Goal: Task Accomplishment & Management: Use online tool/utility

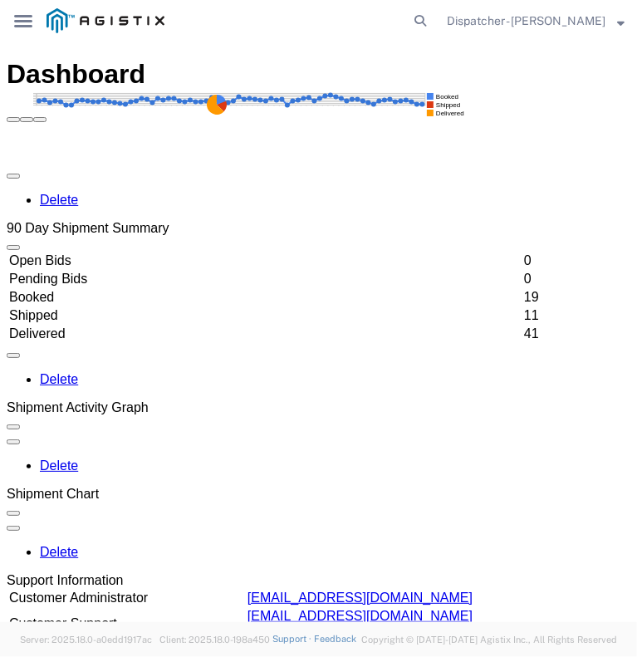
click at [23, 25] on icon "main_menu Created with Sketch." at bounding box center [23, 21] width 18 height 12
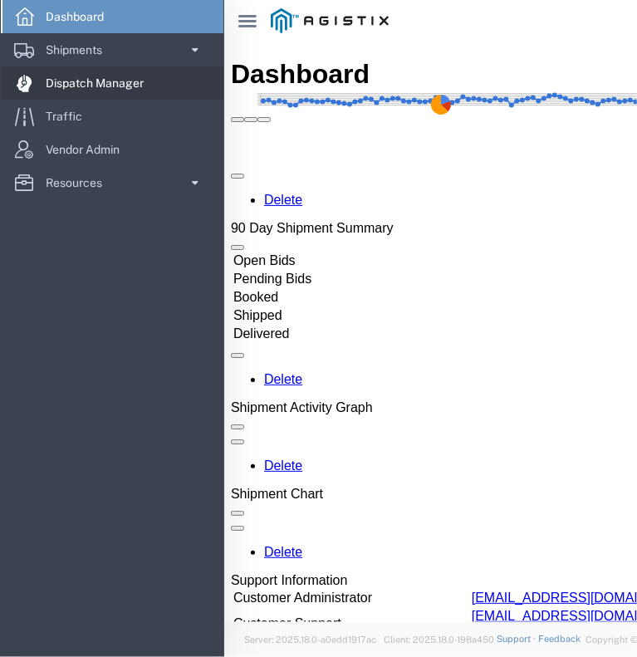
click at [47, 84] on span "Dispatch Manager" at bounding box center [101, 82] width 110 height 33
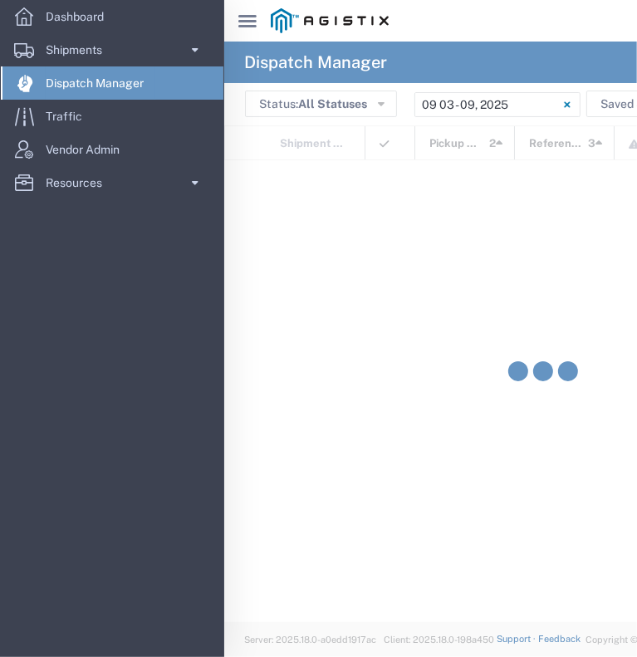
click at [47, 84] on span "Dispatch Manager" at bounding box center [101, 82] width 110 height 33
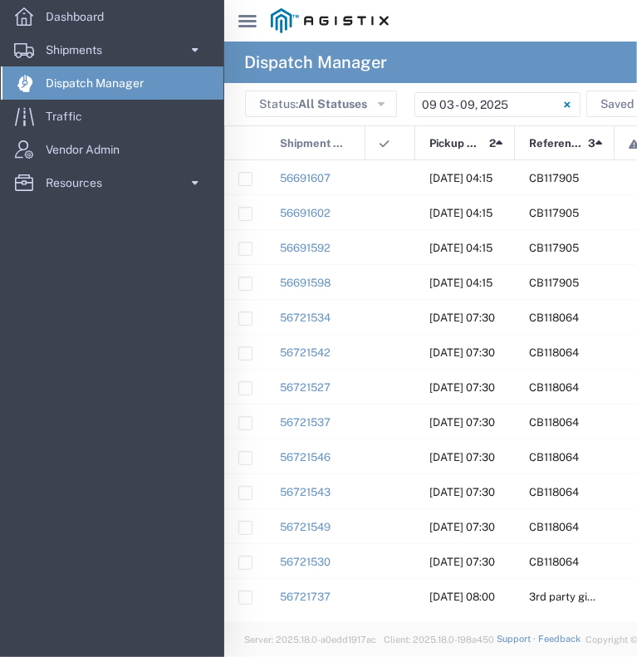
click at [247, 17] on icon at bounding box center [247, 21] width 18 height 12
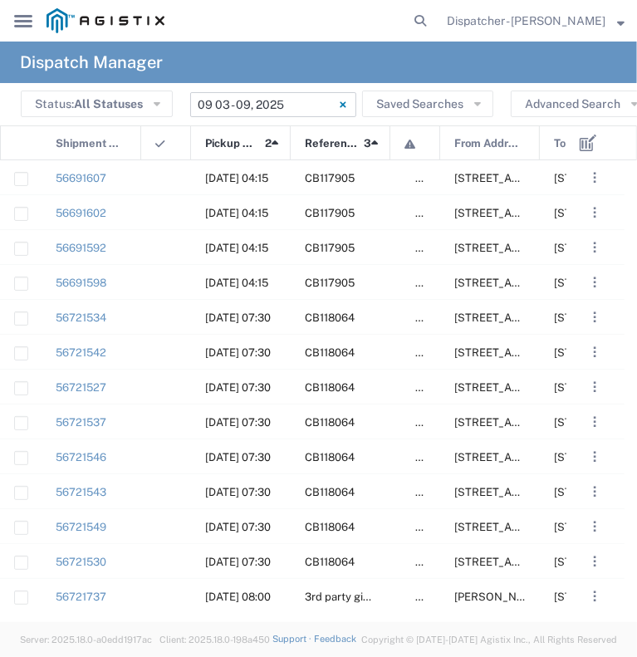
click at [264, 101] on input "09/03/2025 - 09/09/2025" at bounding box center [273, 104] width 166 height 25
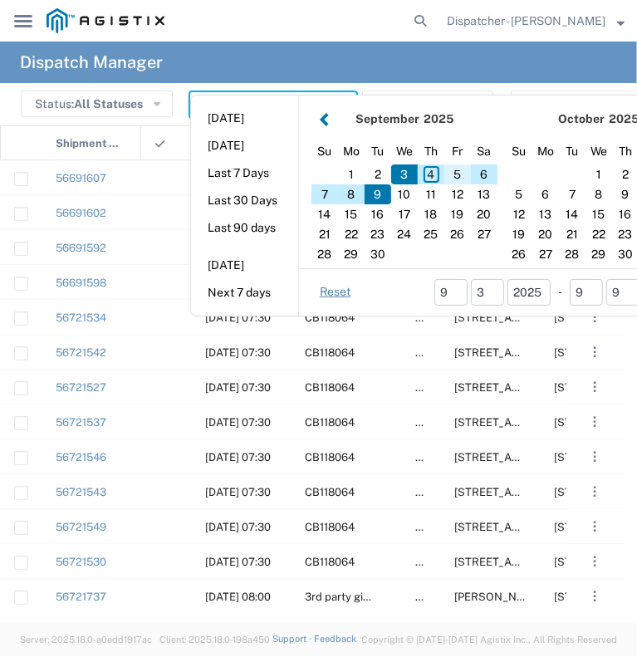
click at [452, 169] on div "5" at bounding box center [457, 174] width 27 height 20
type input "09/05/2025"
type input "09/05/2025 - 09/05/2025"
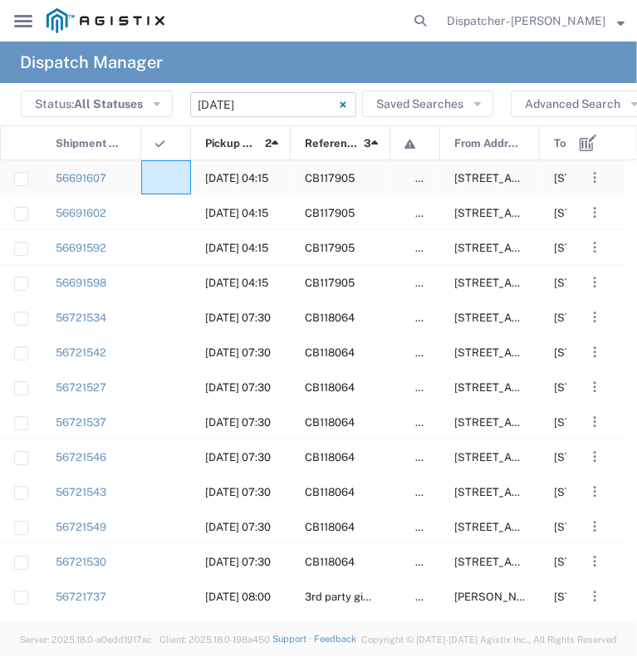
click at [166, 179] on div at bounding box center [166, 177] width 50 height 34
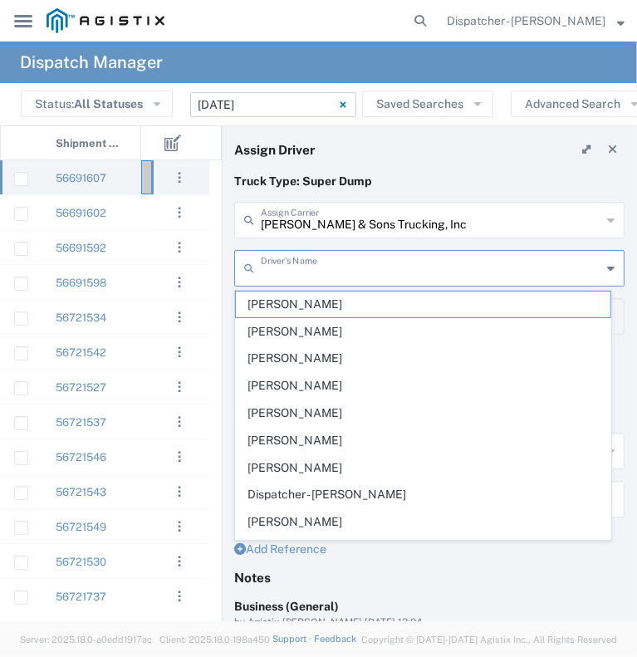
click at [322, 268] on input "text" at bounding box center [431, 266] width 340 height 29
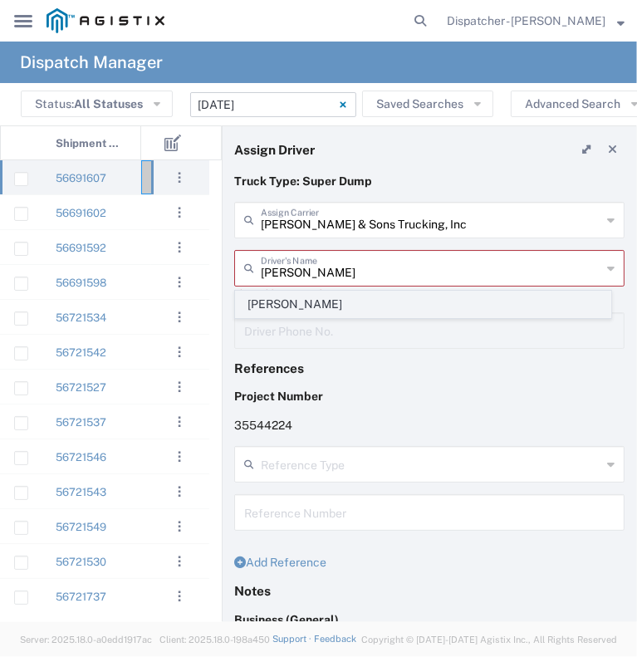
click at [292, 300] on span "Timothy Eure" at bounding box center [423, 304] width 374 height 26
type input "Timothy Eure"
type input "2096295517"
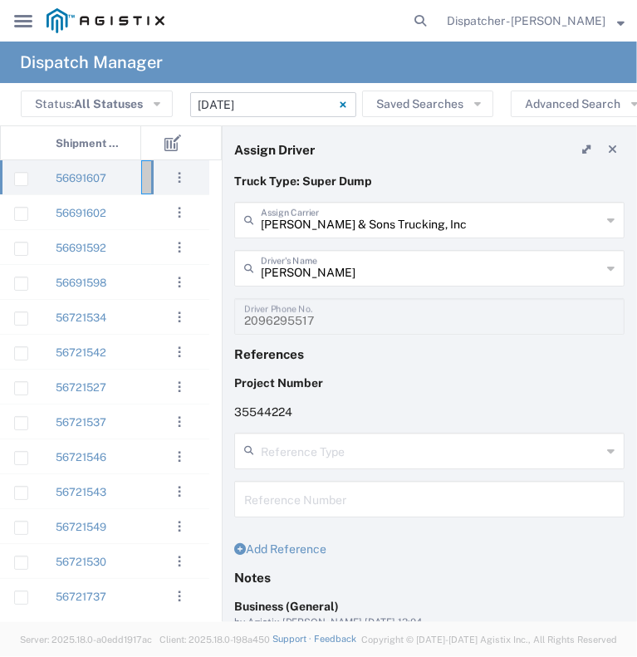
scroll to position [187, 0]
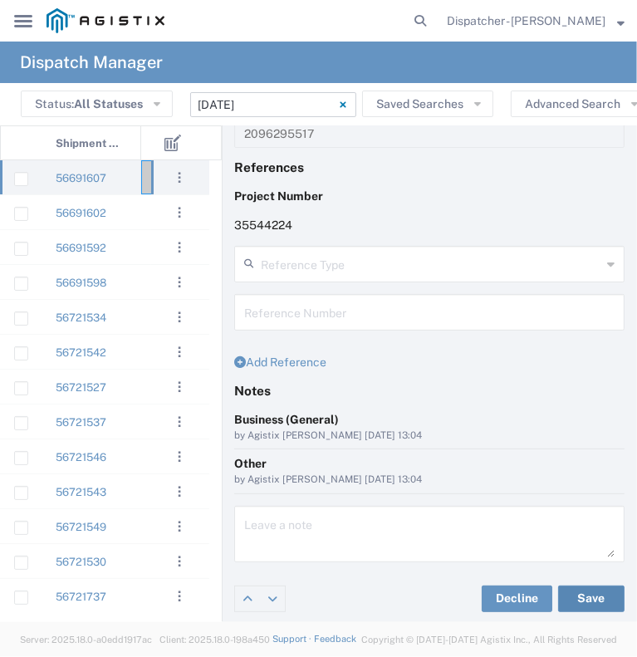
click at [576, 598] on button "Save" at bounding box center [591, 598] width 66 height 27
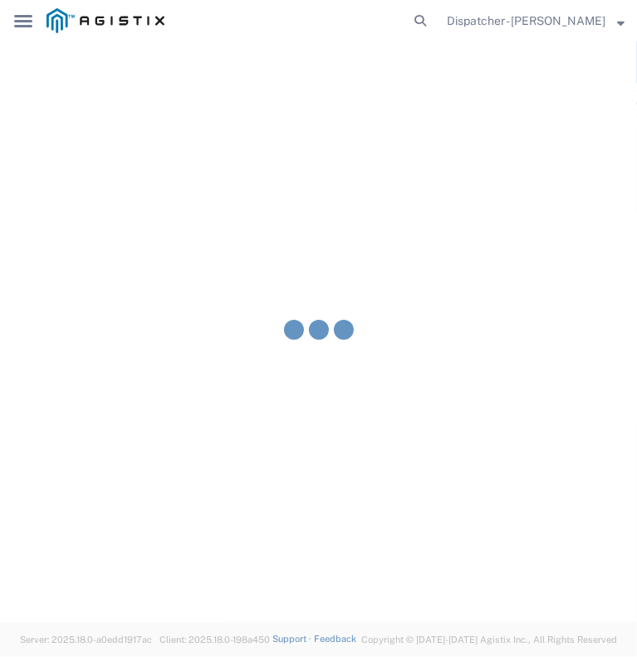
type input "Timothy Eure"
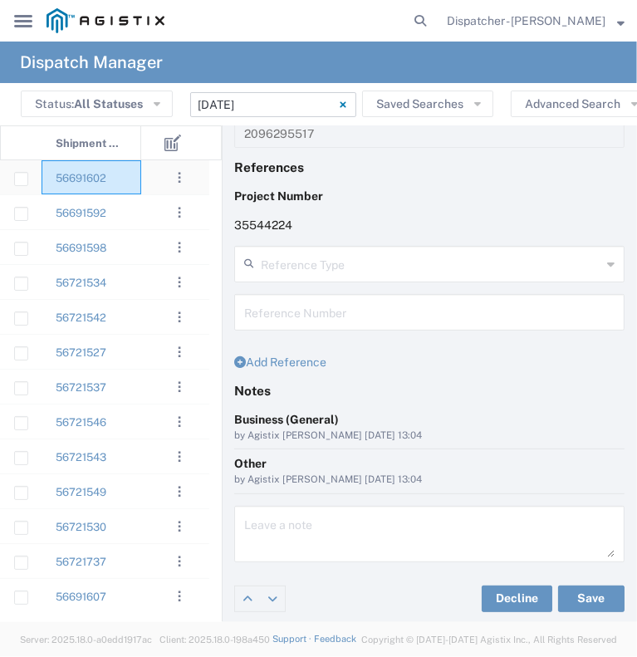
click at [140, 177] on div "56691602" at bounding box center [92, 177] width 100 height 34
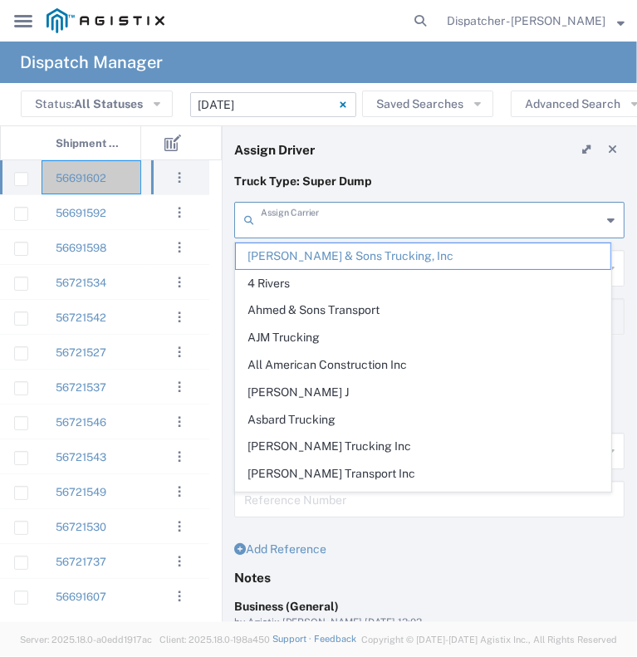
click at [339, 217] on input "text" at bounding box center [431, 218] width 340 height 29
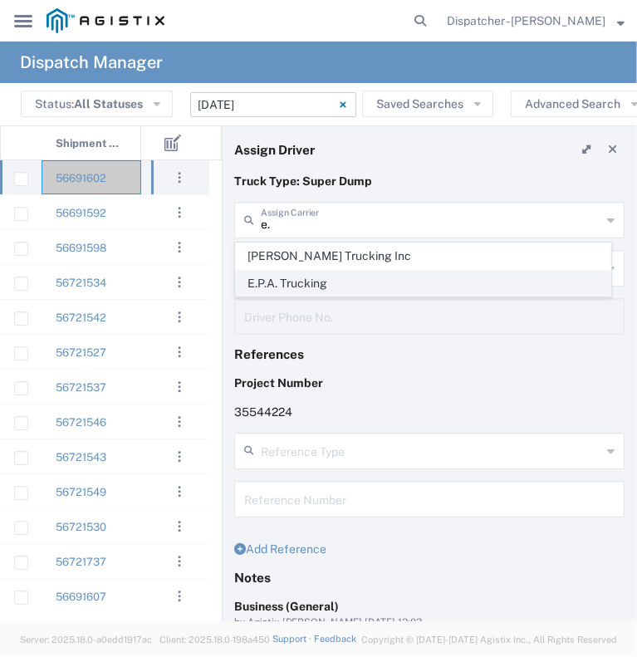
click at [309, 281] on span "E.P.A. Trucking" at bounding box center [423, 284] width 374 height 26
type input "E.P.A. Trucking"
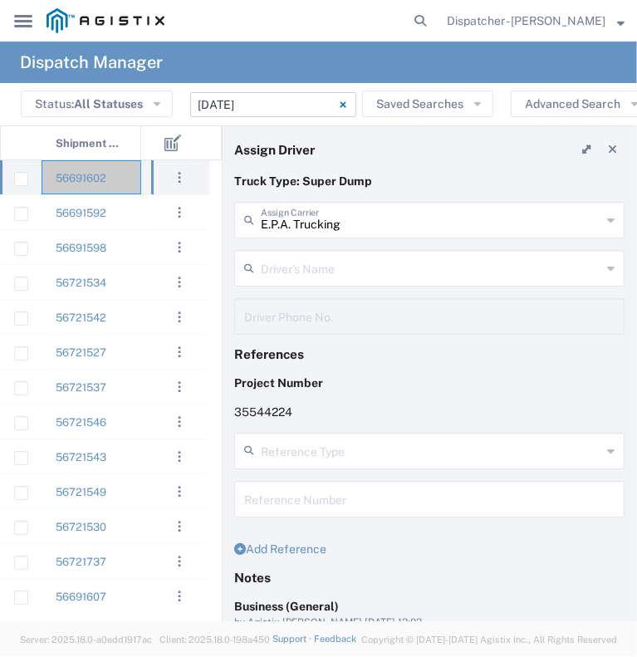
click at [309, 277] on input "text" at bounding box center [431, 266] width 340 height 29
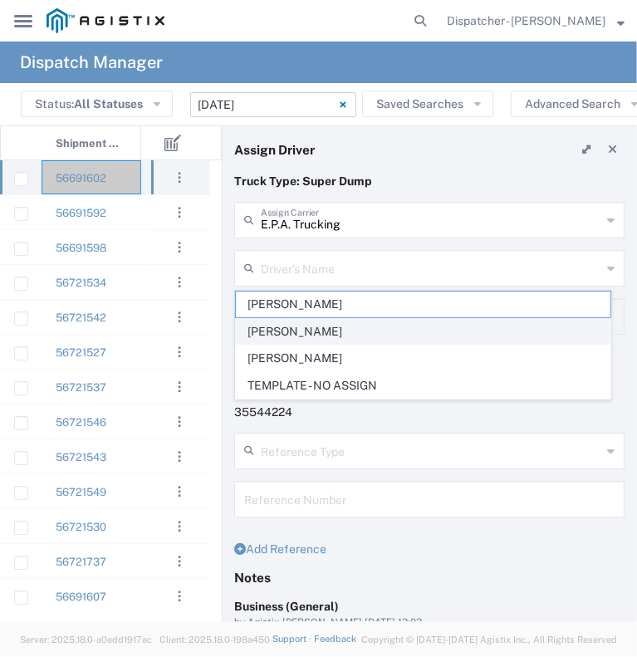
click at [298, 338] on span "Jorge Ramirez" at bounding box center [423, 332] width 374 height 26
type input "Jorge Ramirez"
type input "650-384-1848"
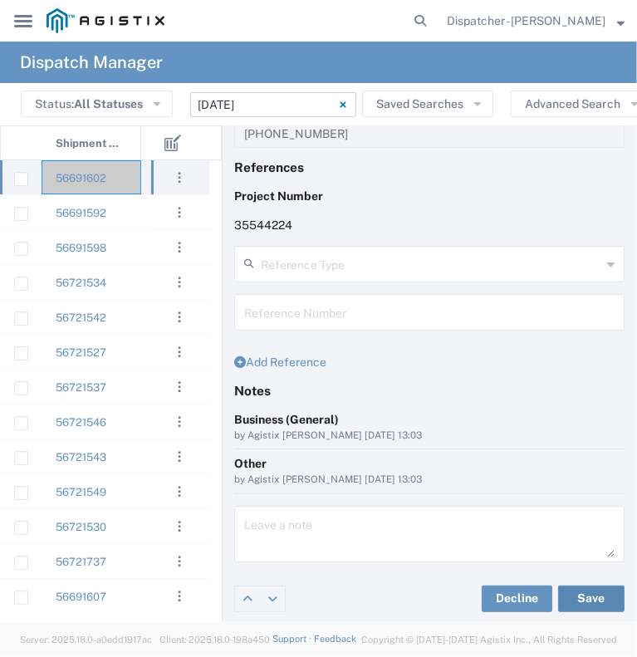
click at [586, 604] on button "Save" at bounding box center [591, 598] width 66 height 27
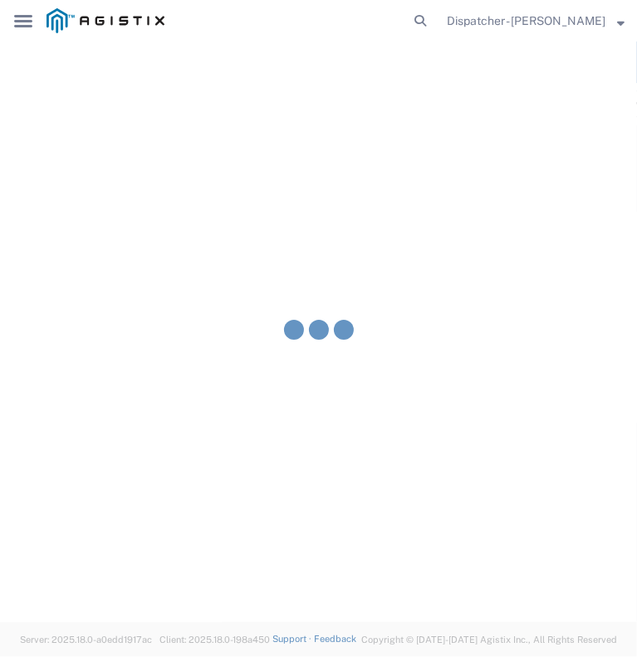
type input "Jorge Ramirez"
type input "E.P.A. Trucking"
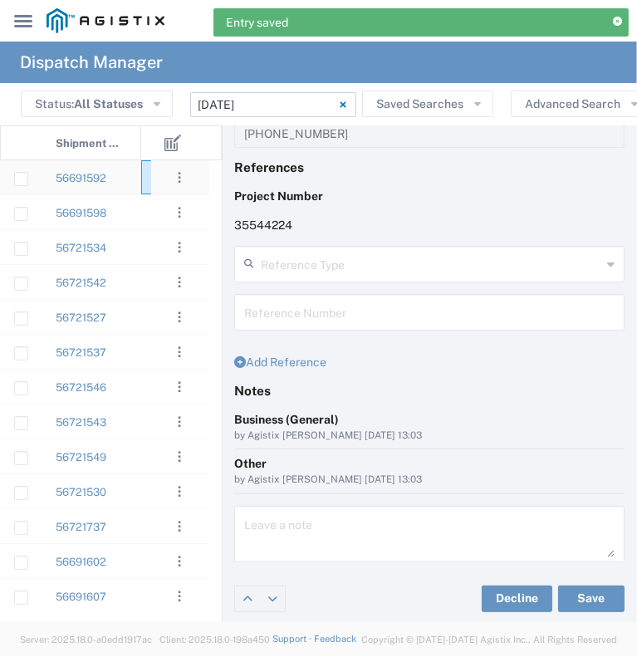
click at [144, 179] on div at bounding box center [166, 177] width 50 height 34
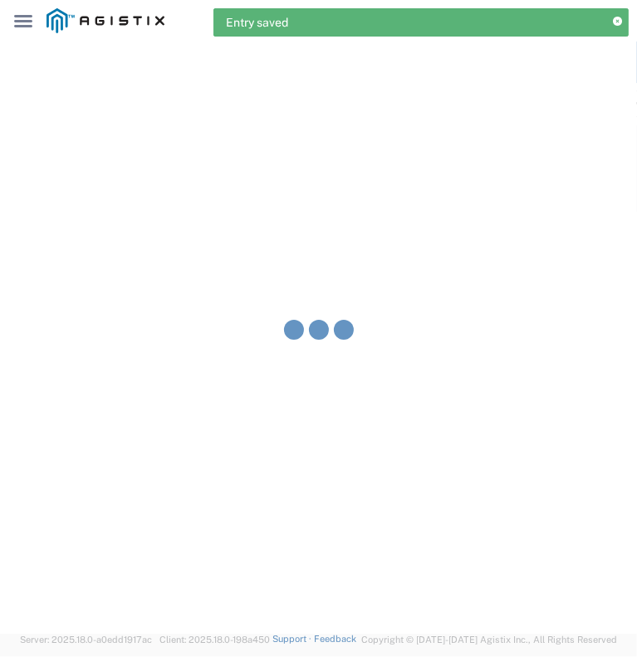
type input "Bowman & Sons Trucking, Inc"
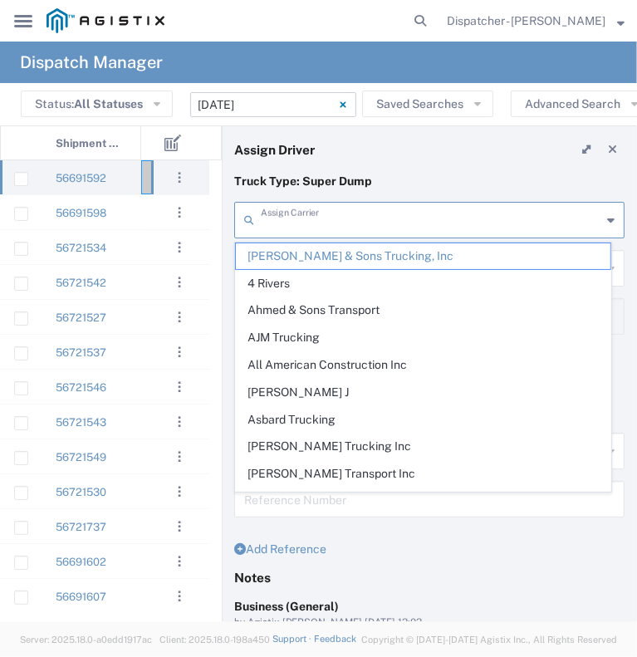
click at [380, 222] on input "text" at bounding box center [431, 218] width 340 height 29
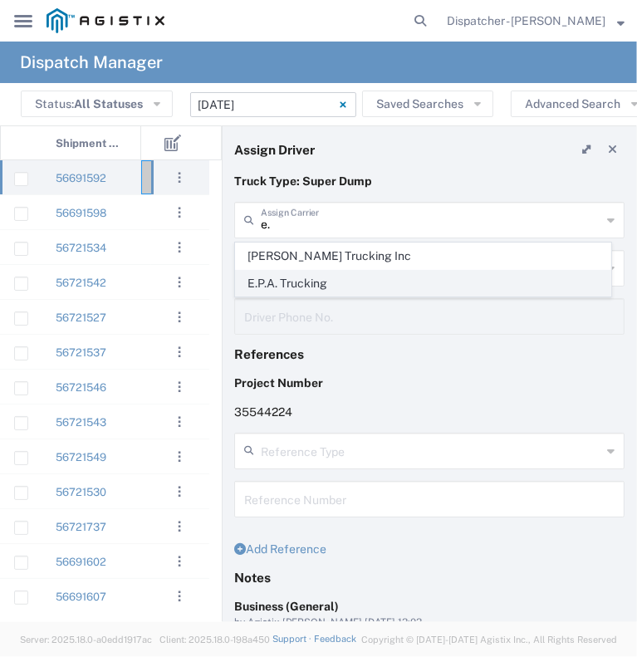
click at [311, 278] on span "E.P.A. Trucking" at bounding box center [423, 284] width 374 height 26
type input "E.P.A. Trucking"
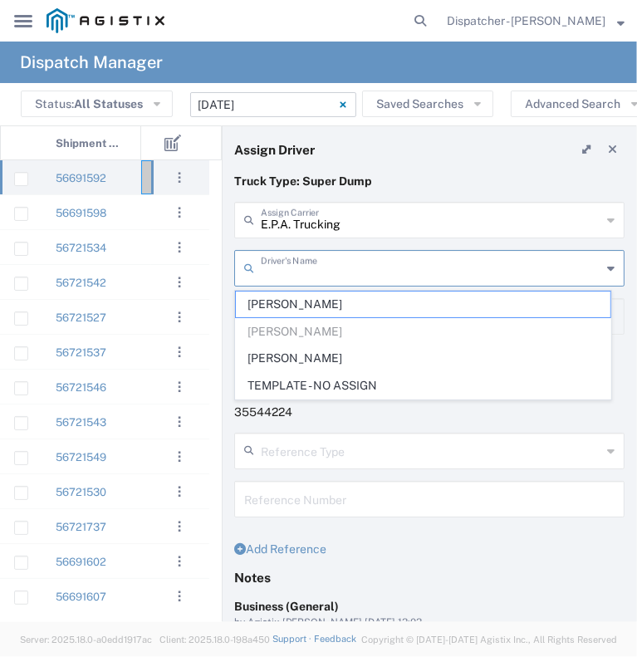
click at [314, 271] on input "text" at bounding box center [431, 266] width 340 height 29
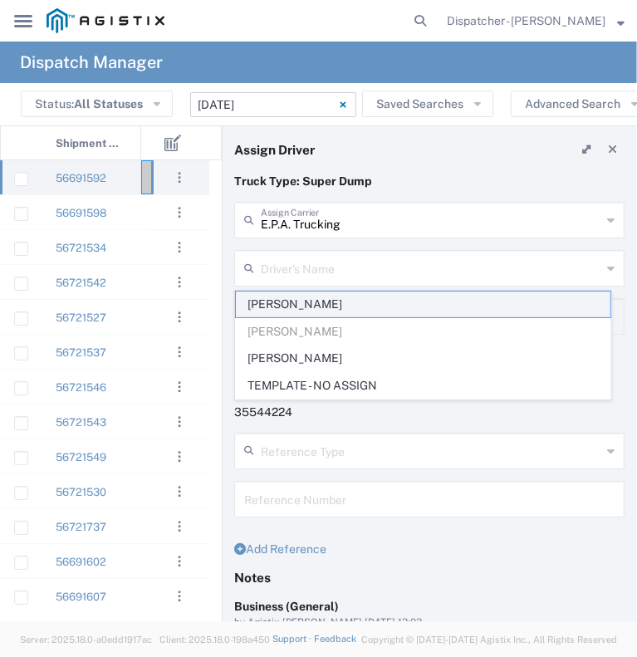
click at [306, 311] on span "Humberto Ramirez" at bounding box center [423, 304] width 374 height 26
type input "Humberto Ramirez"
type input "6504689024"
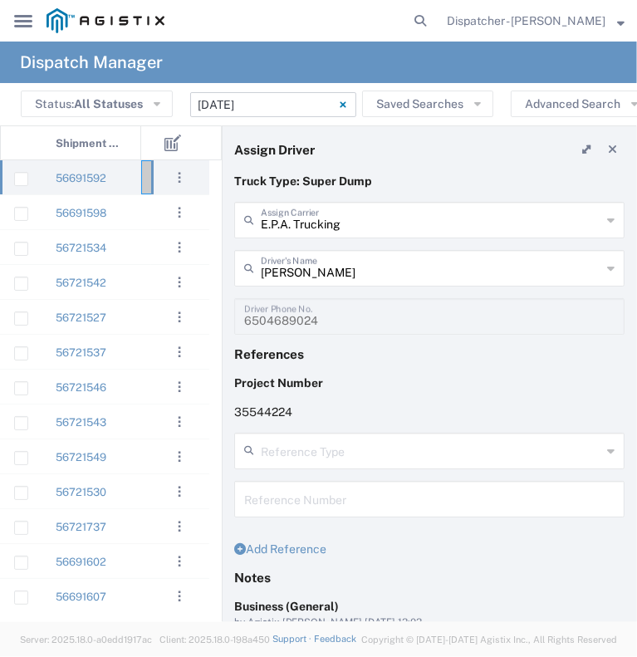
scroll to position [187, 0]
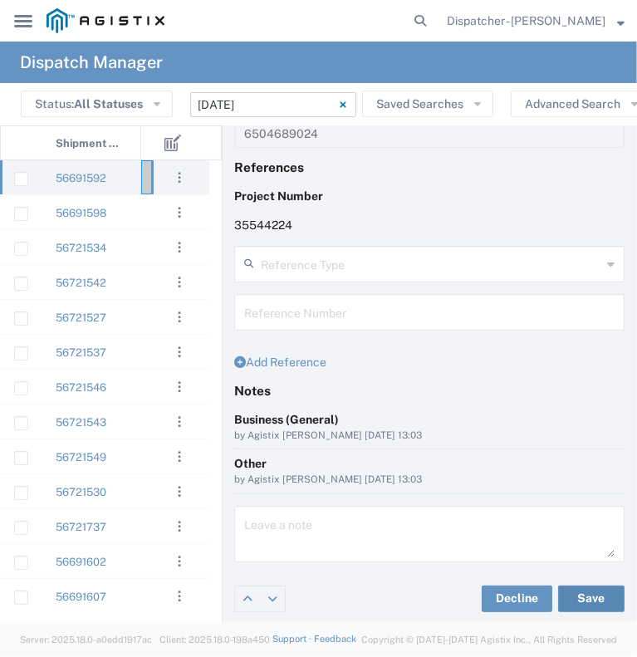
click at [586, 592] on button "Save" at bounding box center [591, 598] width 66 height 27
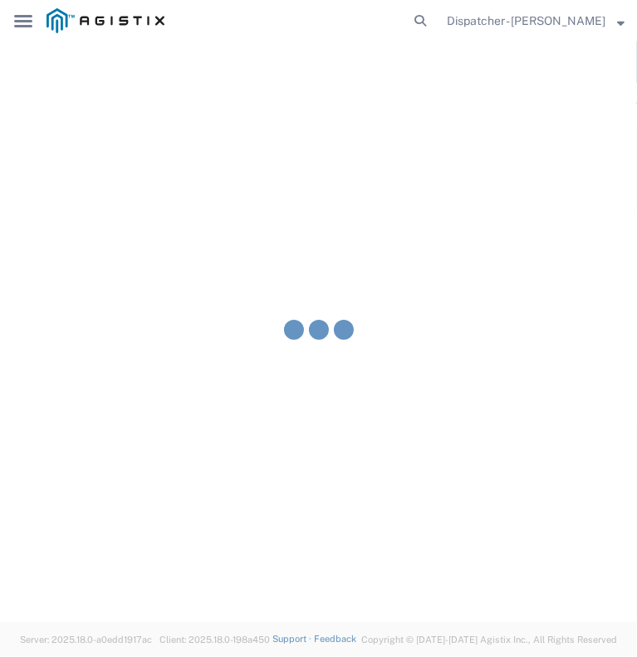
type input "Humberto Ramirez"
type input "E.P.A. Trucking"
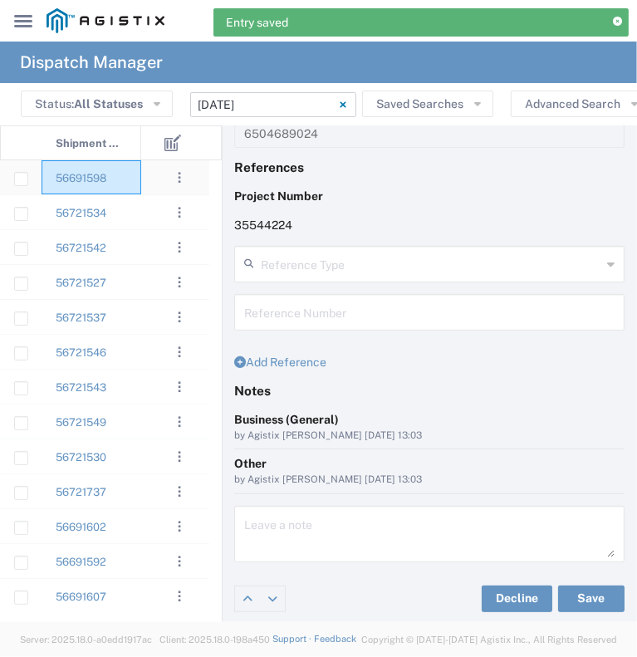
click at [133, 188] on div "56691598" at bounding box center [92, 177] width 100 height 34
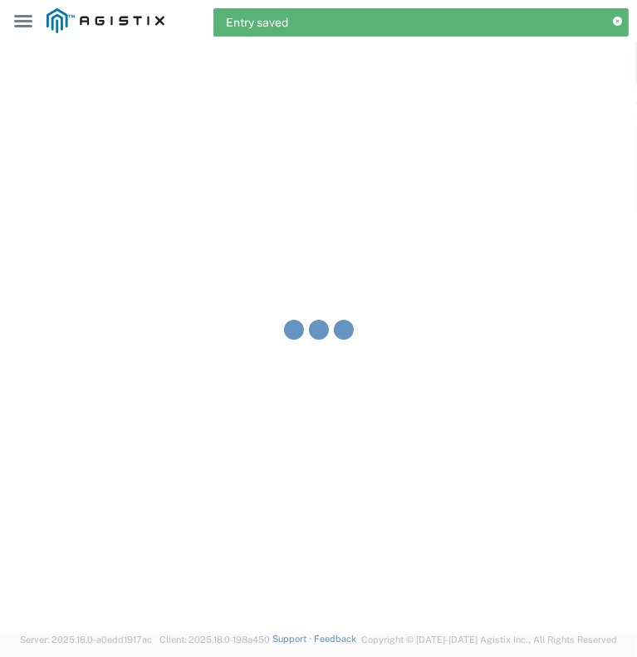
type input "Bowman & Sons Trucking, Inc"
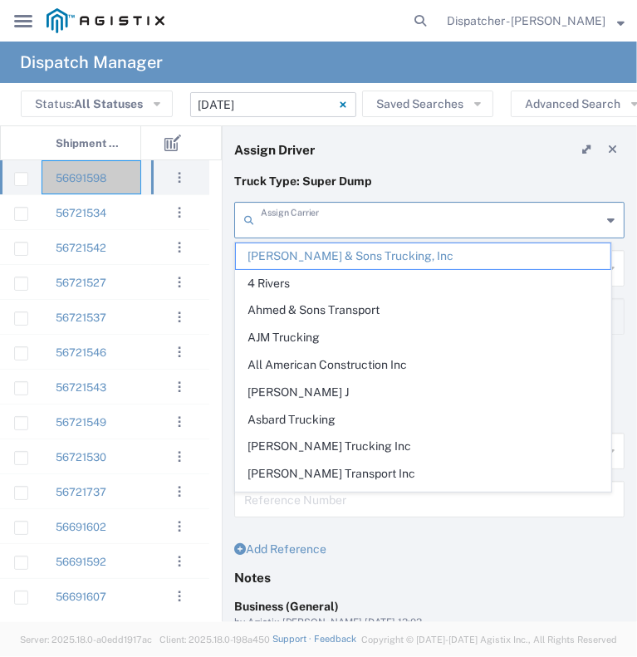
click at [340, 223] on input "text" at bounding box center [431, 218] width 340 height 29
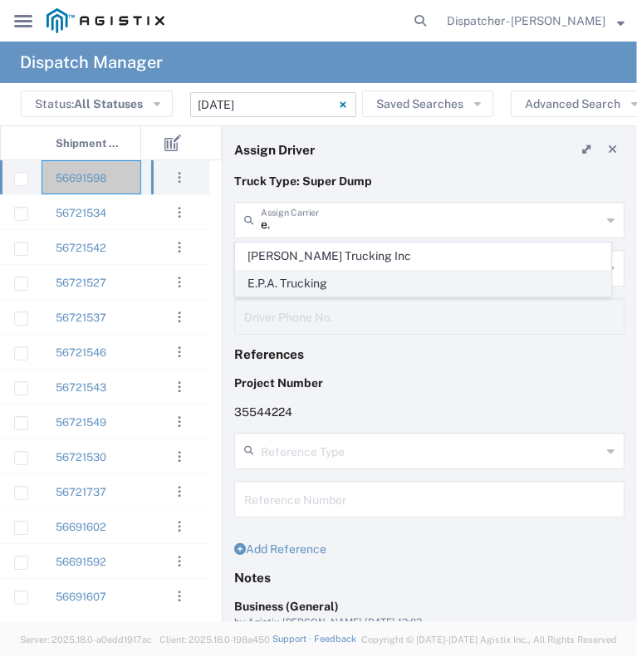
click at [318, 286] on span "E.P.A. Trucking" at bounding box center [423, 284] width 374 height 26
type input "E.P.A. Trucking"
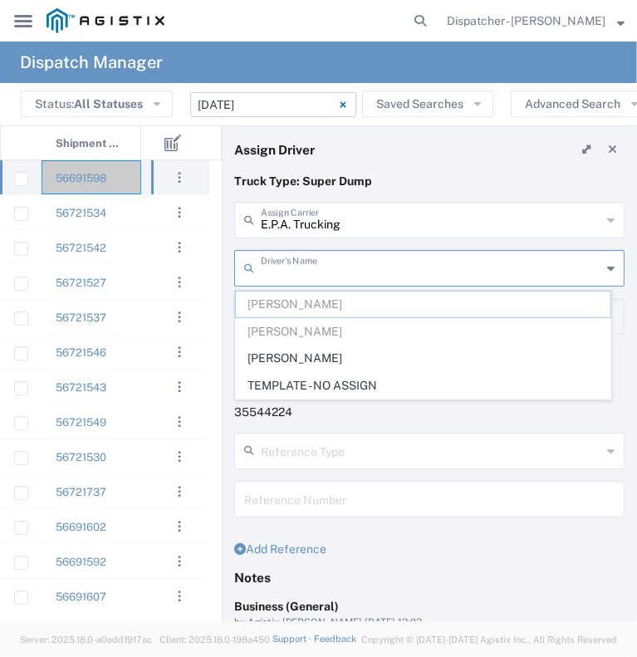
click at [315, 271] on input "text" at bounding box center [431, 266] width 340 height 29
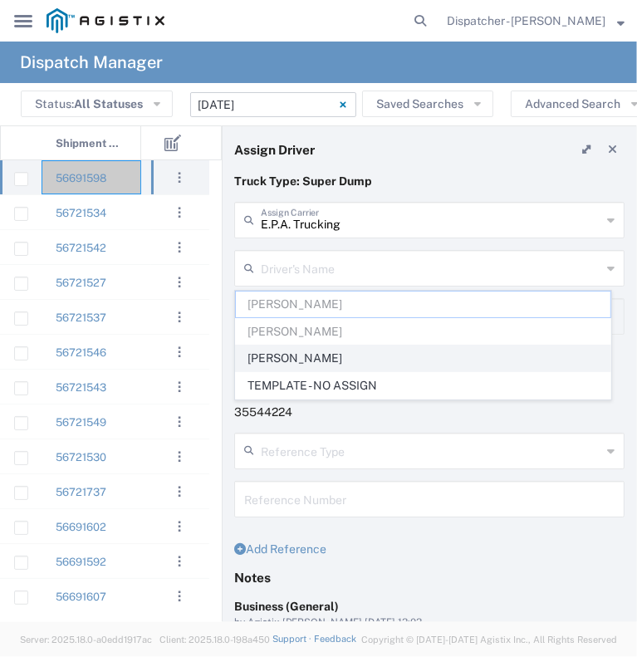
click at [309, 353] on span "Olegario Ramirez" at bounding box center [423, 358] width 374 height 26
type input "Olegario Ramirez"
type input "6505371145"
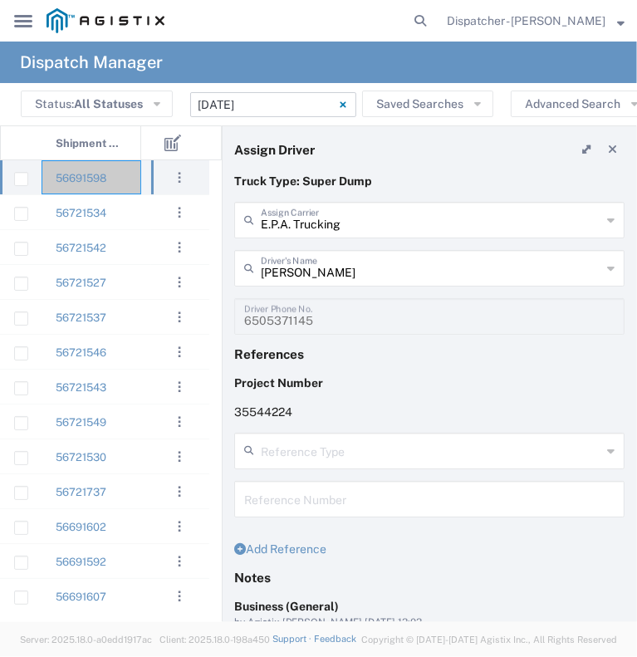
scroll to position [187, 0]
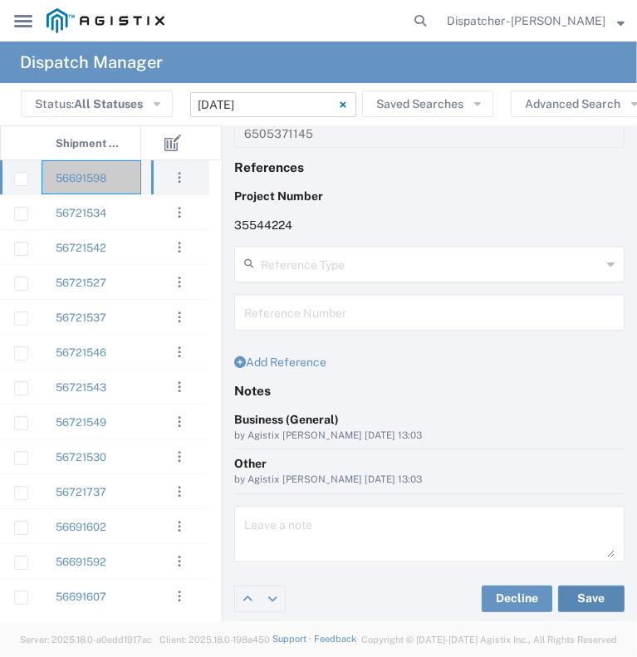
click at [565, 594] on button "Save" at bounding box center [591, 598] width 66 height 27
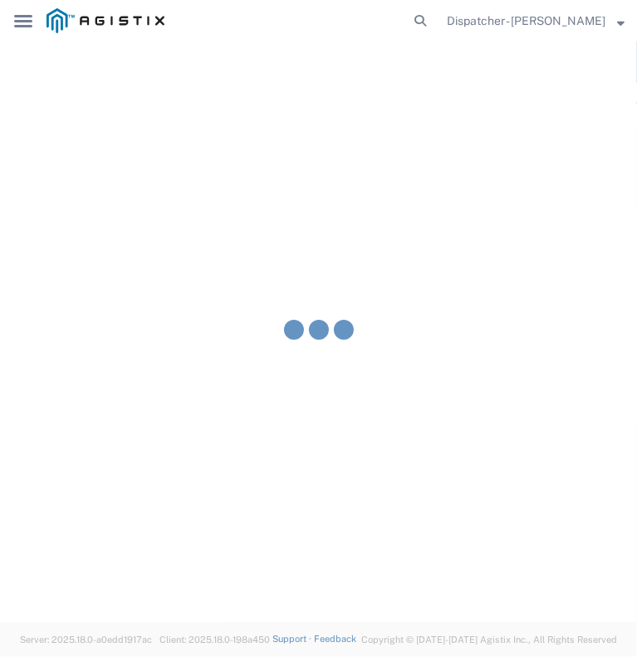
type input "Olegario Ramirez"
type input "E.P.A. Trucking"
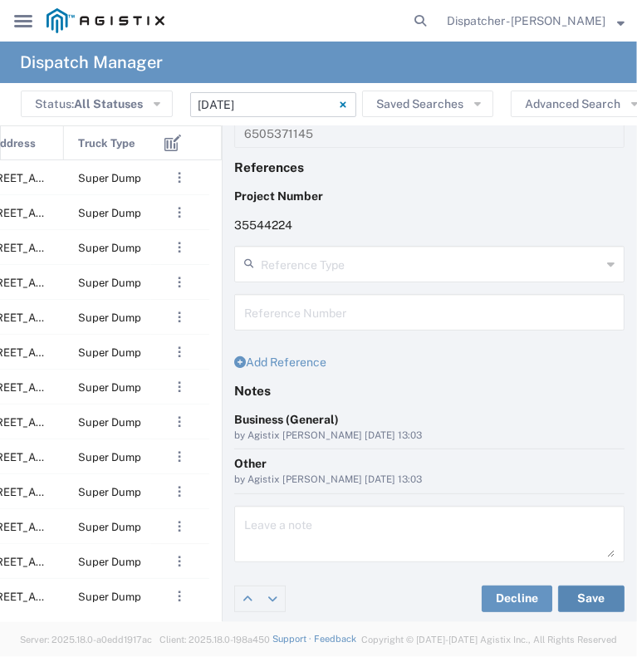
scroll to position [0, 406]
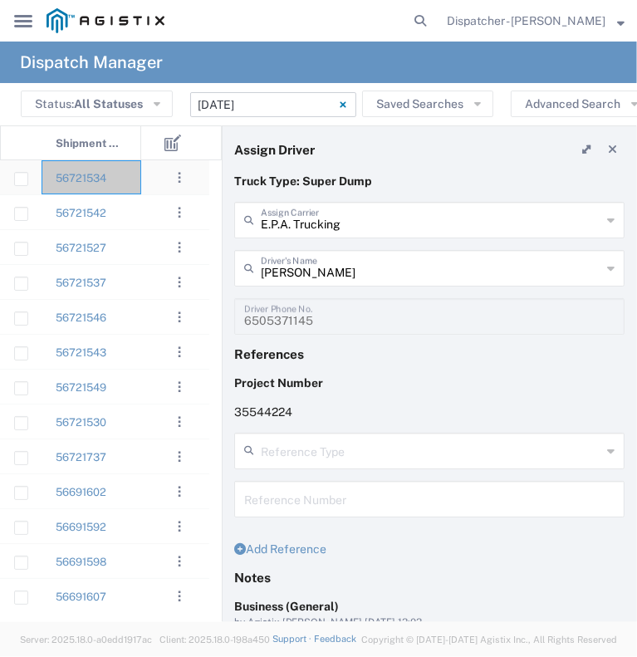
click at [154, 184] on agx-ag-table-action-cell ". . . Decline Assign" at bounding box center [179, 177] width 57 height 32
click at [141, 185] on div at bounding box center [166, 177] width 50 height 34
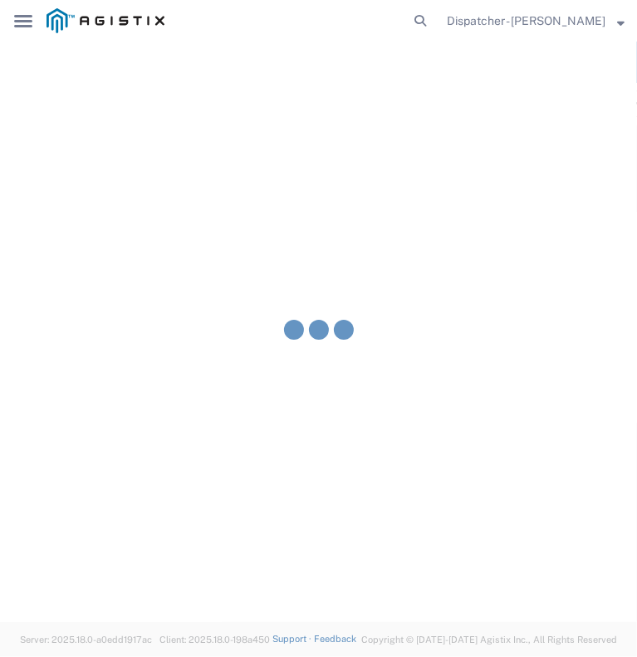
type input "Bowman & Sons Trucking, Inc"
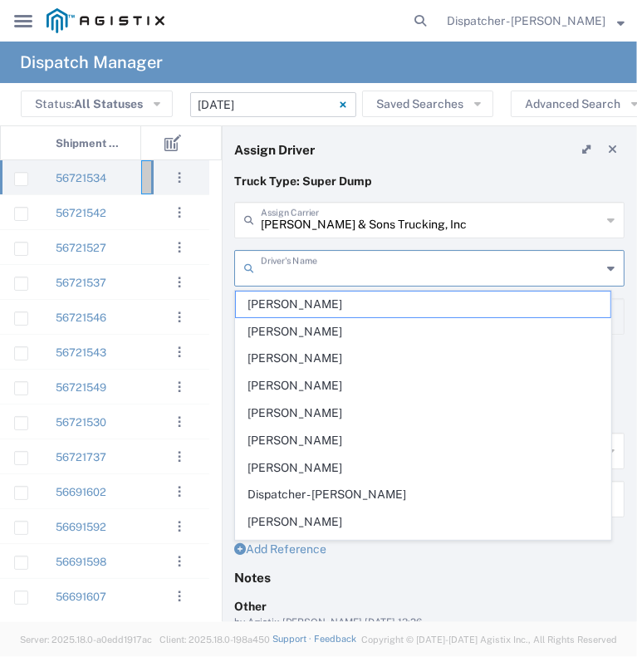
click at [335, 266] on input "text" at bounding box center [431, 266] width 340 height 29
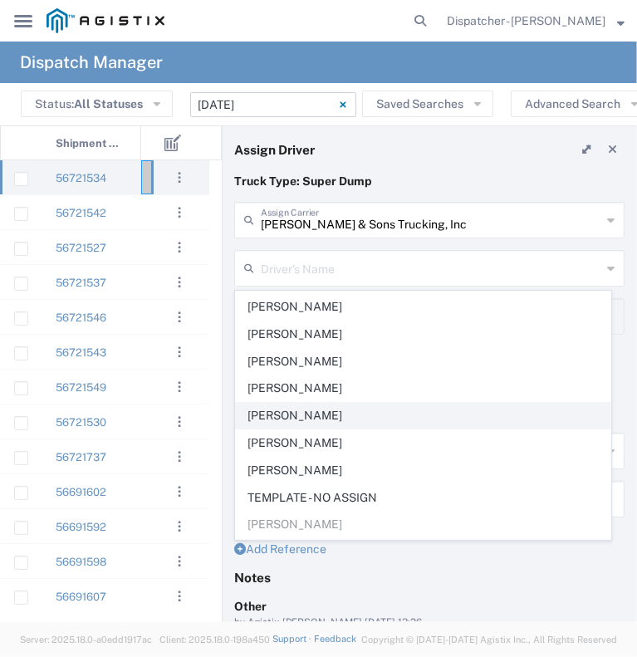
click at [365, 408] on span "Mike Riccobuano" at bounding box center [423, 416] width 374 height 26
type input "Mike Riccobuano"
type input "916-346-6068"
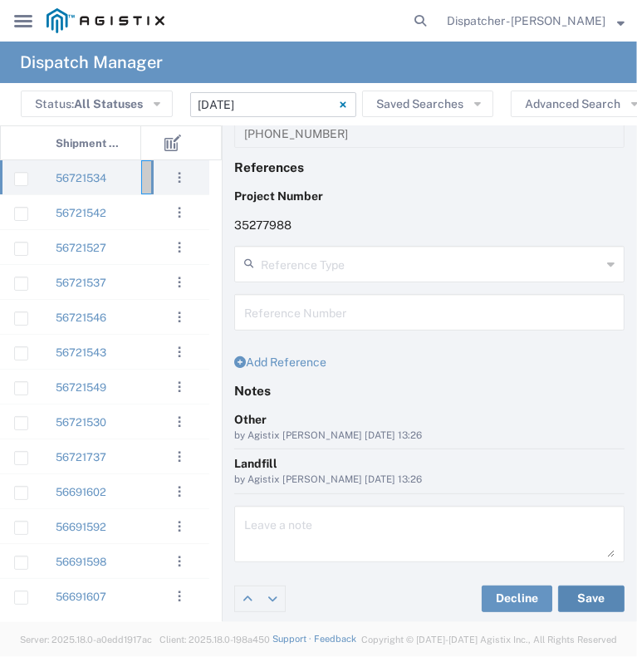
click at [573, 598] on button "Save" at bounding box center [591, 598] width 66 height 27
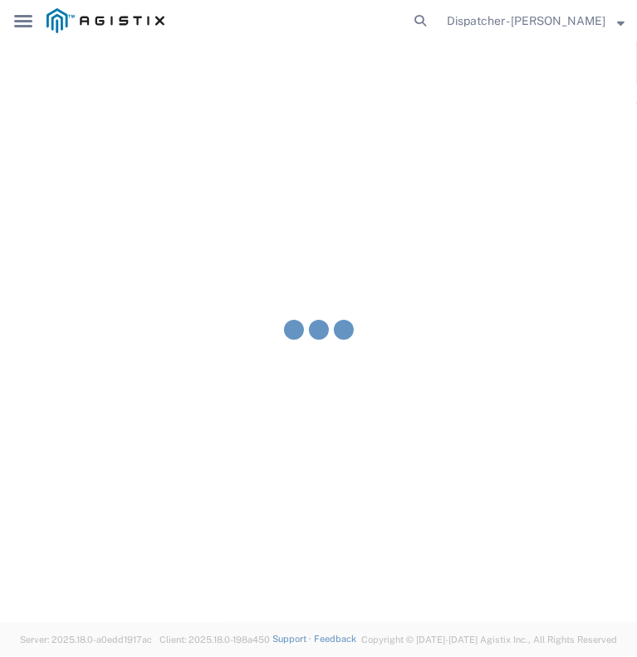
type input "Mike Riccobuano"
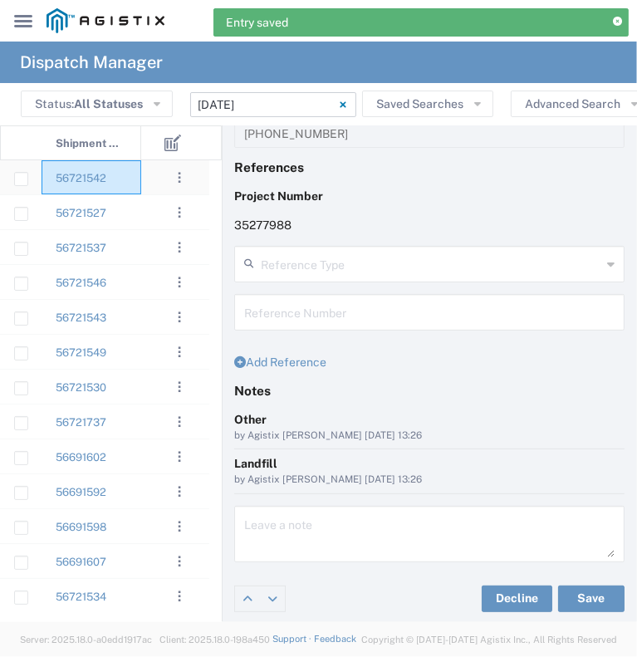
click at [137, 184] on div "56721542" at bounding box center [92, 177] width 100 height 34
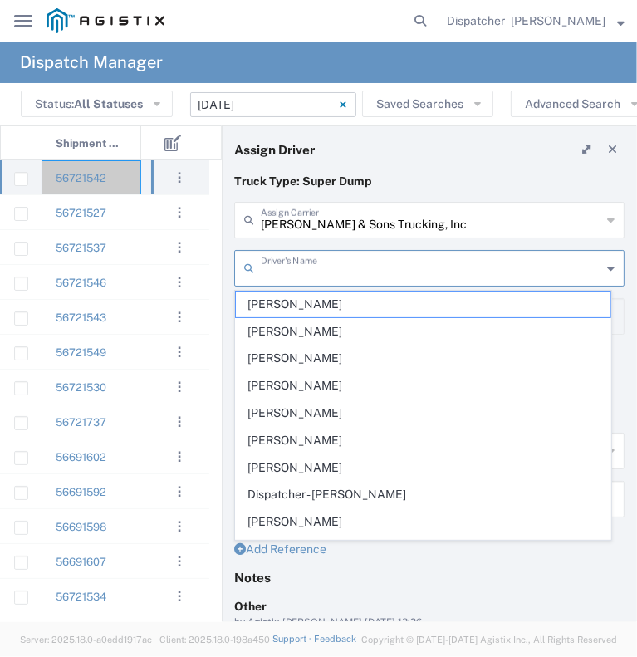
click at [323, 258] on input "text" at bounding box center [431, 266] width 340 height 29
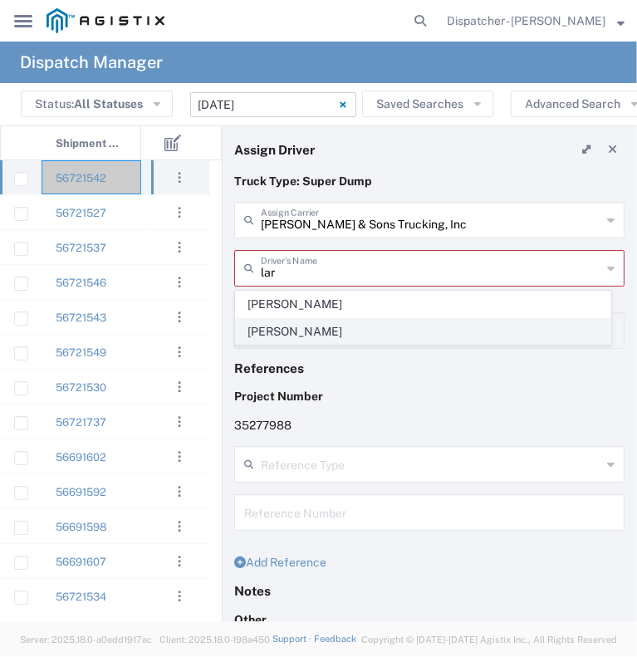
click at [302, 341] on span "Larry Red" at bounding box center [423, 332] width 374 height 26
type input "Larry Red"
type input "530-957-0821"
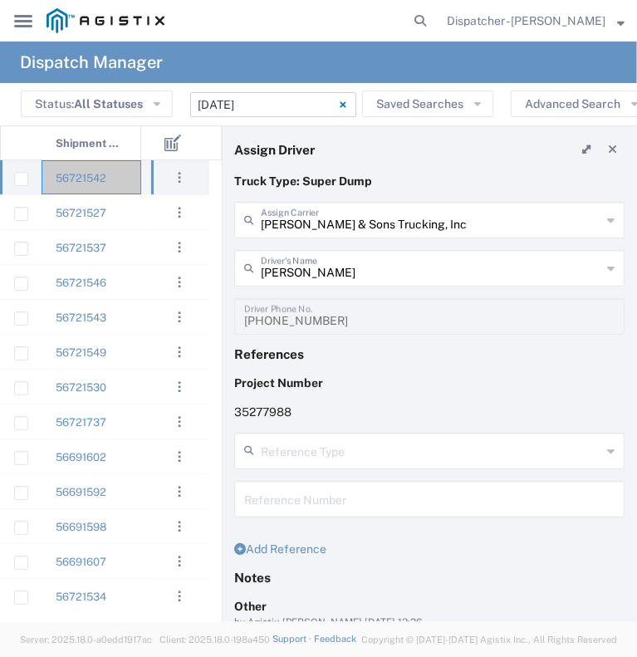
scroll to position [187, 0]
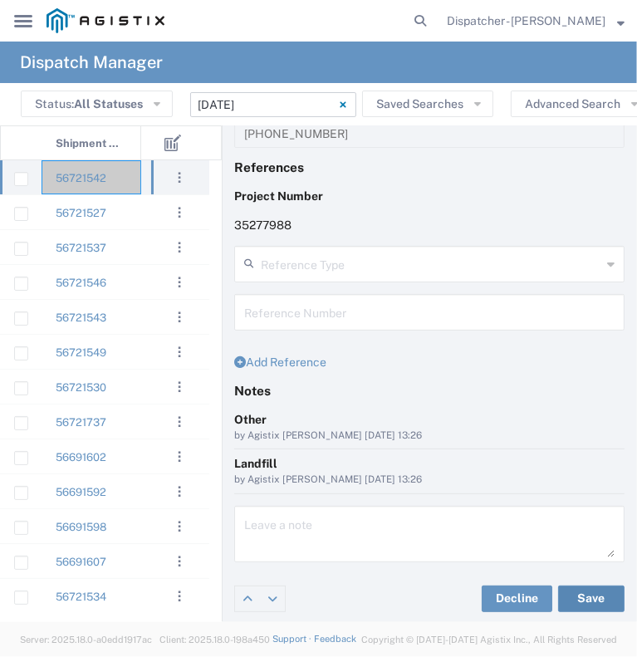
click at [584, 600] on button "Save" at bounding box center [591, 598] width 66 height 27
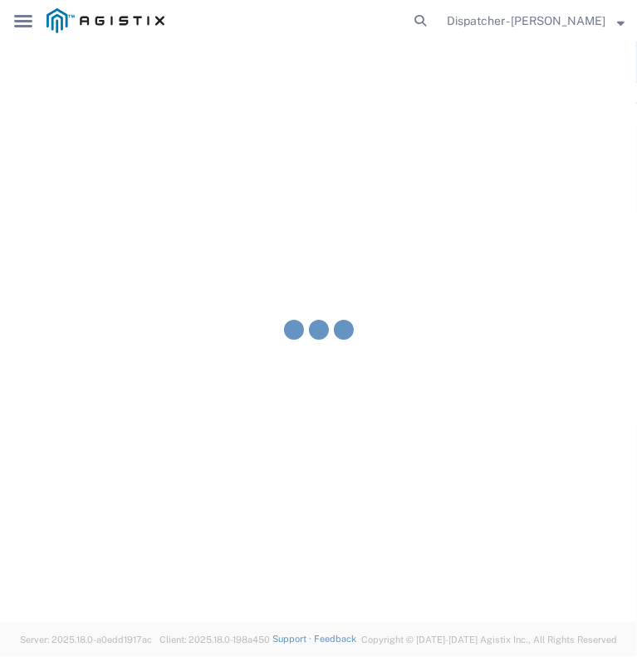
type input "Larry Red"
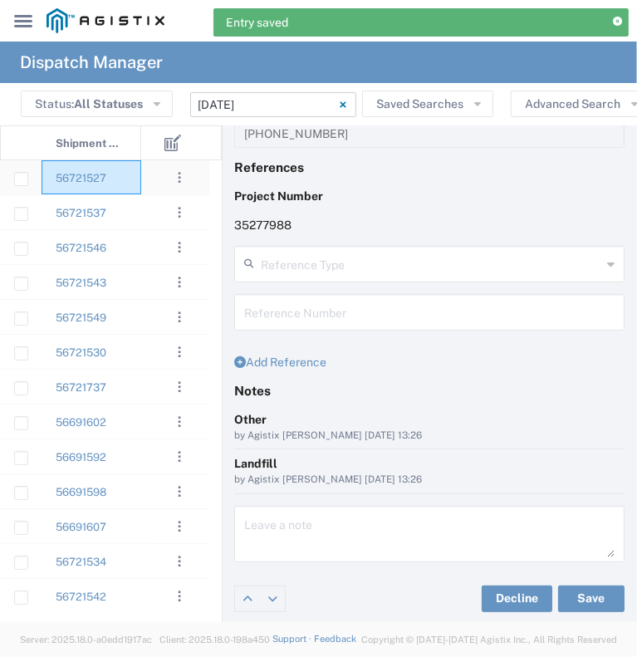
click at [132, 188] on div "56721527" at bounding box center [92, 177] width 100 height 34
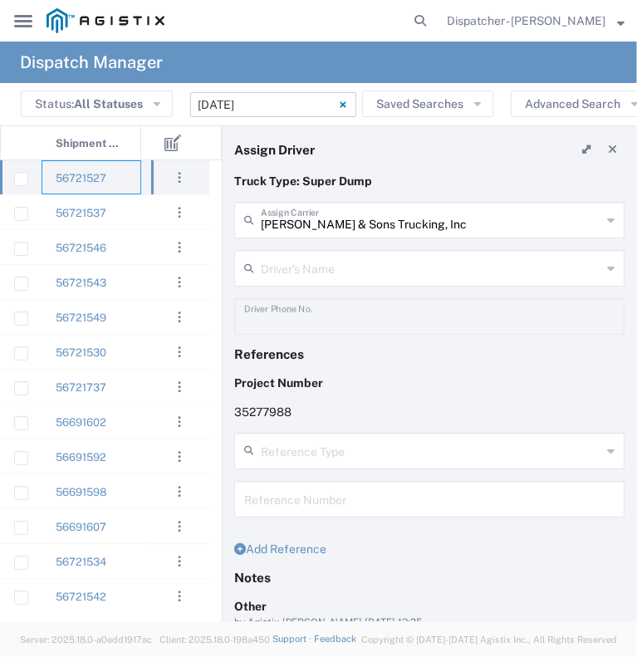
click at [302, 262] on input "text" at bounding box center [431, 266] width 340 height 29
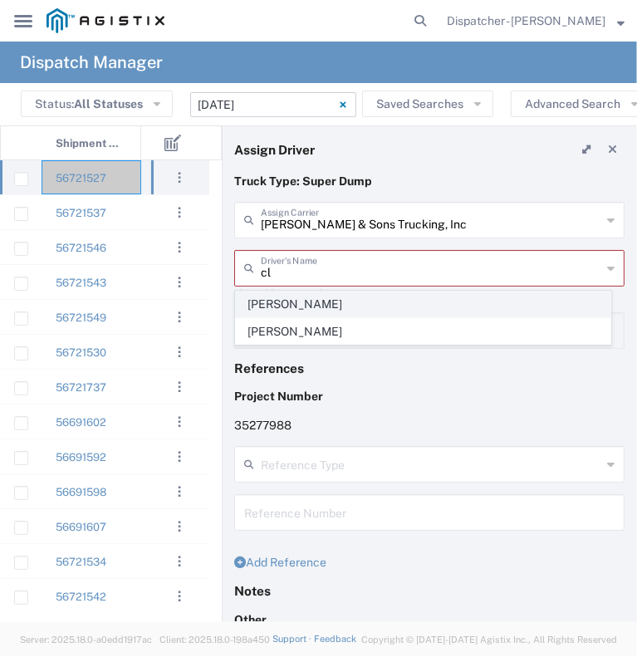
click at [307, 306] on span "Clayton Simon" at bounding box center [423, 304] width 374 height 26
type input "Clayton Simon"
type input "9258126210"
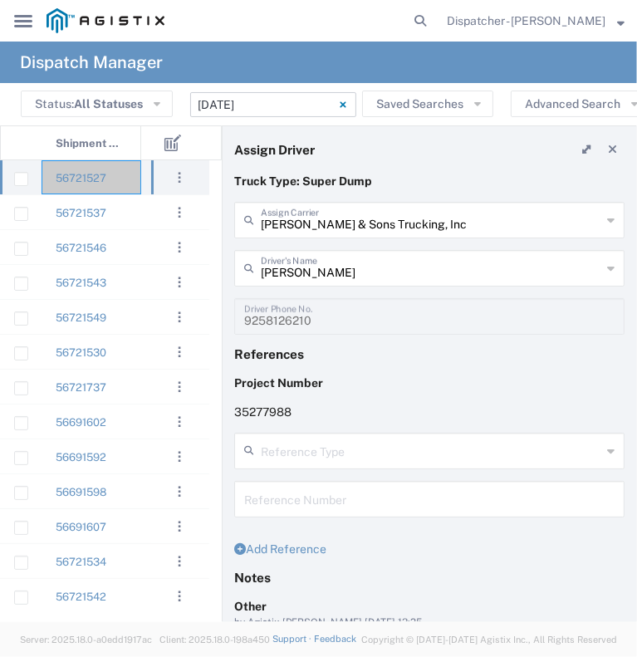
scroll to position [187, 0]
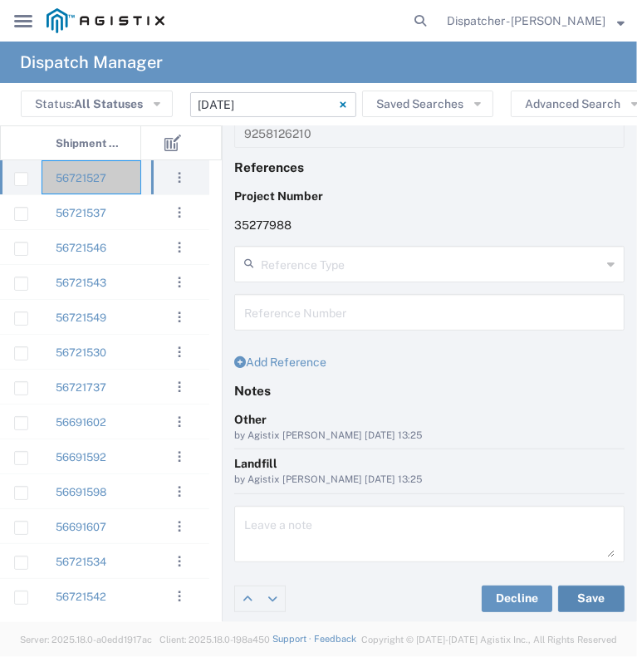
click at [571, 594] on button "Save" at bounding box center [591, 598] width 66 height 27
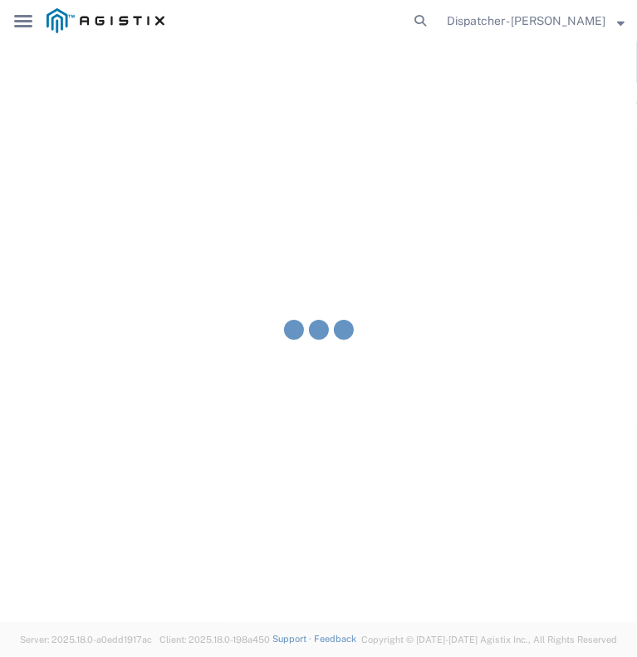
type input "Clayton Simon"
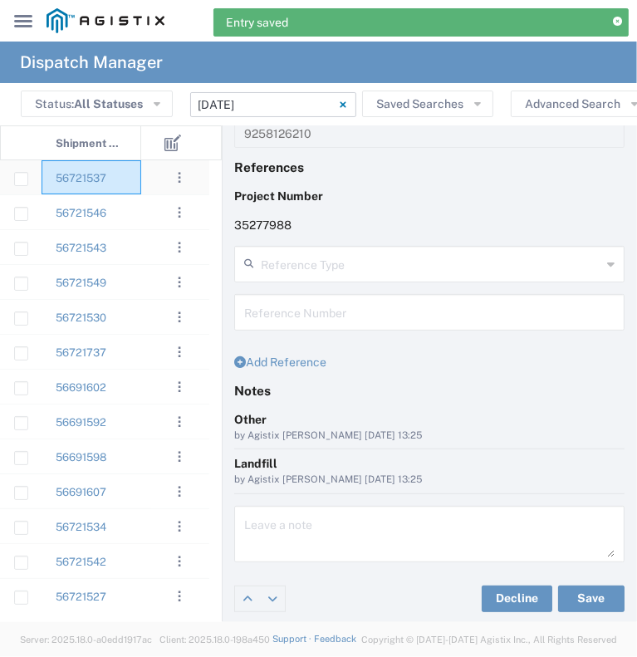
click at [132, 174] on div "56721537" at bounding box center [92, 177] width 100 height 34
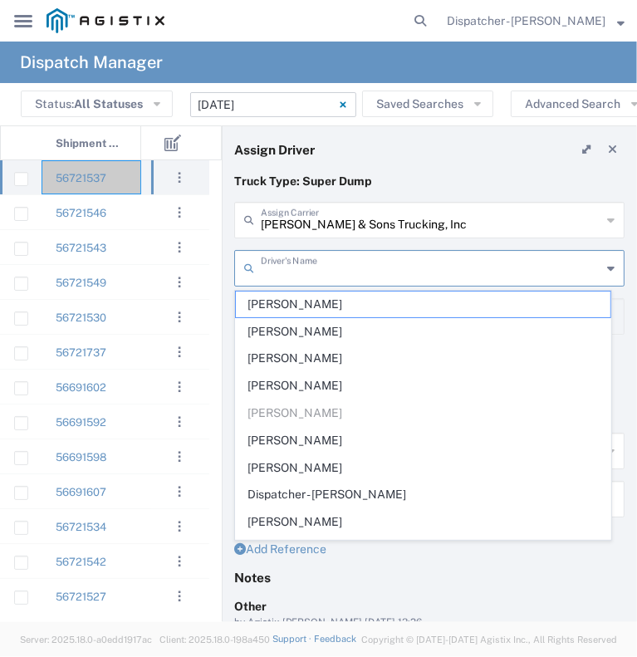
click at [357, 264] on input "text" at bounding box center [431, 266] width 340 height 29
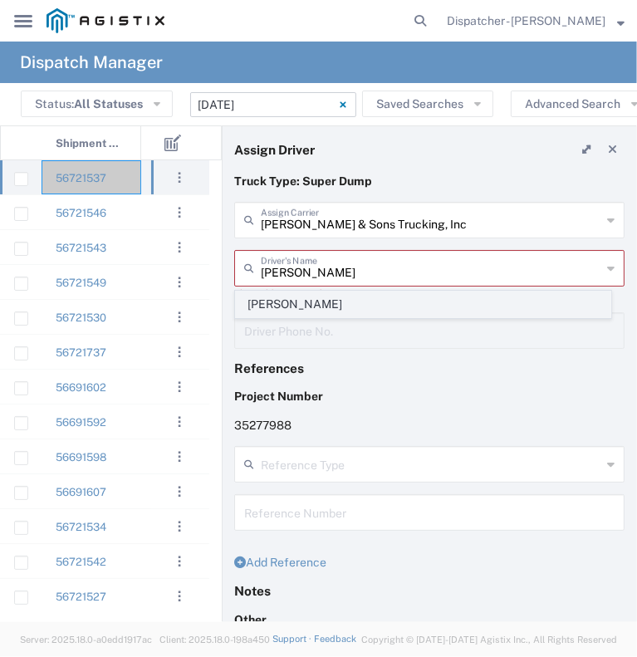
click at [356, 305] on span "Endy Gutierrez" at bounding box center [423, 304] width 374 height 26
type input "Endy Gutierrez"
type input "916-604-1955"
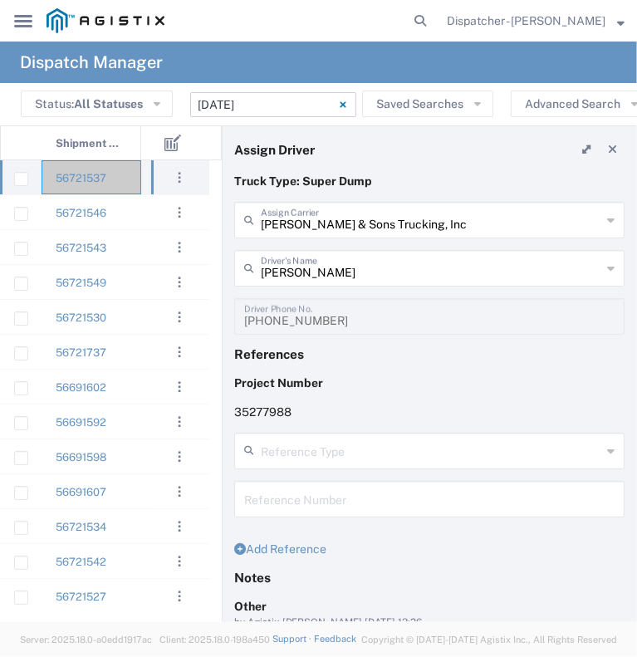
scroll to position [187, 0]
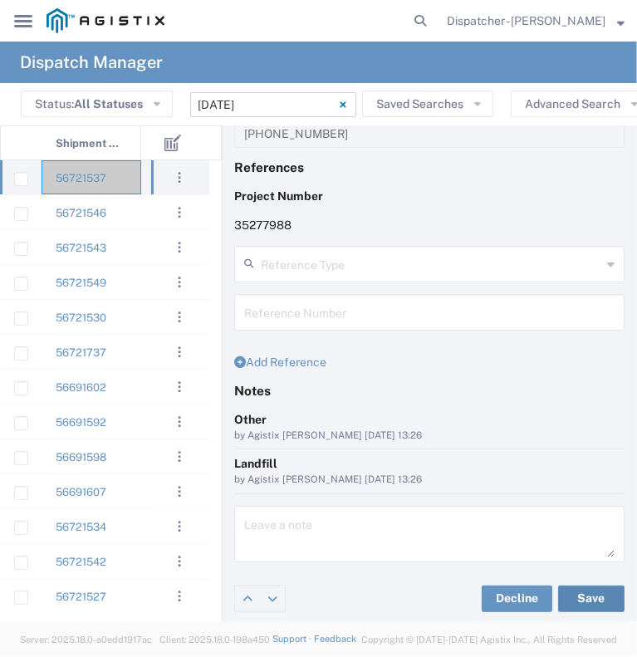
click at [590, 598] on button "Save" at bounding box center [591, 598] width 66 height 27
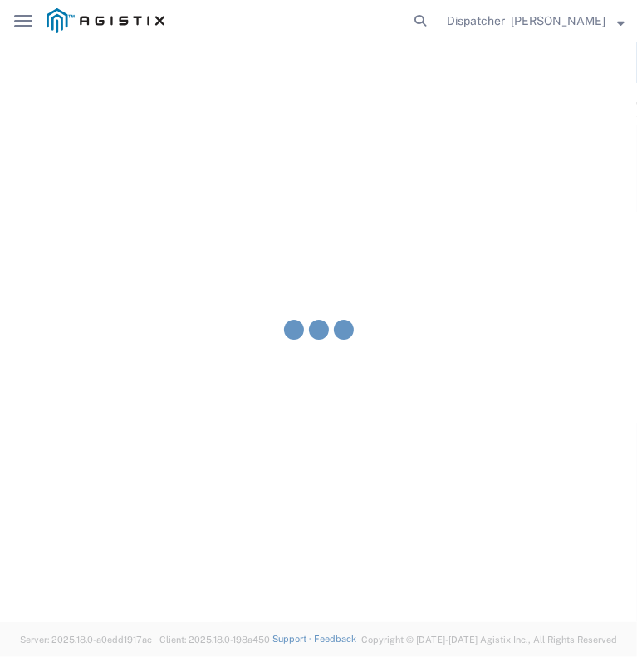
type input "Endy Gutierrez"
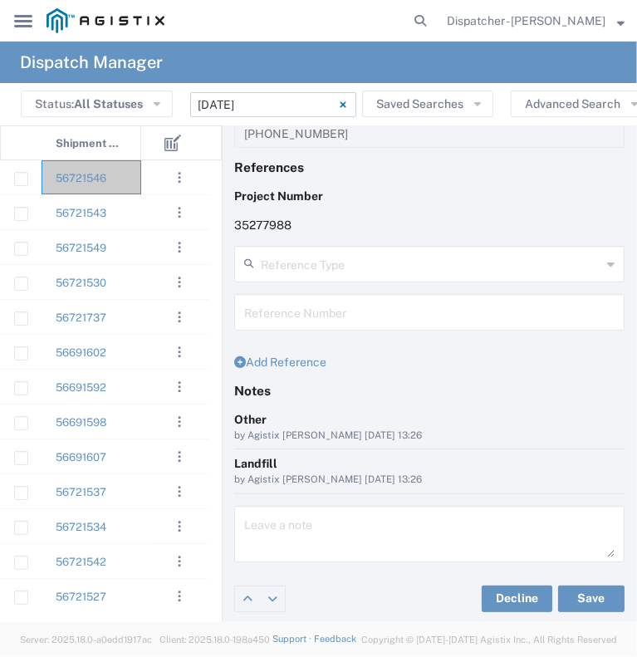
scroll to position [0, 0]
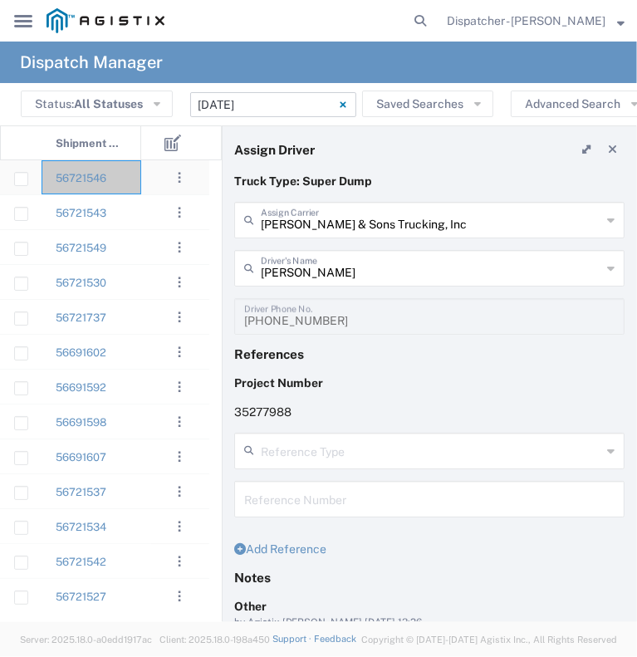
click at [131, 179] on div "56721546" at bounding box center [92, 177] width 100 height 34
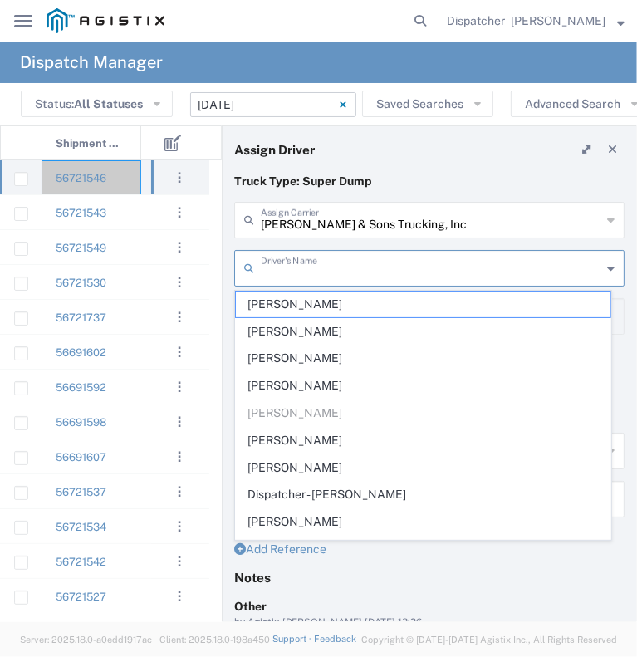
click at [354, 273] on input "text" at bounding box center [431, 266] width 340 height 29
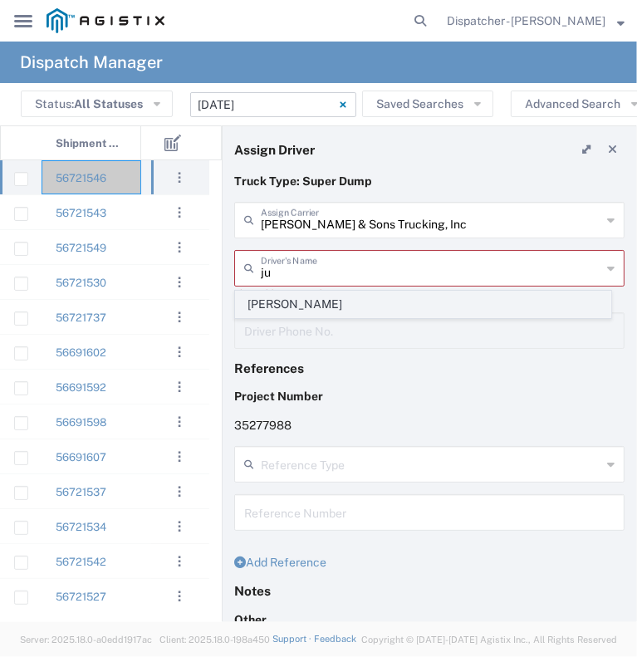
click at [345, 300] on span "Justin Echlin" at bounding box center [423, 304] width 374 height 26
type input "Justin Echlin"
type input "916-256-6234"
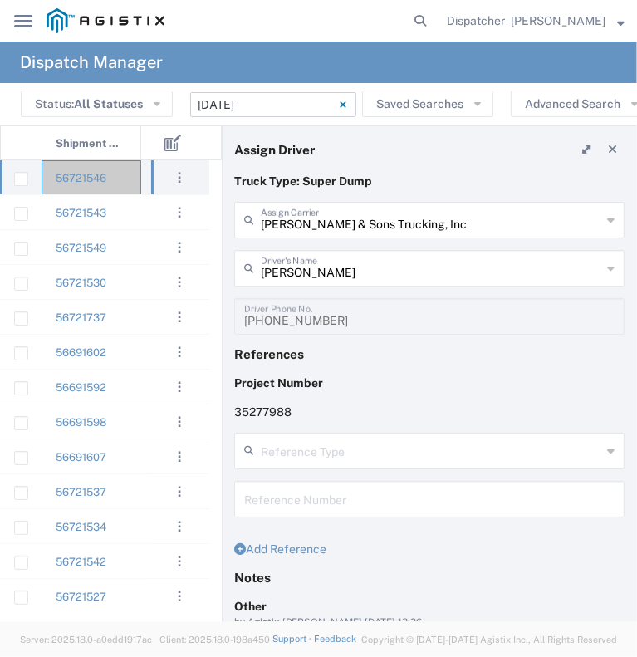
scroll to position [187, 0]
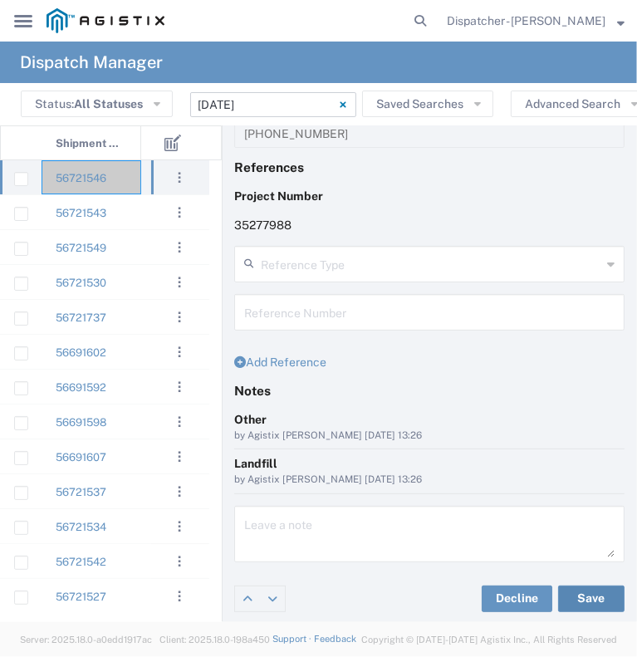
click at [575, 596] on button "Save" at bounding box center [591, 598] width 66 height 27
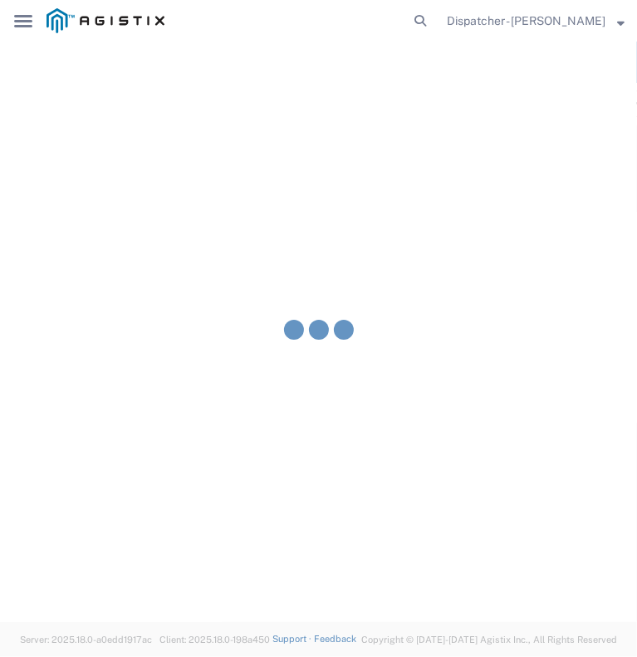
type input "Justin Echlin"
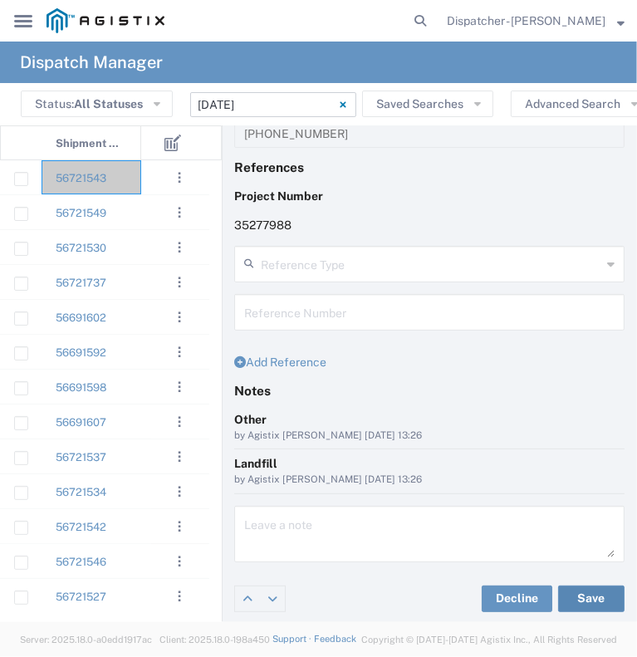
scroll to position [0, 0]
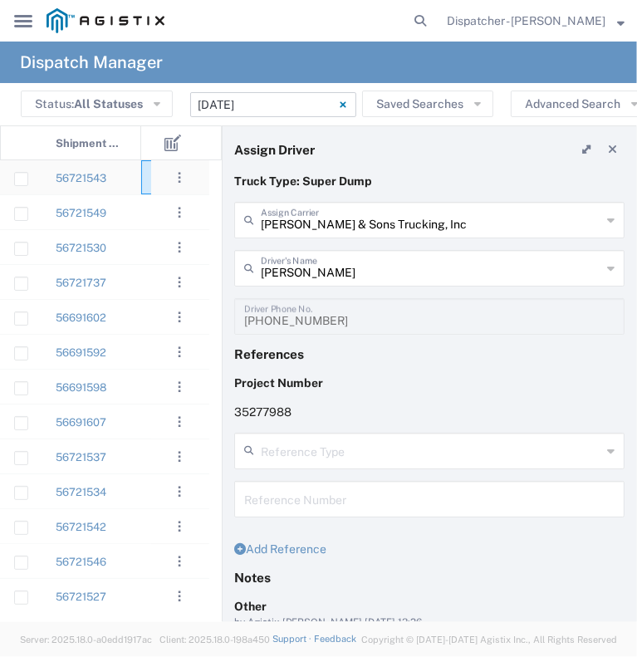
click at [143, 181] on div at bounding box center [166, 177] width 50 height 34
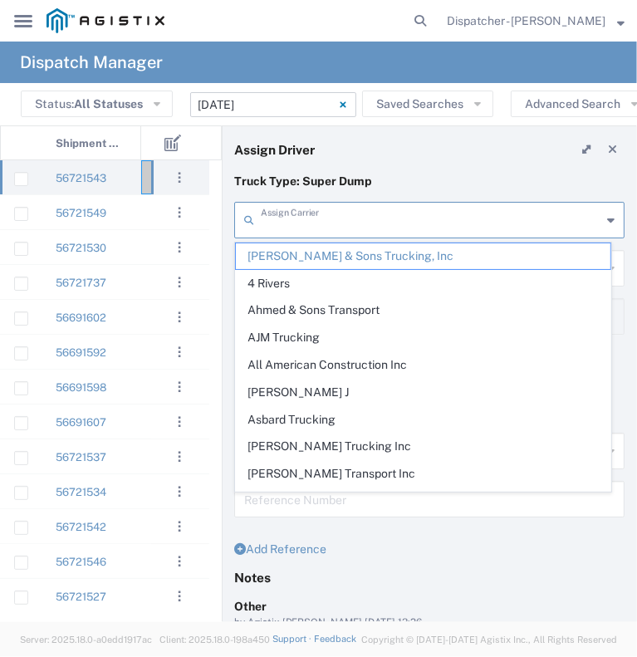
click at [314, 225] on input "text" at bounding box center [431, 218] width 340 height 29
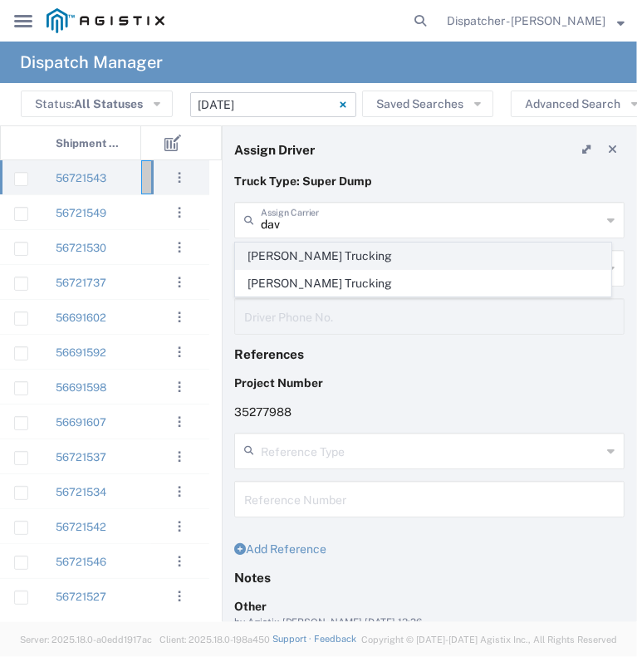
click at [308, 252] on span "David E Bell Trucking" at bounding box center [423, 256] width 374 height 26
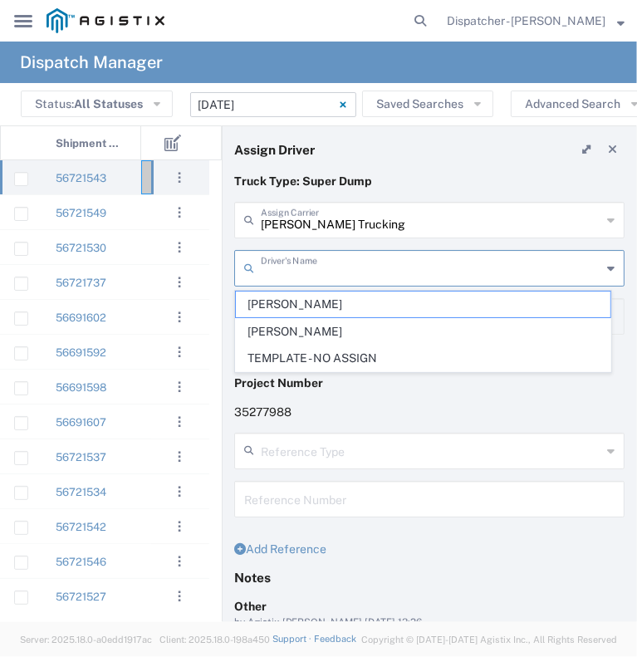
click at [311, 268] on input "text" at bounding box center [431, 266] width 340 height 29
click at [146, 216] on div at bounding box center [166, 212] width 50 height 34
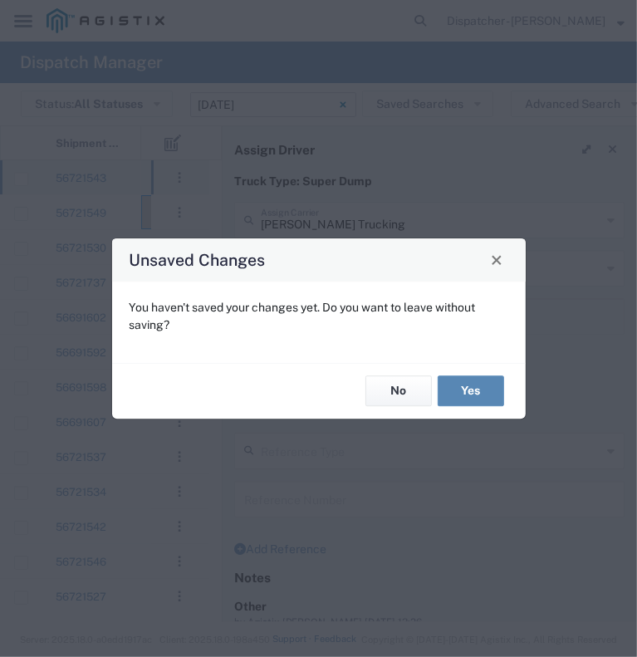
click at [487, 393] on button "Yes" at bounding box center [471, 391] width 66 height 31
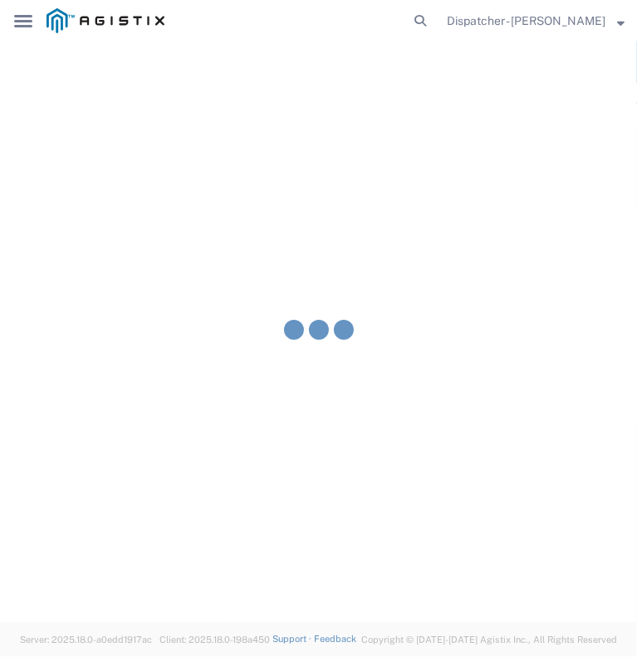
type input "Bowman & Sons Trucking, Inc"
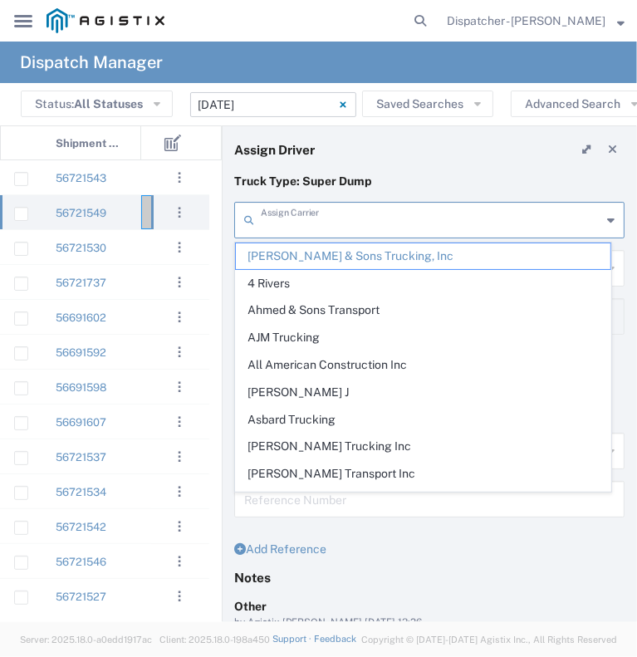
click at [322, 223] on input "text" at bounding box center [431, 218] width 340 height 29
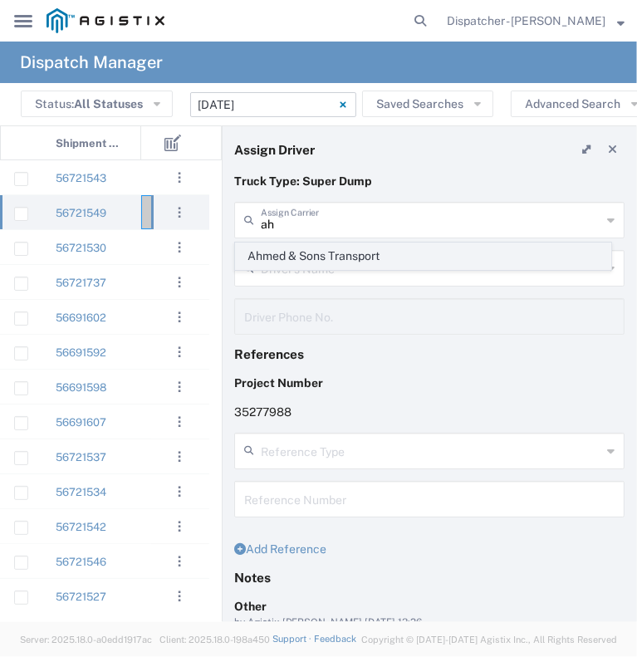
click at [319, 252] on span "Ahmed & Sons Transport" at bounding box center [423, 256] width 374 height 26
type input "Ahmed & Sons Transport"
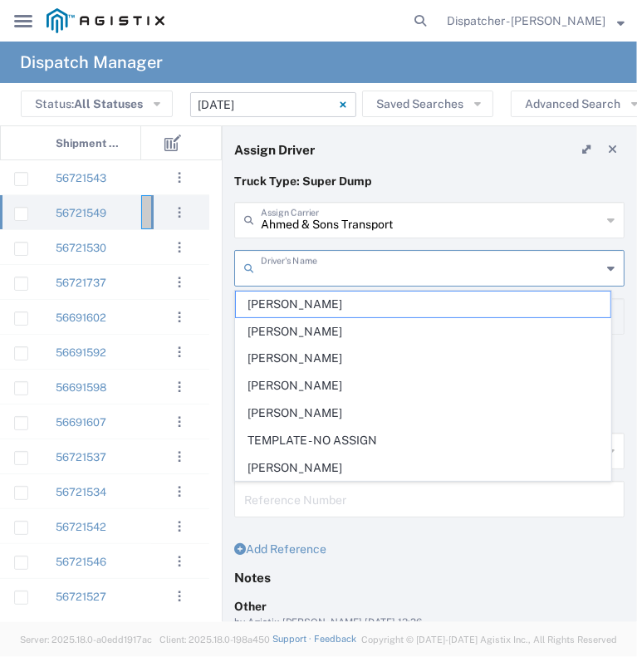
click at [319, 265] on input "text" at bounding box center [431, 266] width 340 height 29
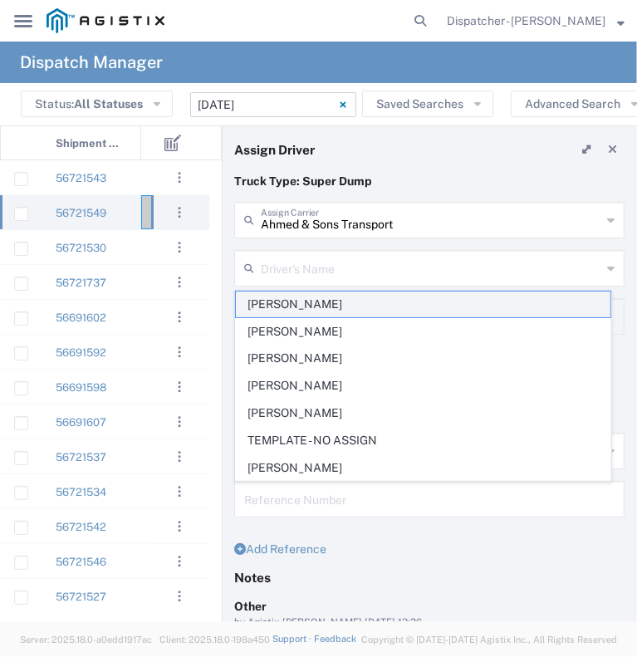
click at [316, 302] on span "Abid Ahmed" at bounding box center [423, 304] width 374 height 26
type input "Abid Ahmed"
type input "510-335-9875"
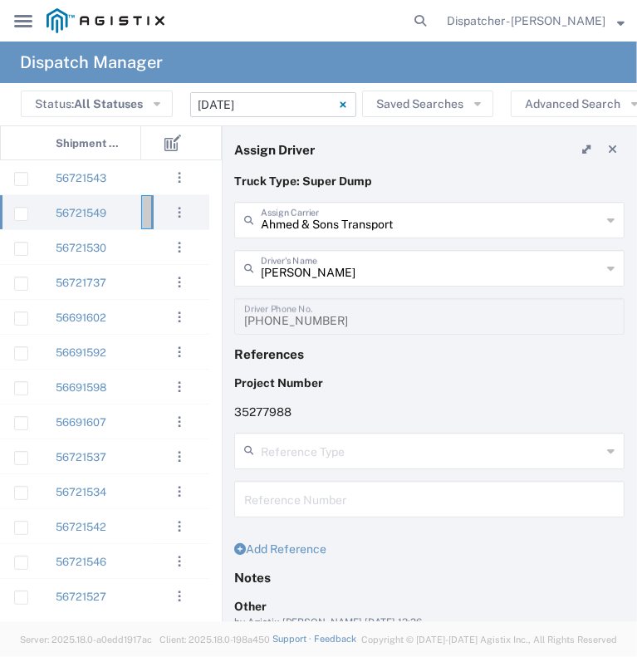
scroll to position [187, 0]
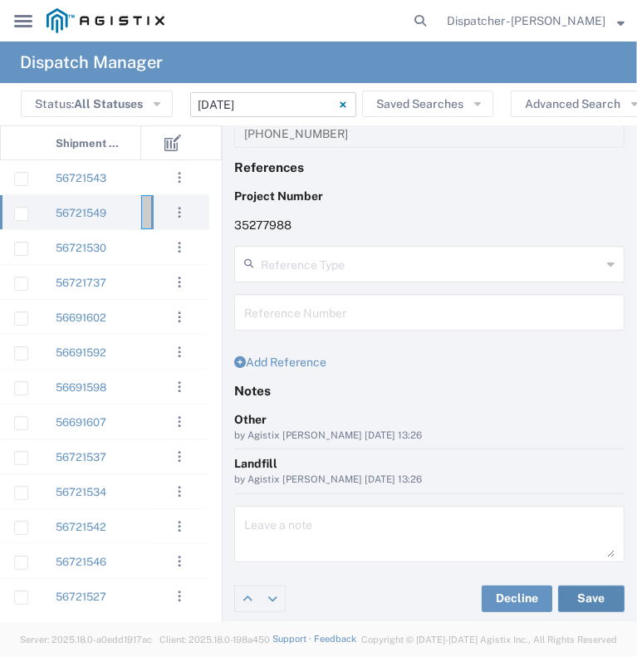
click at [577, 594] on button "Save" at bounding box center [591, 598] width 66 height 27
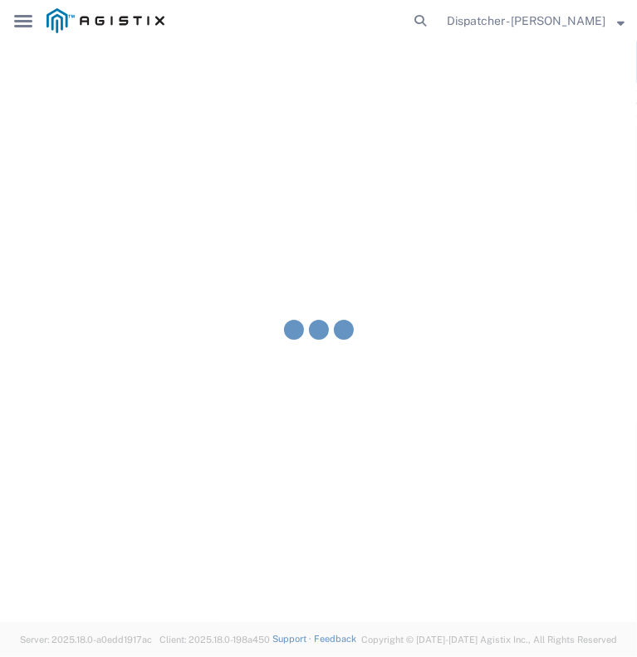
type input "Abid Ahmed"
type input "Ahmed & Sons Transport"
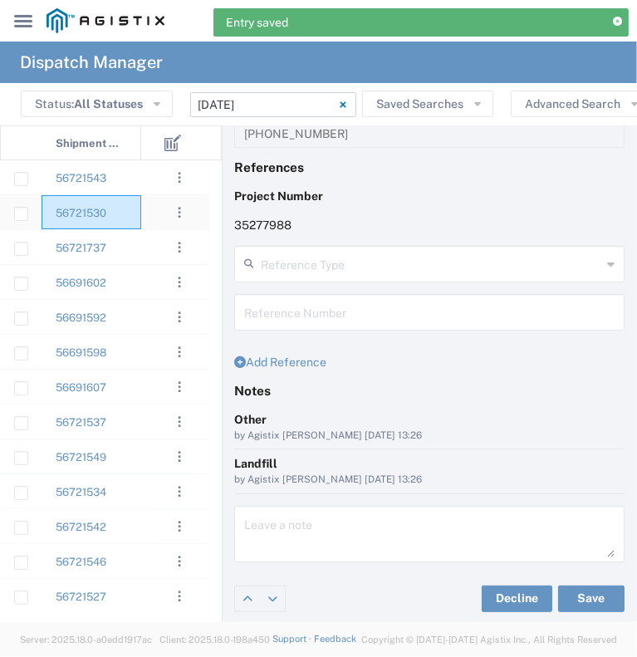
click at [139, 218] on div "56721530" at bounding box center [92, 212] width 100 height 34
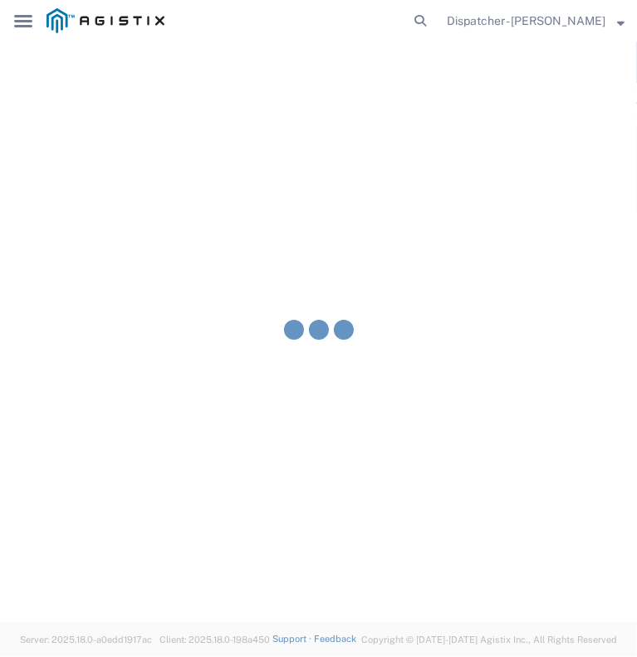
type input "Bowman & Sons Trucking, Inc"
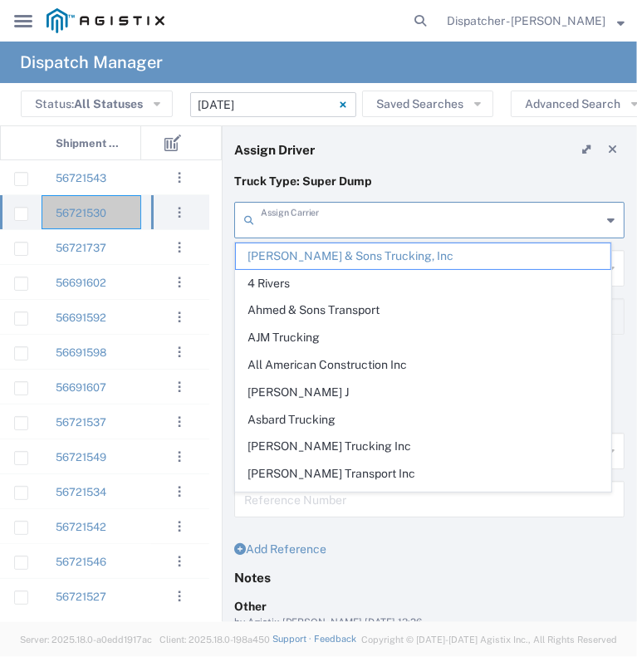
click at [335, 213] on input "text" at bounding box center [431, 218] width 340 height 29
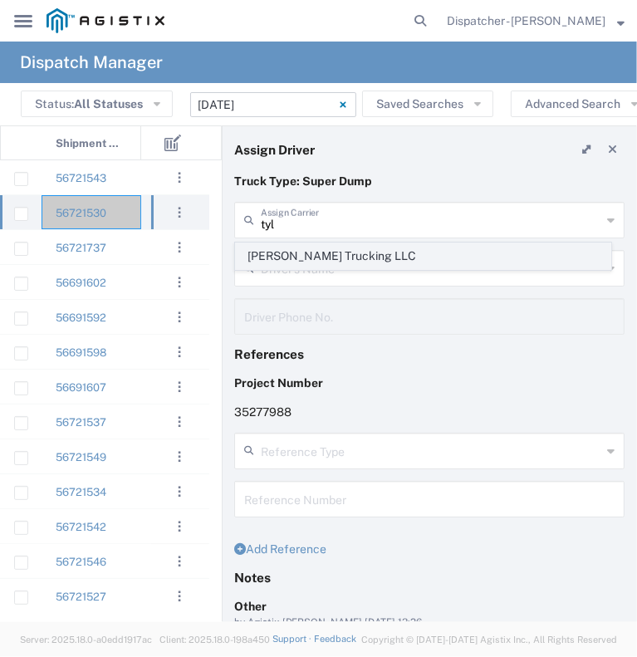
click at [322, 252] on span "Tyler's Trucking LLC" at bounding box center [423, 256] width 374 height 26
type input "Tyler's Trucking LLC"
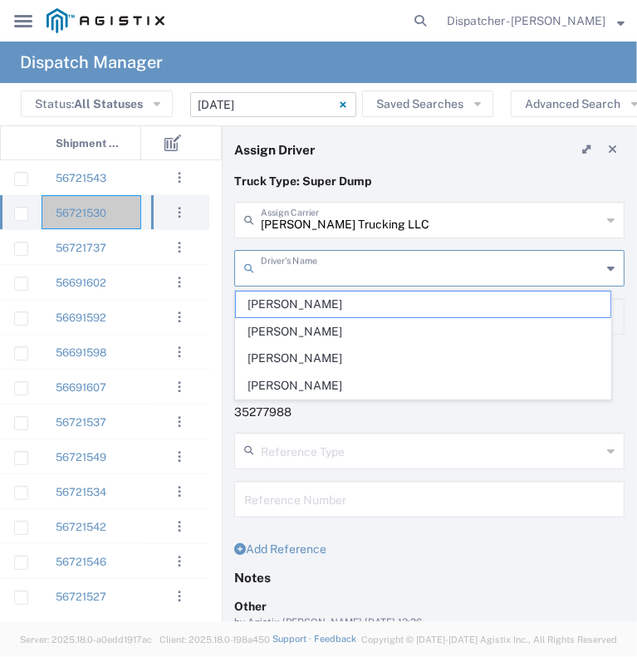
click at [320, 266] on input "text" at bounding box center [431, 266] width 340 height 29
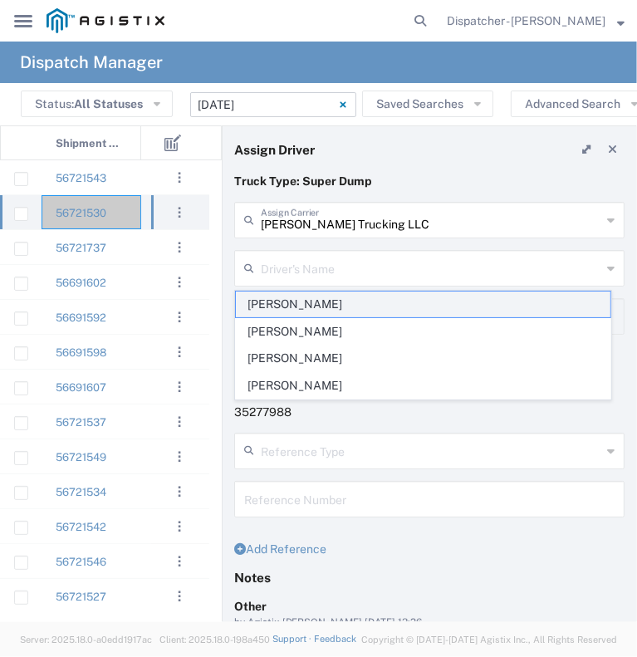
click at [306, 308] on span "Anthony Tyler" at bounding box center [423, 304] width 374 height 26
type input "Anthony Tyler"
type input "5308707576"
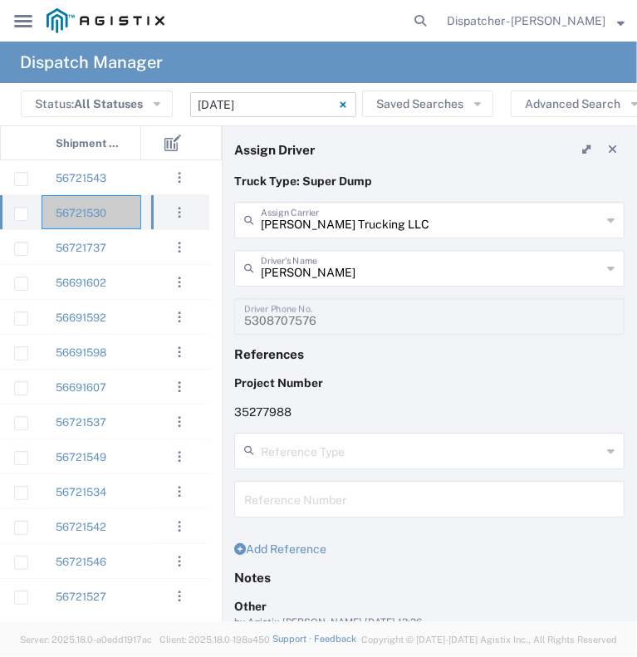
scroll to position [187, 0]
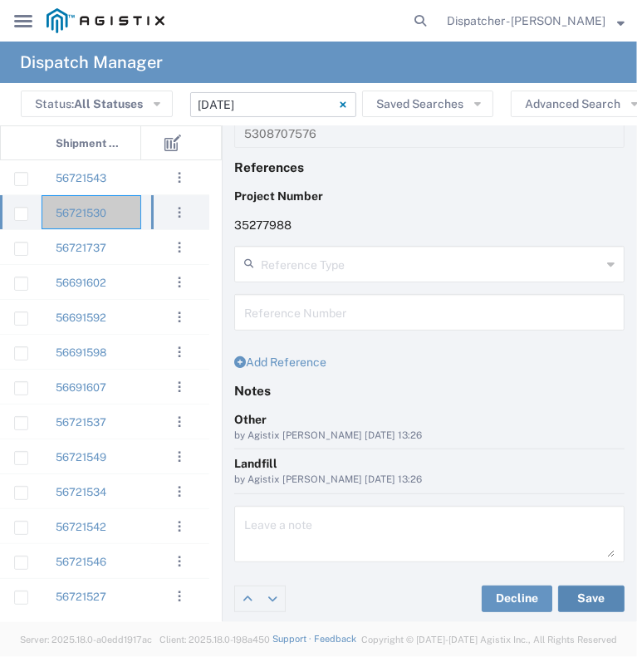
click at [575, 603] on button "Save" at bounding box center [591, 598] width 66 height 27
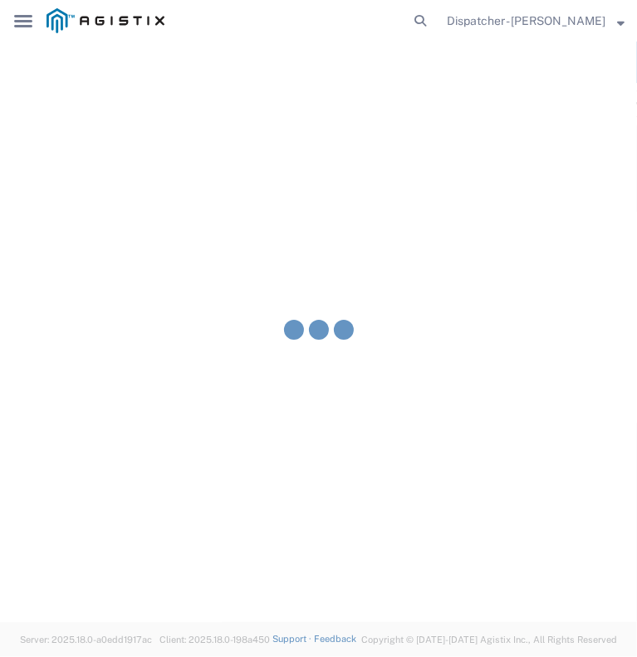
type input "Anthony Tyler"
type input "Tyler's Trucking LLC"
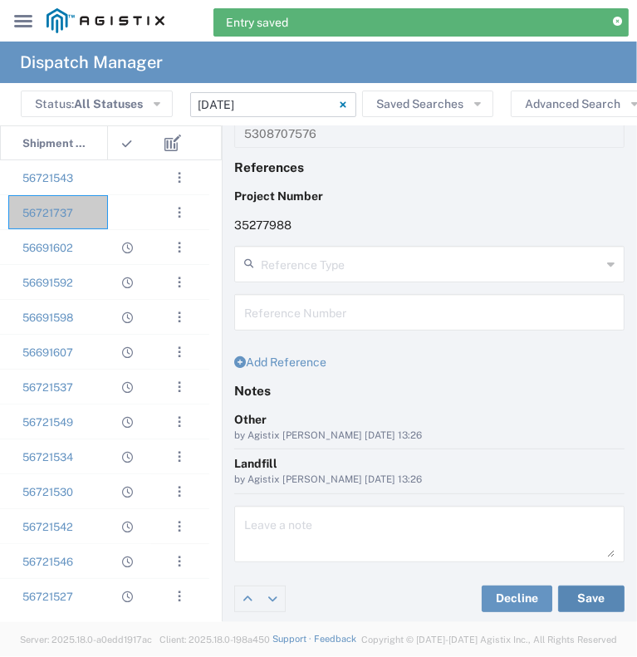
scroll to position [0, 66]
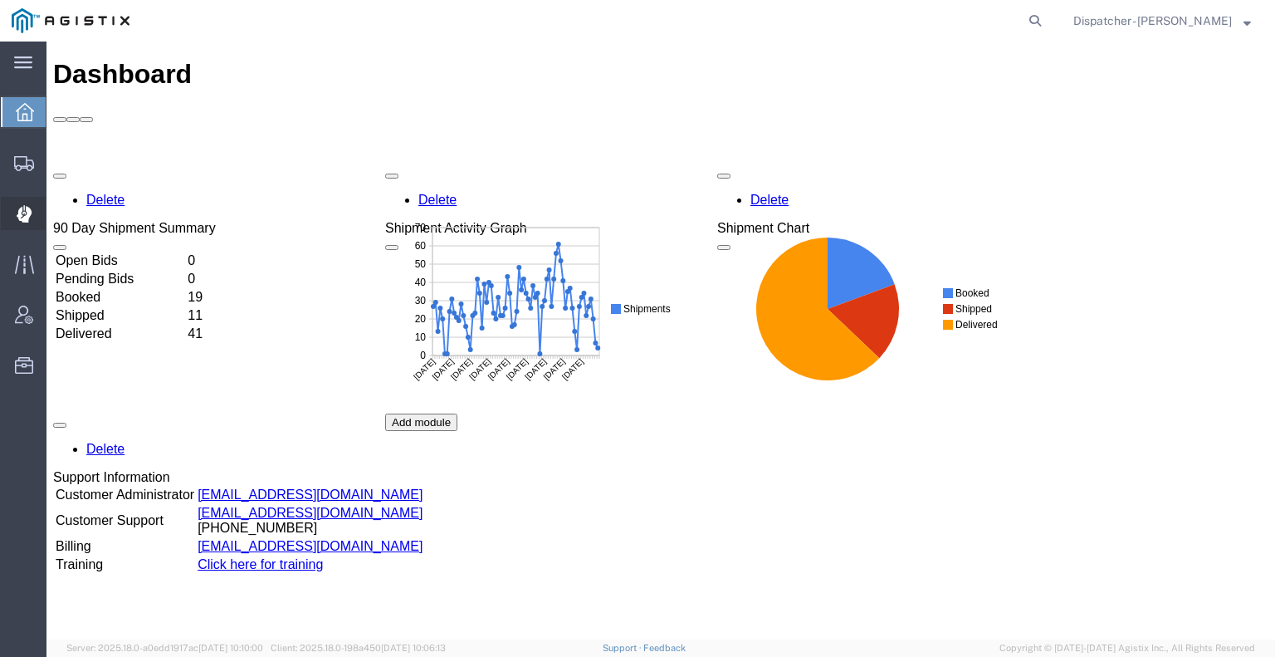
click at [20, 217] on icon at bounding box center [25, 213] width 16 height 17
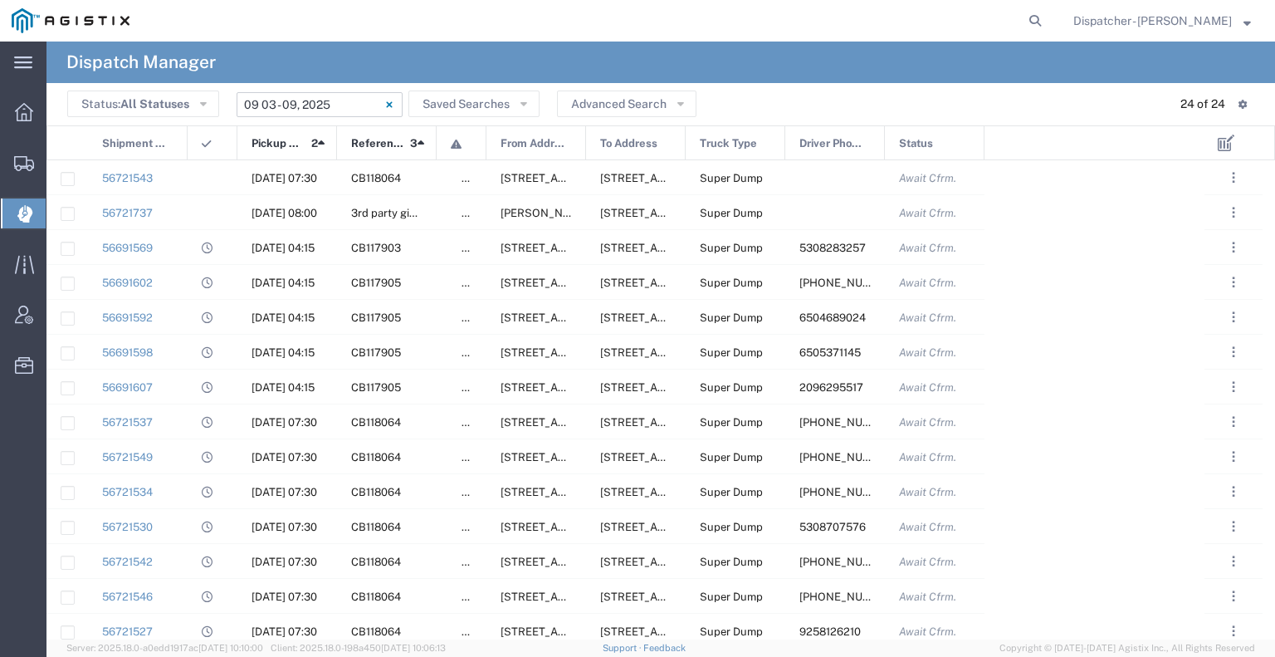
click at [266, 110] on input "09/03/2025 - 09/09/2025" at bounding box center [320, 104] width 166 height 25
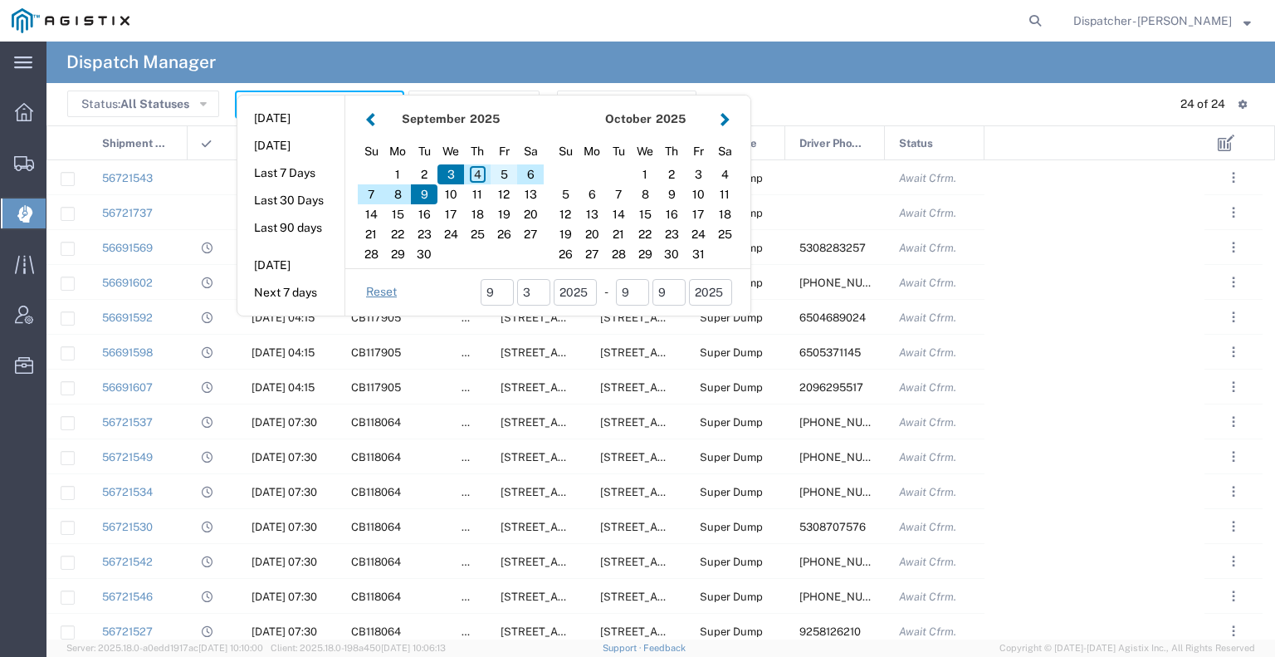
click at [498, 169] on div "5" at bounding box center [504, 174] width 27 height 20
type input "09/05/2025"
type input "09/05/2025 - 09/05/2025"
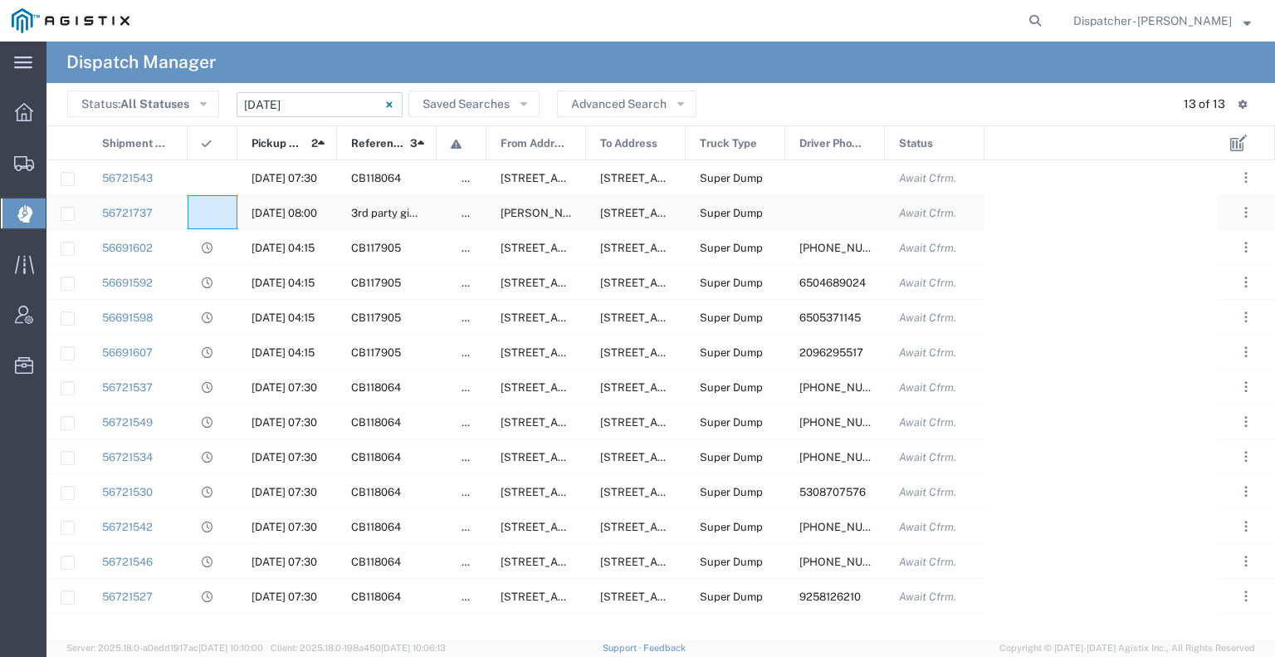
click at [193, 211] on div at bounding box center [213, 212] width 50 height 34
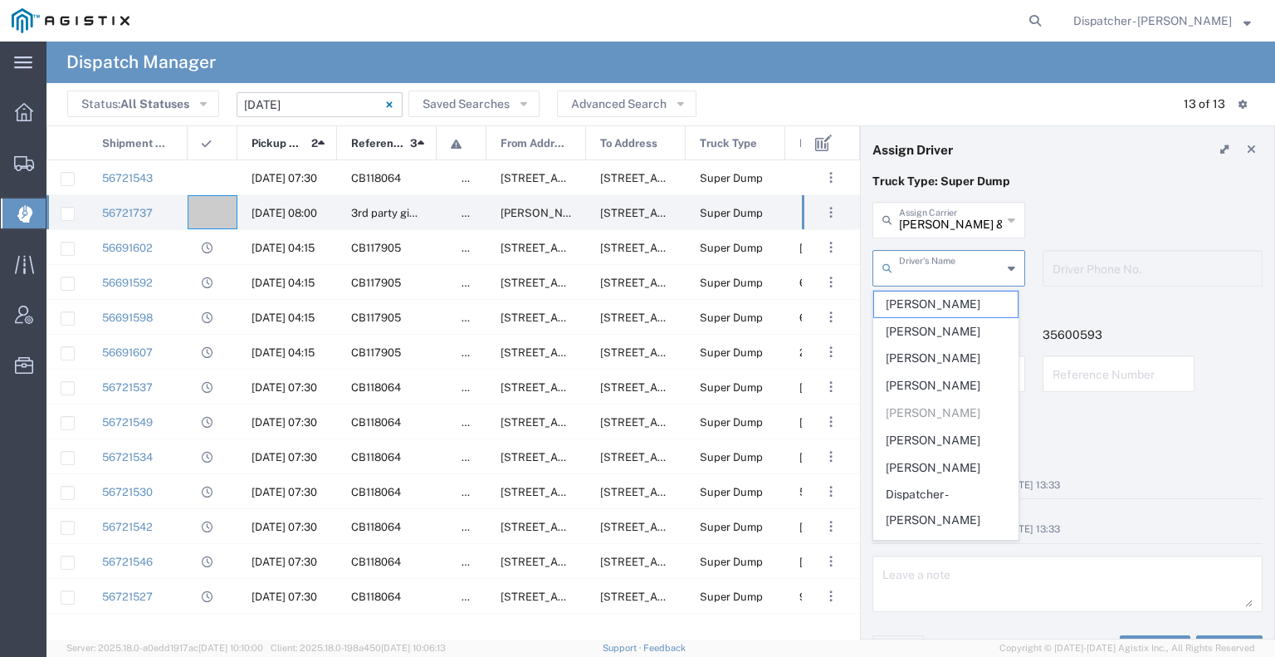
click at [953, 272] on input "text" at bounding box center [950, 266] width 103 height 29
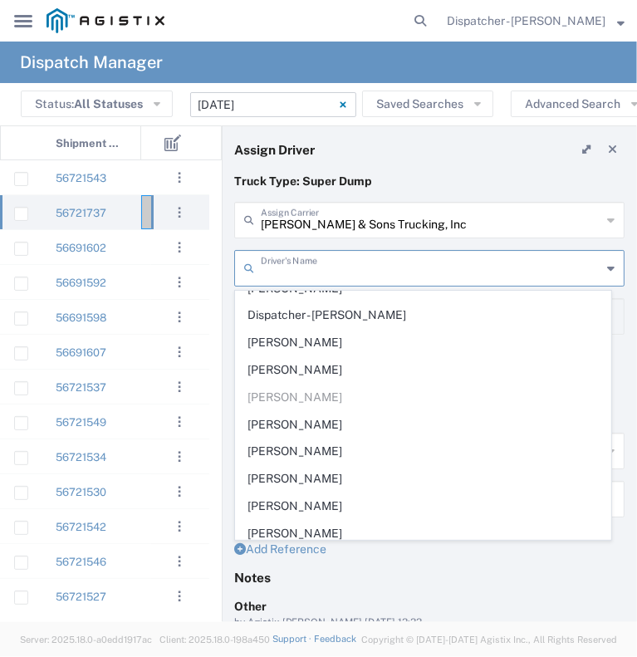
scroll to position [201, 0]
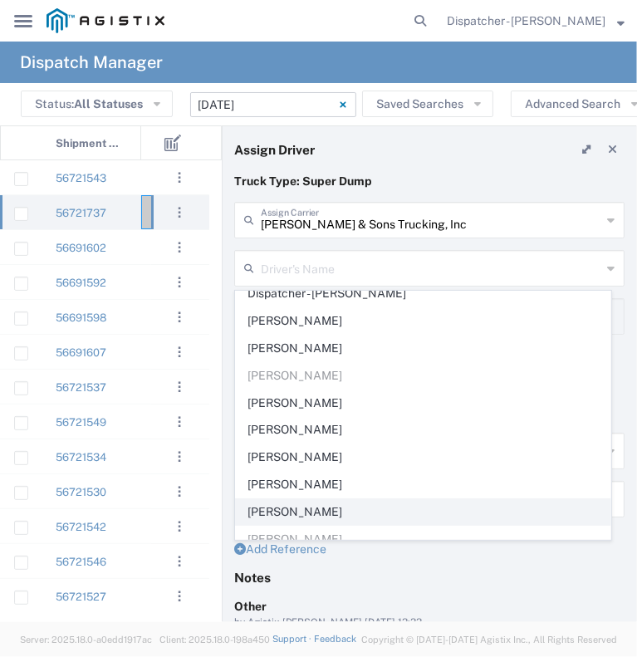
click at [329, 501] on span "John Townsley" at bounding box center [423, 512] width 374 height 26
type input "John Townsley"
type input "9253660399"
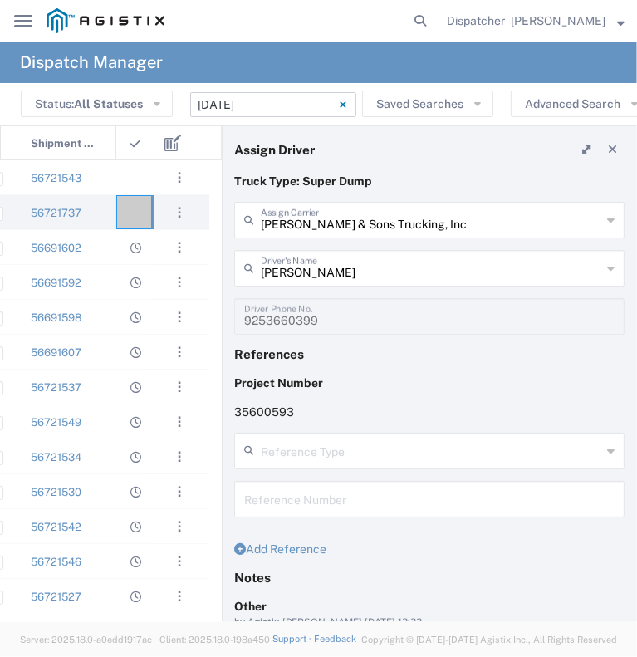
scroll to position [0, 0]
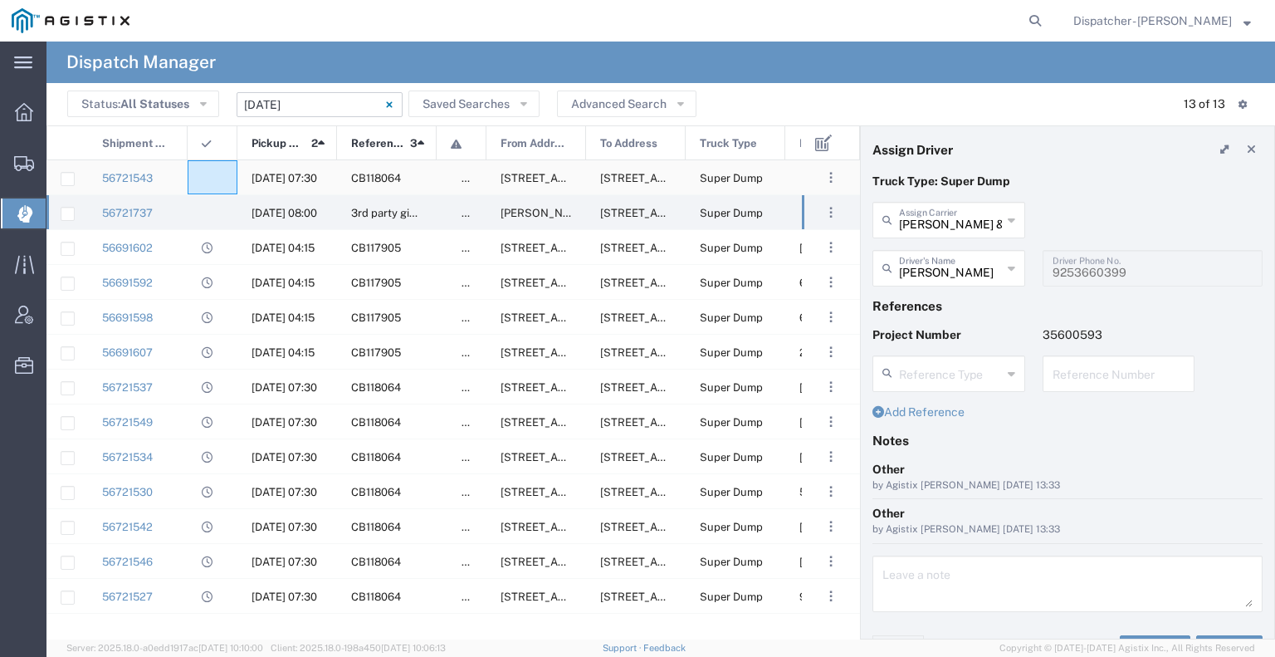
click at [219, 185] on div at bounding box center [213, 177] width 50 height 34
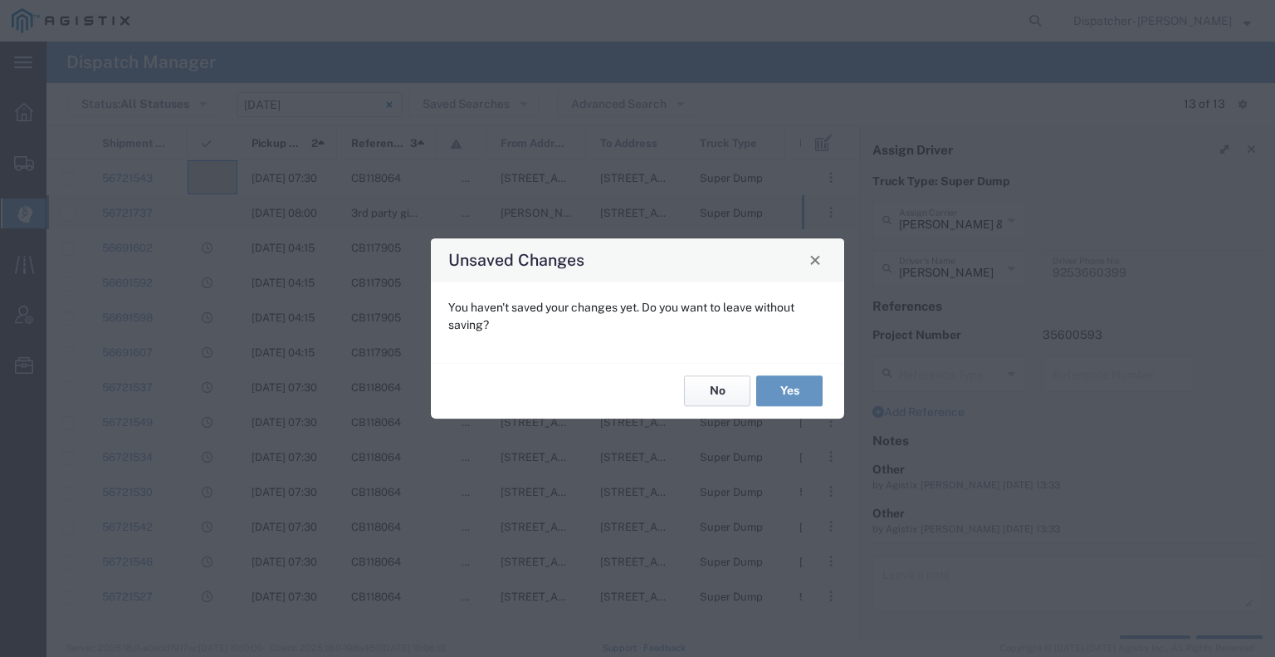
click at [697, 404] on button "No" at bounding box center [717, 391] width 66 height 31
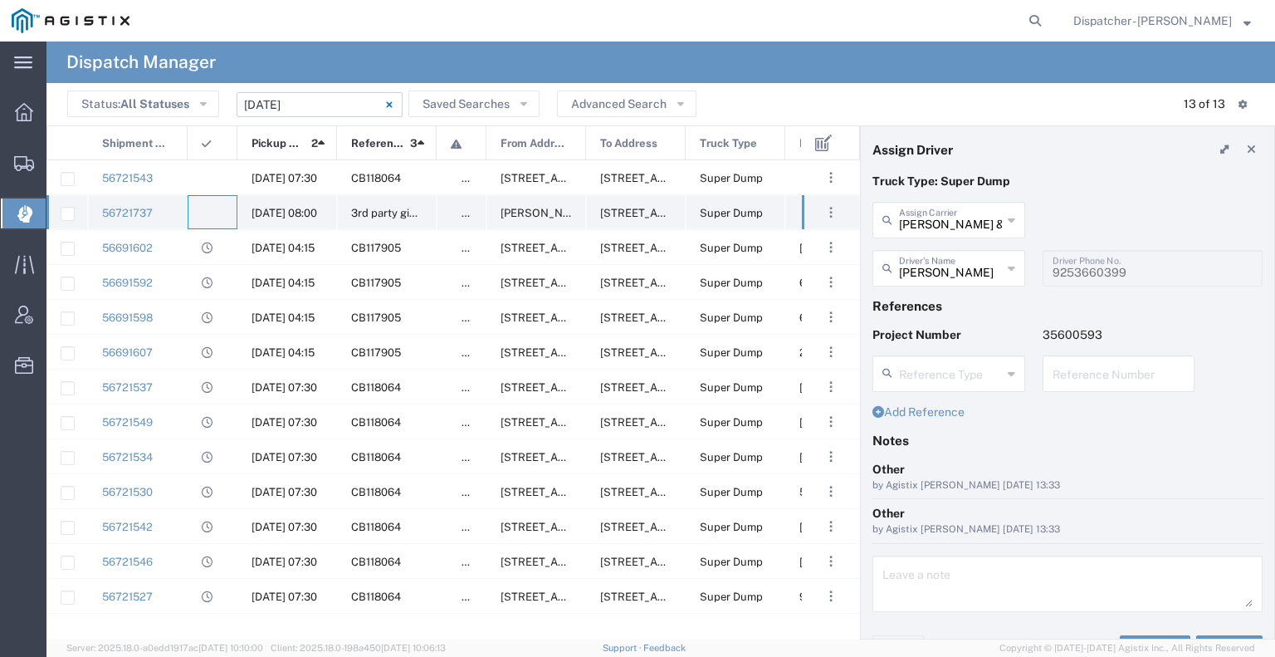
click at [216, 212] on div at bounding box center [213, 212] width 50 height 34
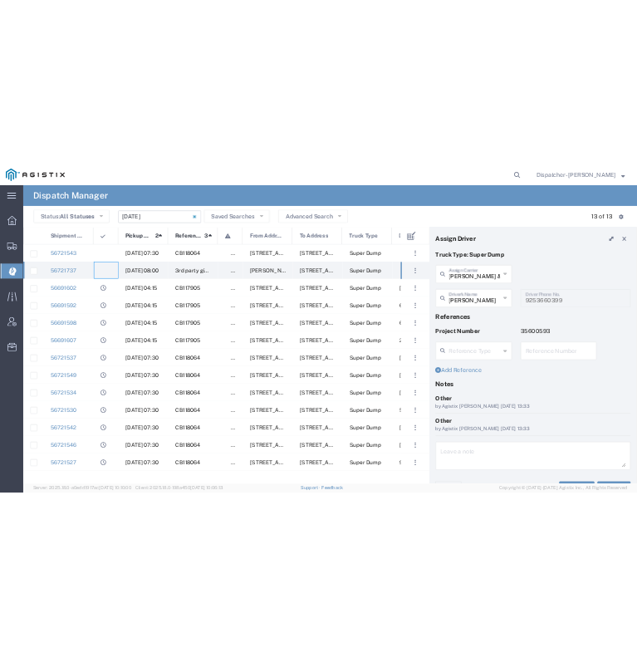
scroll to position [32, 0]
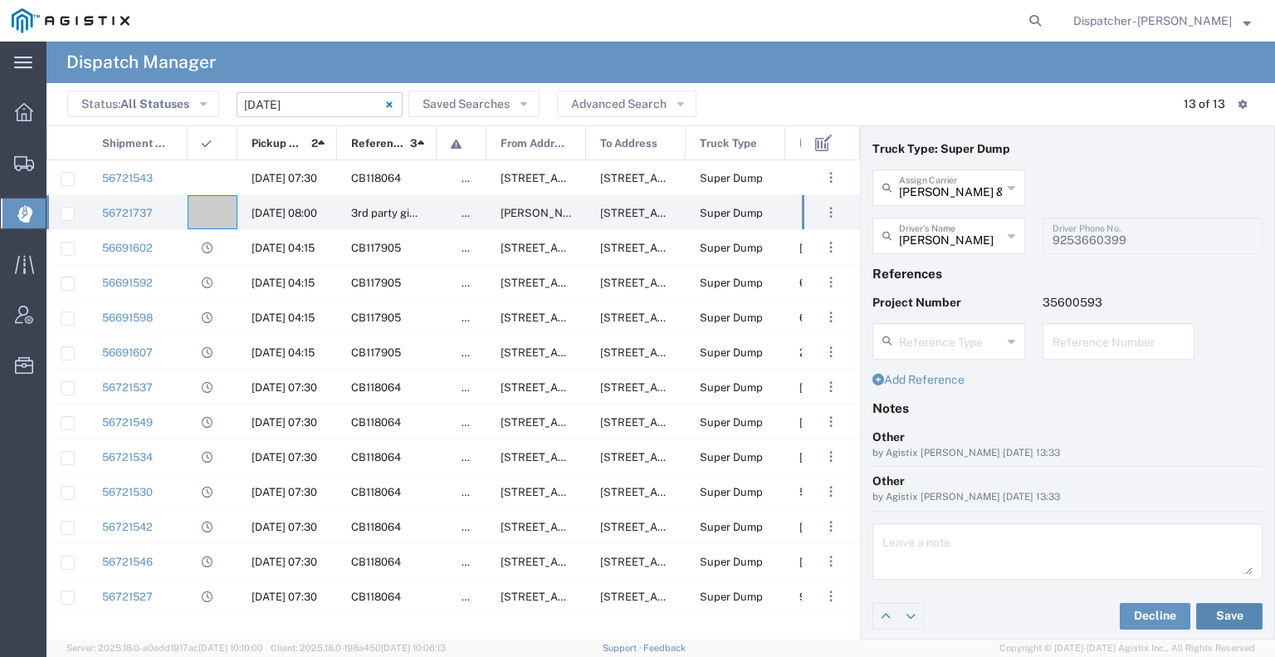
click at [1202, 616] on button "Save" at bounding box center [1229, 616] width 66 height 27
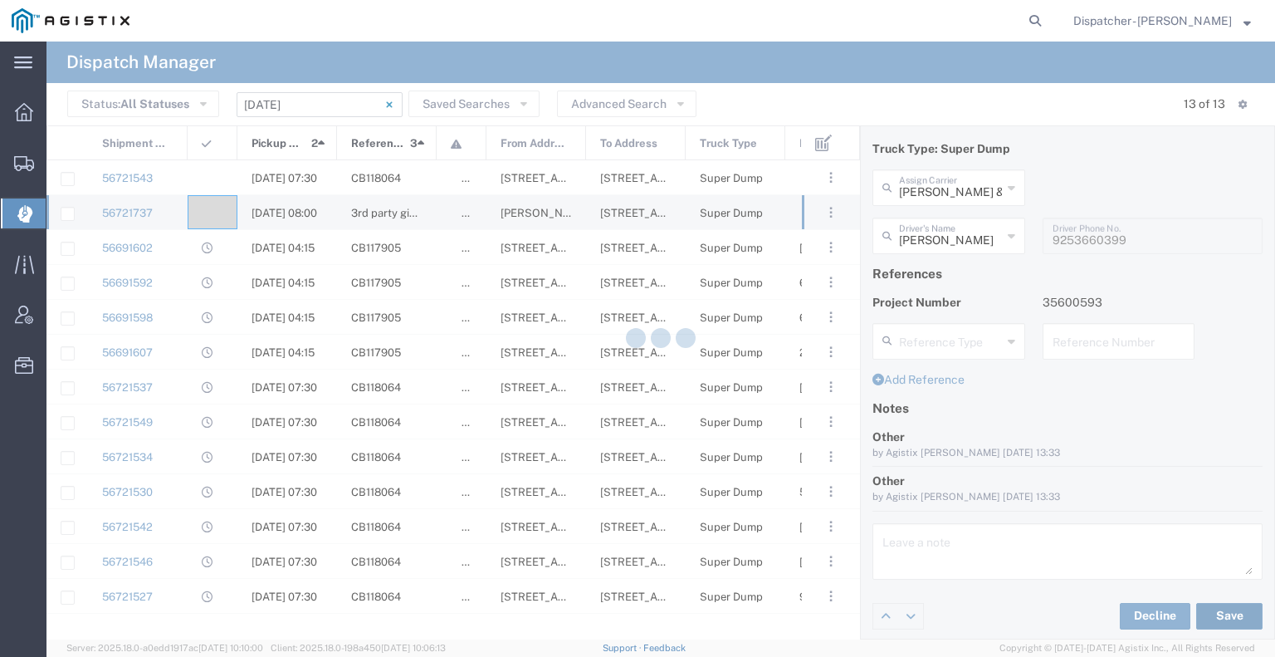
type input "John Townsley"
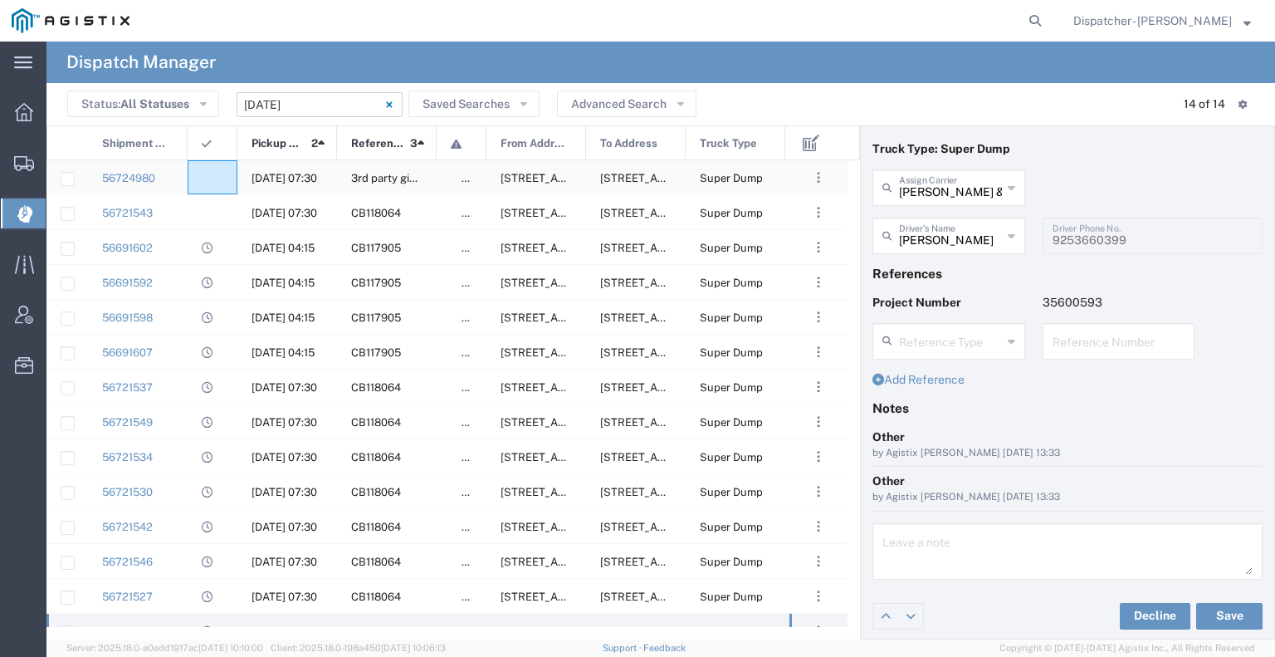
click at [223, 172] on div at bounding box center [213, 177] width 50 height 34
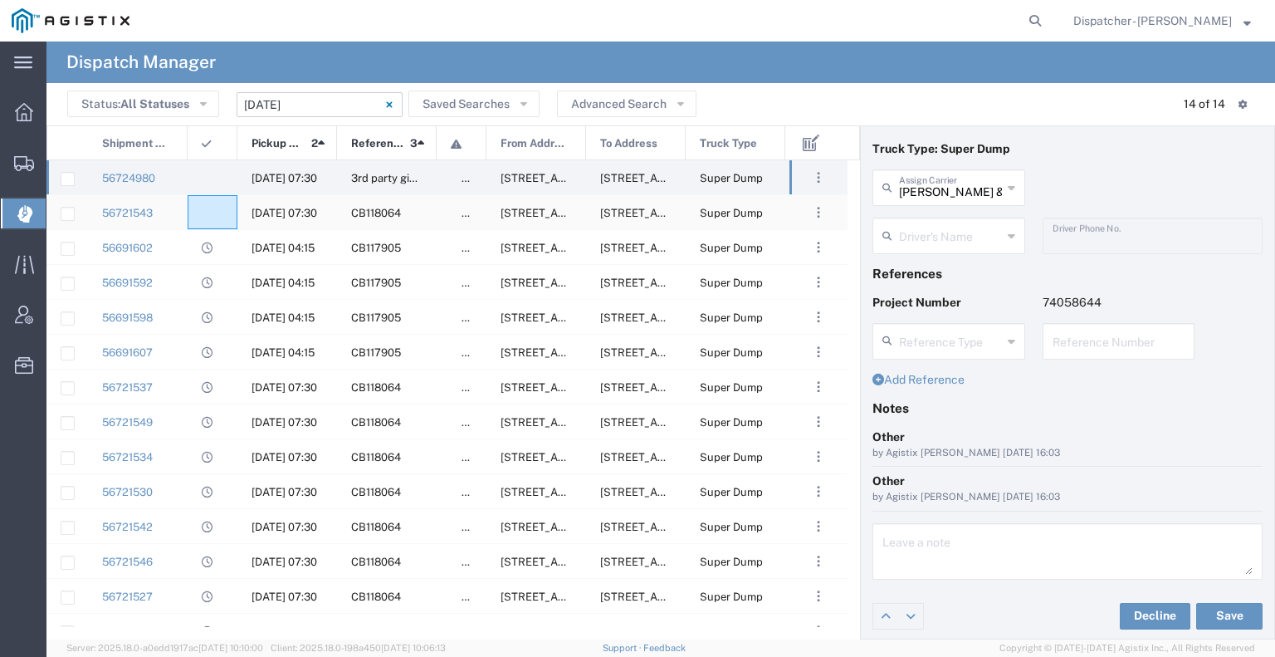
click at [207, 203] on div at bounding box center [213, 212] width 50 height 34
click at [203, 179] on agx-ag-table-icon-cell at bounding box center [207, 178] width 11 height 12
click at [215, 222] on div at bounding box center [213, 212] width 50 height 34
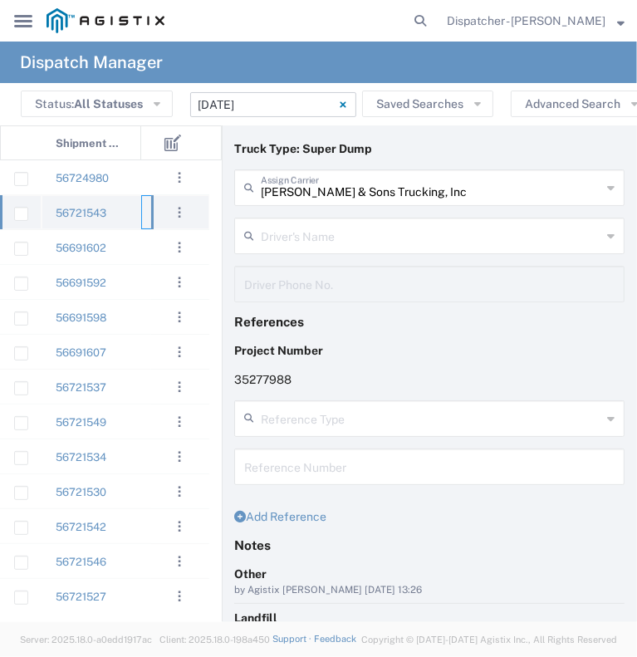
click at [142, 217] on div at bounding box center [166, 212] width 50 height 34
click at [130, 214] on div "56721543" at bounding box center [92, 212] width 100 height 34
click at [352, 195] on input "text" at bounding box center [431, 186] width 340 height 29
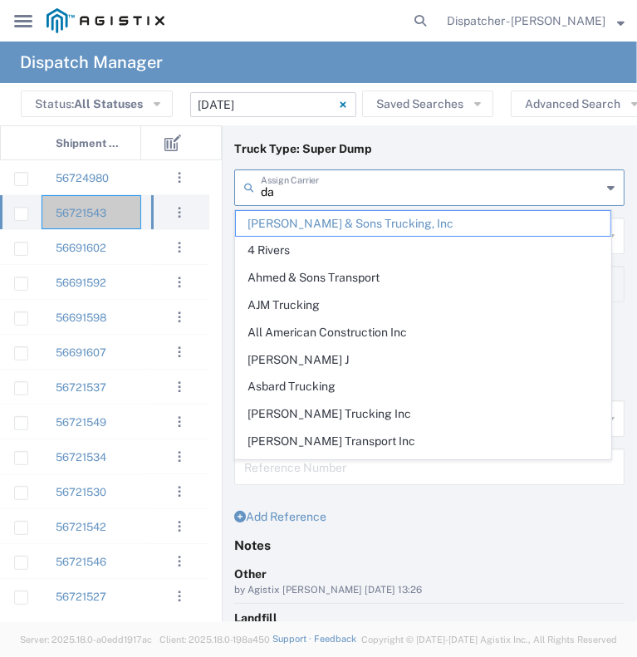
click at [352, 195] on input "da" at bounding box center [431, 186] width 340 height 29
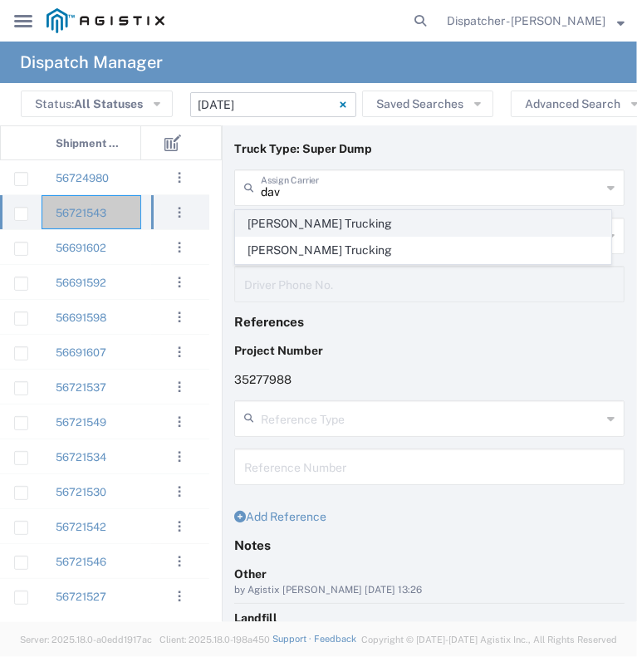
click at [312, 221] on span "David E Bell Trucking" at bounding box center [423, 224] width 374 height 26
type input "David E Bell Trucking"
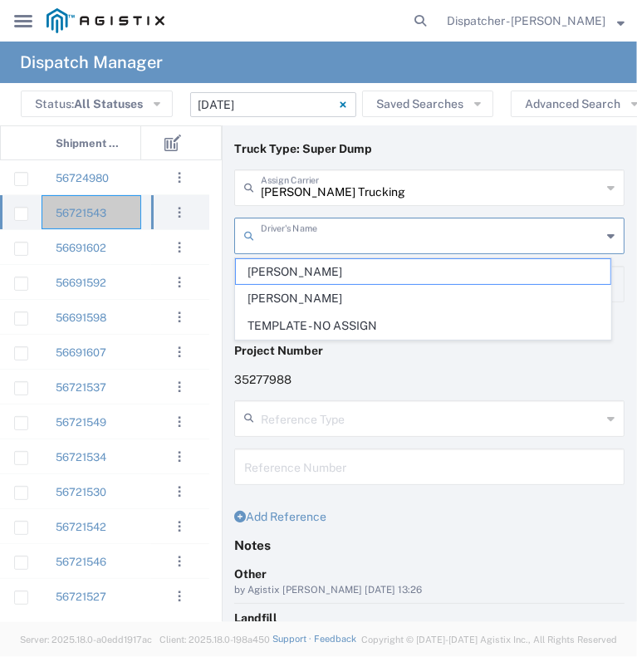
click at [310, 231] on input "text" at bounding box center [431, 234] width 340 height 29
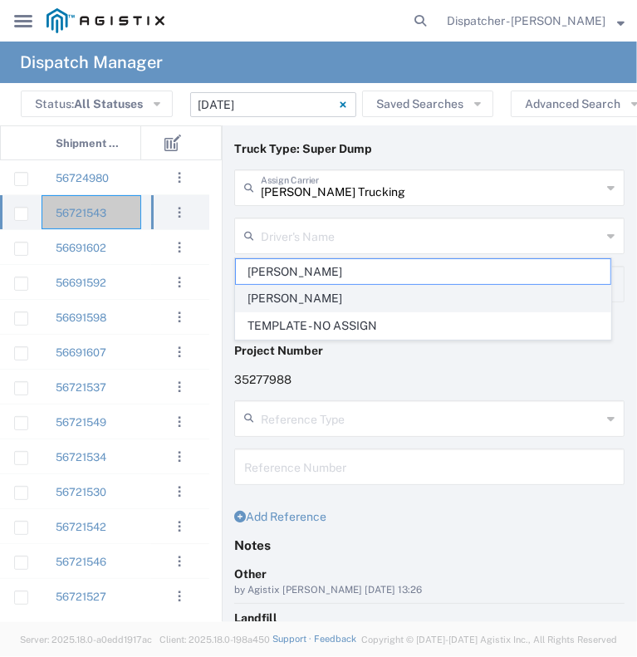
click at [289, 288] on span "Dennis Harned" at bounding box center [423, 299] width 374 height 26
type input "Dennis Harned"
type input "530-682-5170"
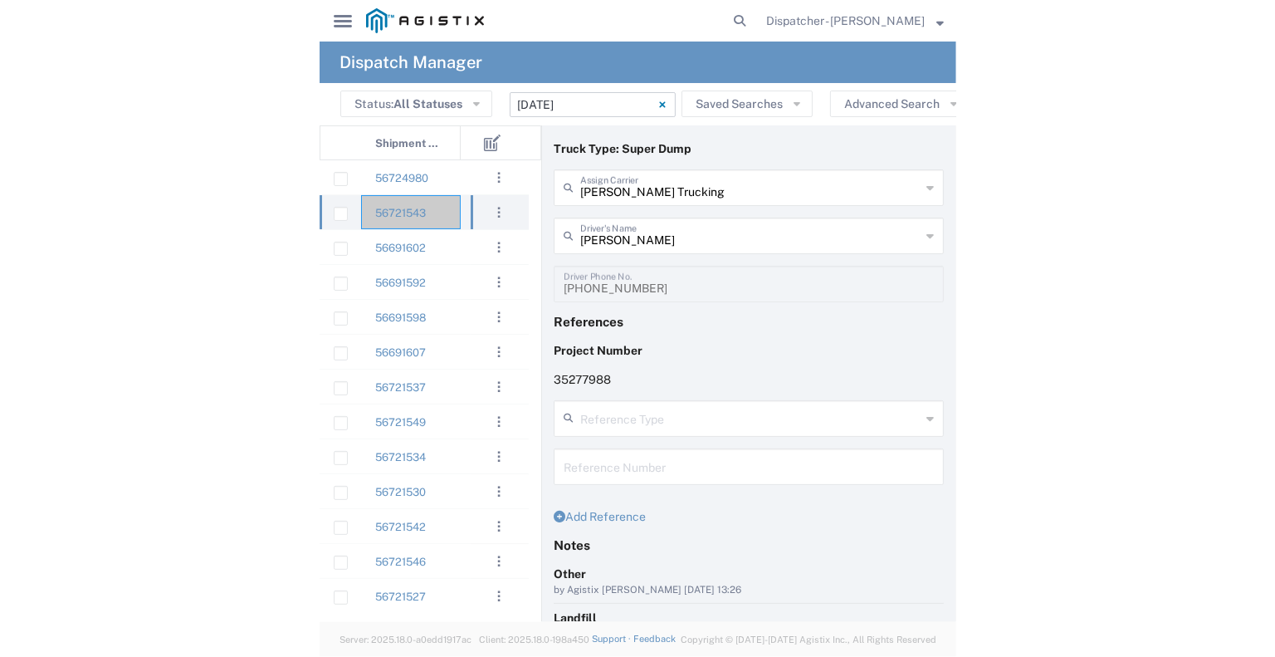
scroll to position [187, 0]
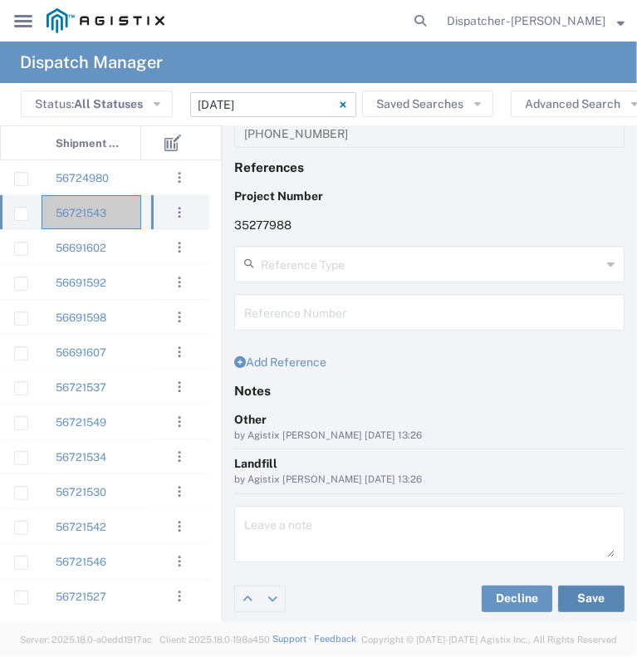
click at [574, 603] on button "Save" at bounding box center [591, 598] width 66 height 27
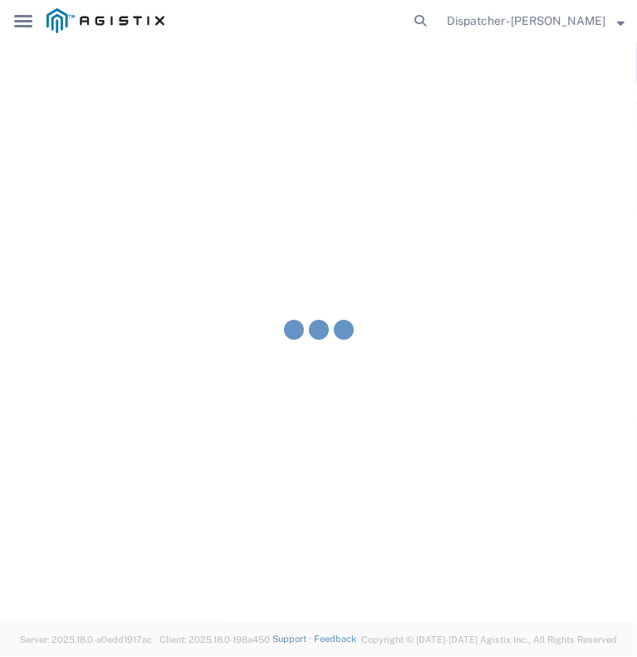
type input "Dennis Harned"
type input "David E Bell Trucking"
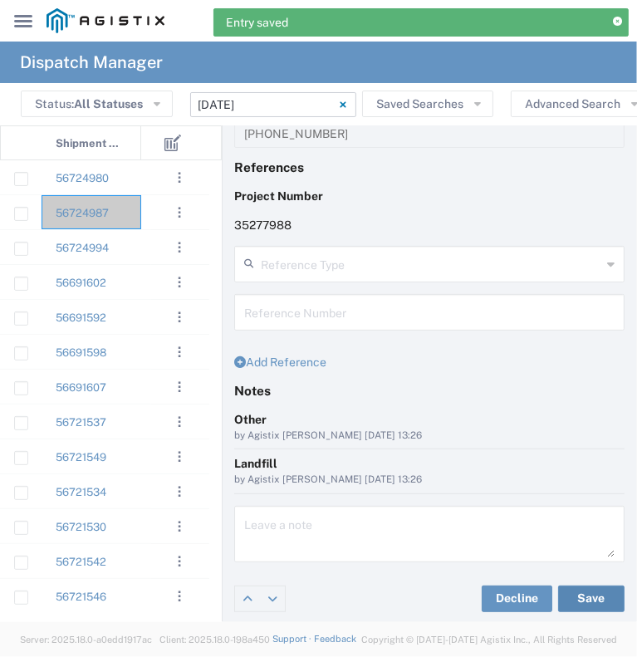
scroll to position [33, 0]
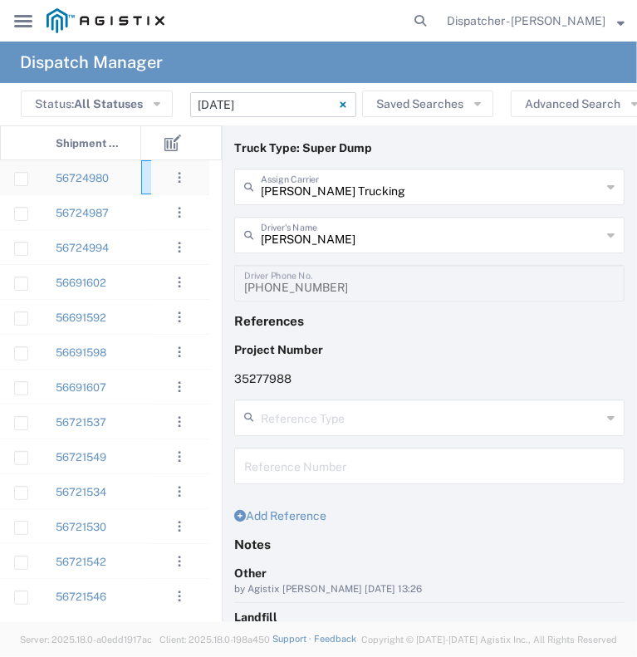
click at [143, 174] on div at bounding box center [166, 177] width 50 height 34
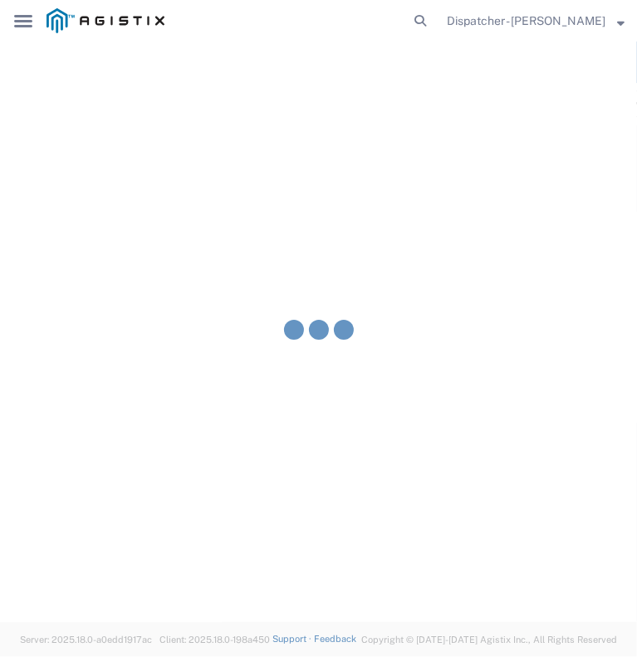
type input "Bowman & Sons Trucking, Inc"
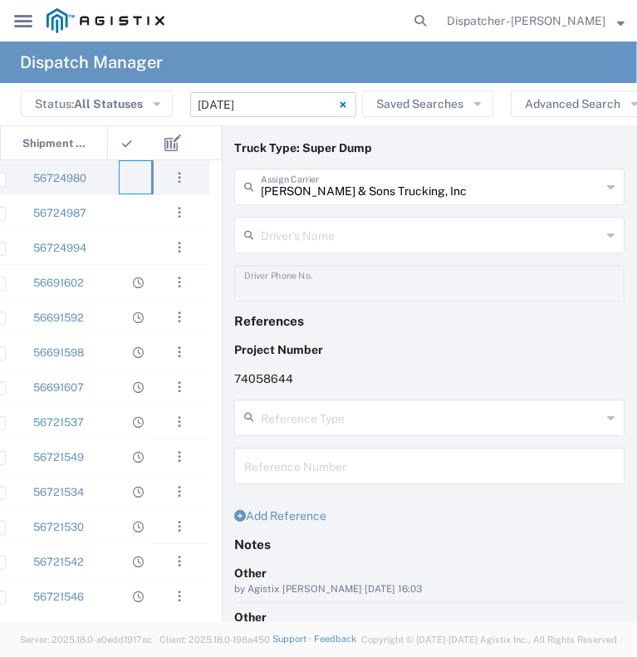
scroll to position [0, 33]
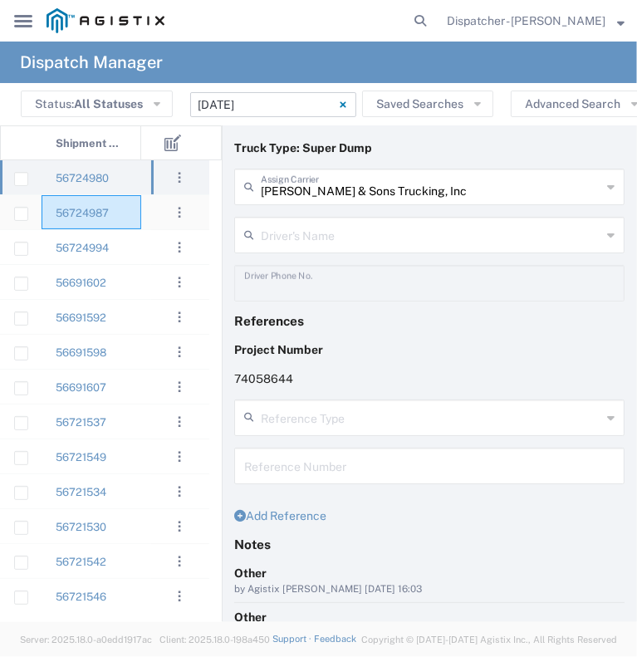
click at [135, 213] on div "56724987" at bounding box center [92, 212] width 100 height 34
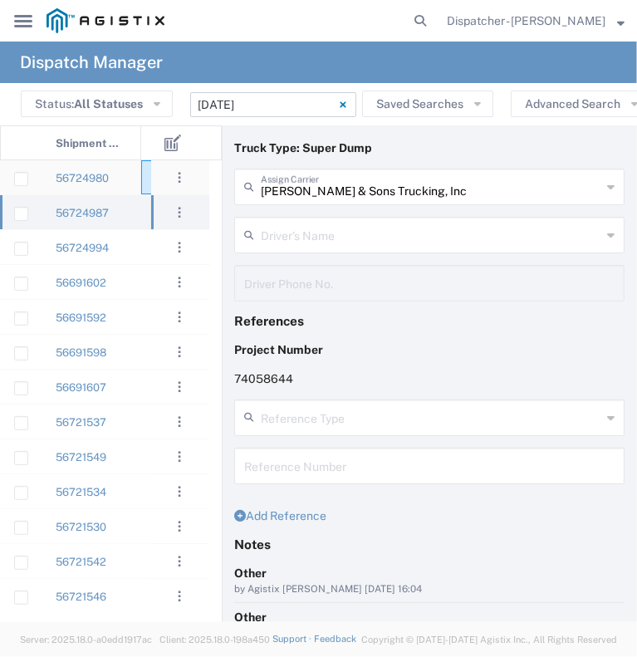
click at [142, 181] on div at bounding box center [166, 177] width 50 height 34
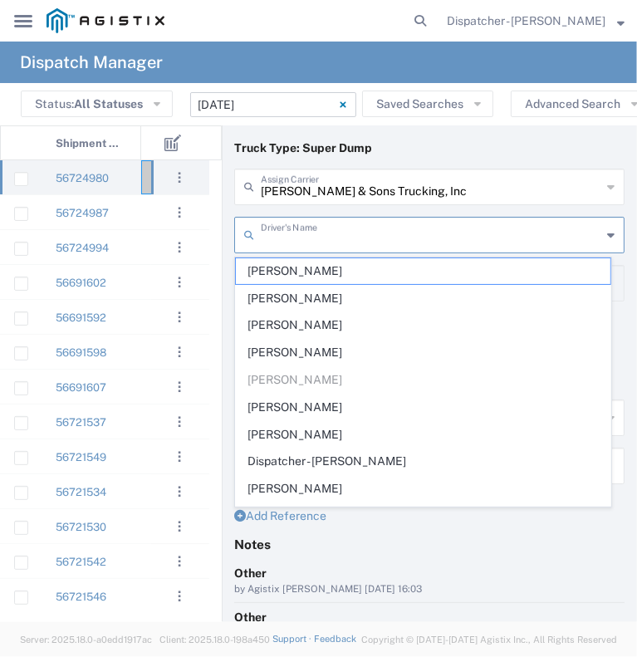
click at [299, 228] on input "text" at bounding box center [431, 233] width 340 height 29
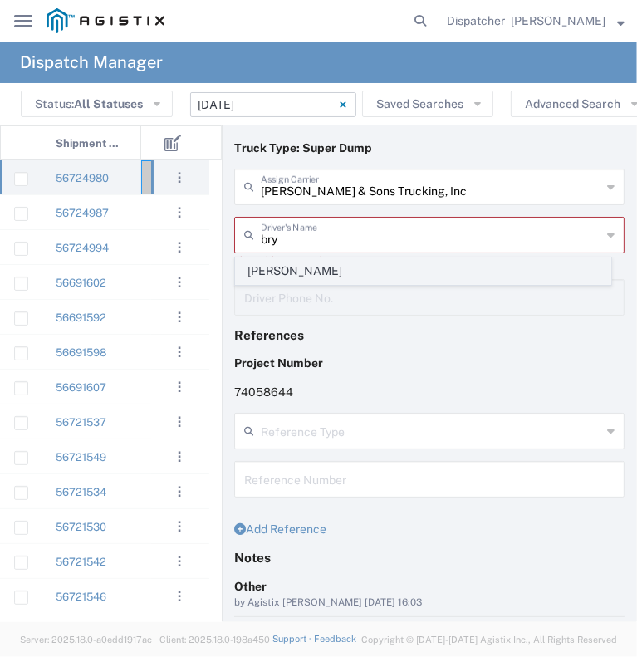
click at [289, 271] on span "Bryan Schmidt" at bounding box center [423, 271] width 374 height 26
type input "Bryan Schmidt"
type input "530-440-2058"
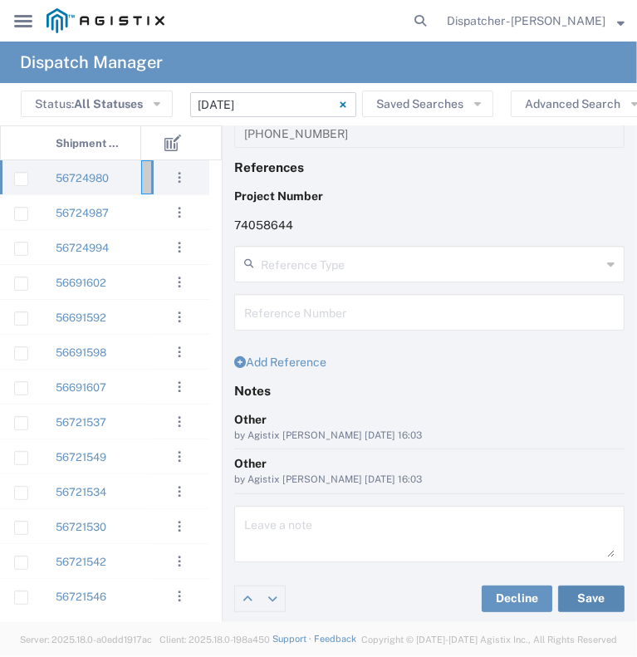
click at [565, 595] on button "Save" at bounding box center [591, 598] width 66 height 27
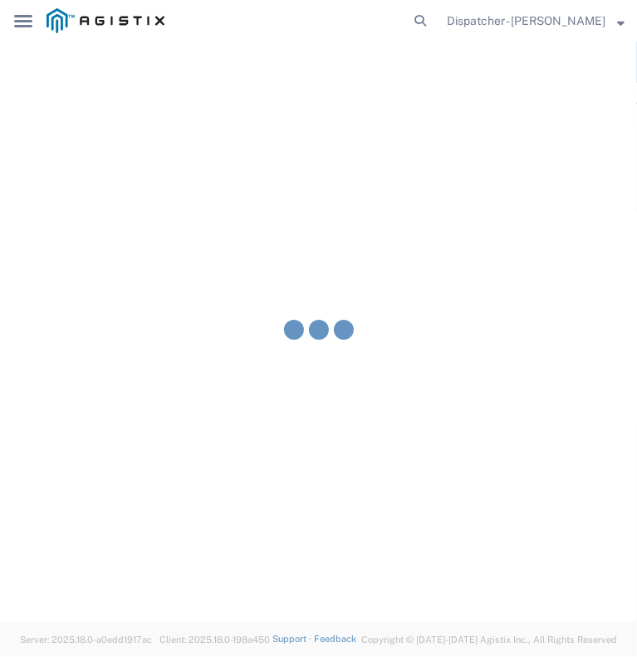
type input "Bryan Schmidt"
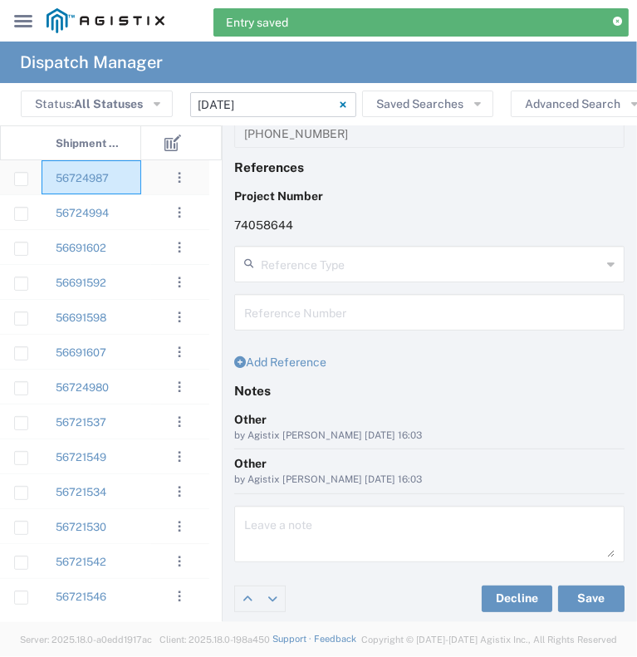
click at [135, 186] on div "56724987" at bounding box center [92, 177] width 100 height 34
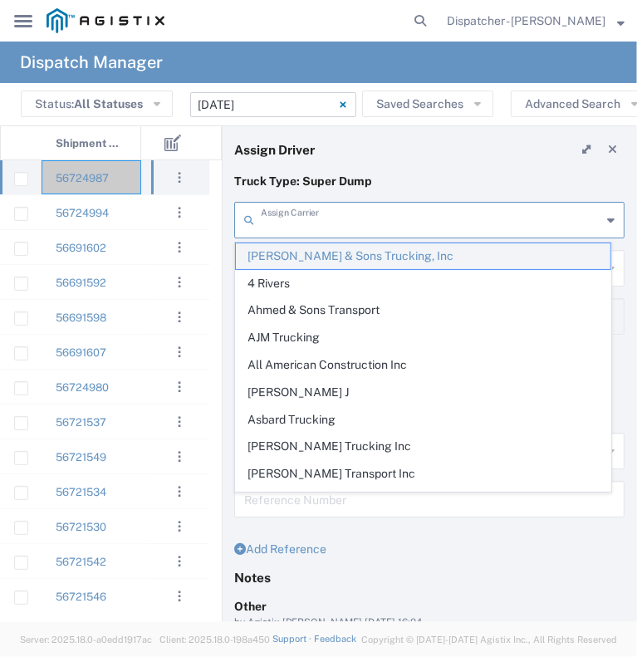
click at [336, 223] on input "text" at bounding box center [431, 218] width 340 height 29
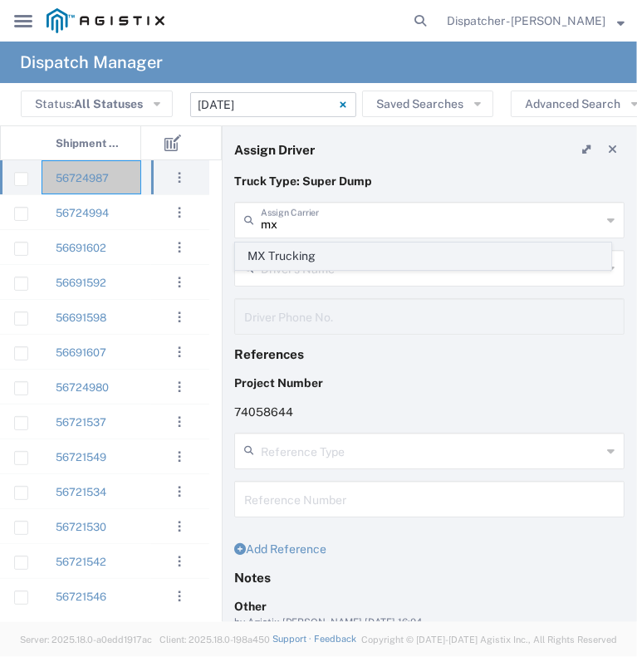
click at [295, 255] on span "MX Trucking" at bounding box center [423, 256] width 374 height 26
type input "MX Trucking"
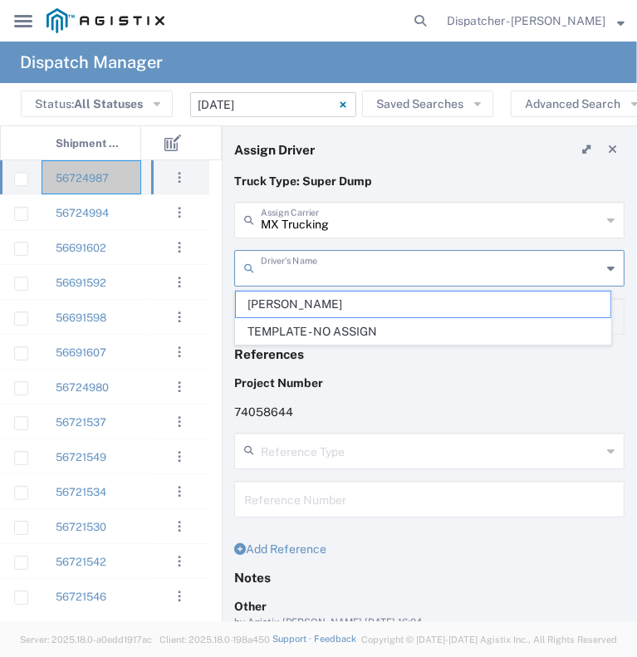
click at [286, 262] on input "text" at bounding box center [431, 266] width 340 height 29
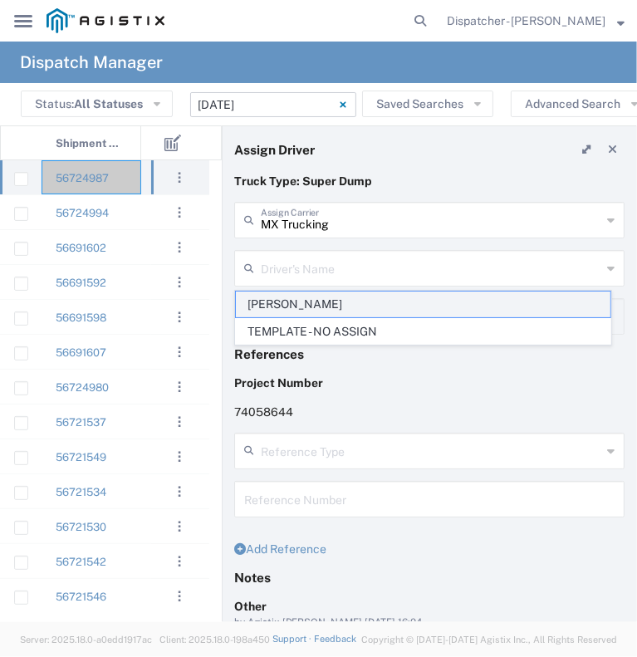
click at [276, 304] on span "Kenny Ricci" at bounding box center [423, 304] width 374 height 26
type input "Kenny Ricci"
type input "916-207-5484"
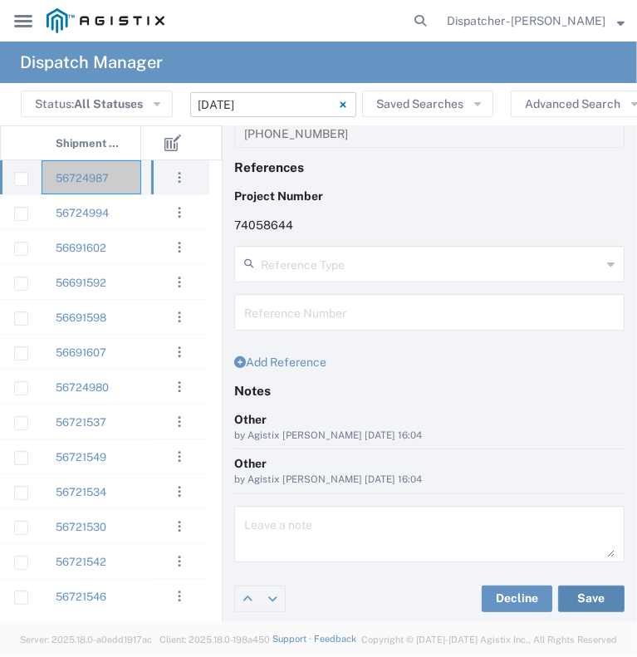
click at [565, 599] on button "Save" at bounding box center [591, 598] width 66 height 27
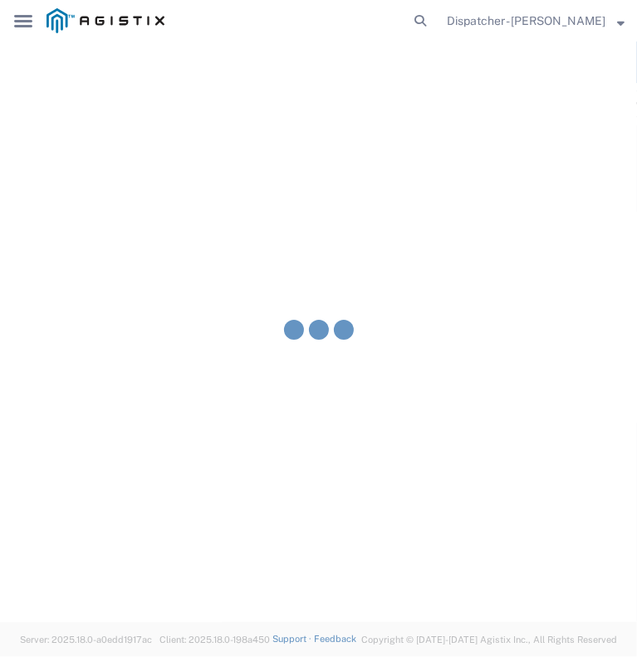
type input "Kenny Ricci"
type input "MX Trucking"
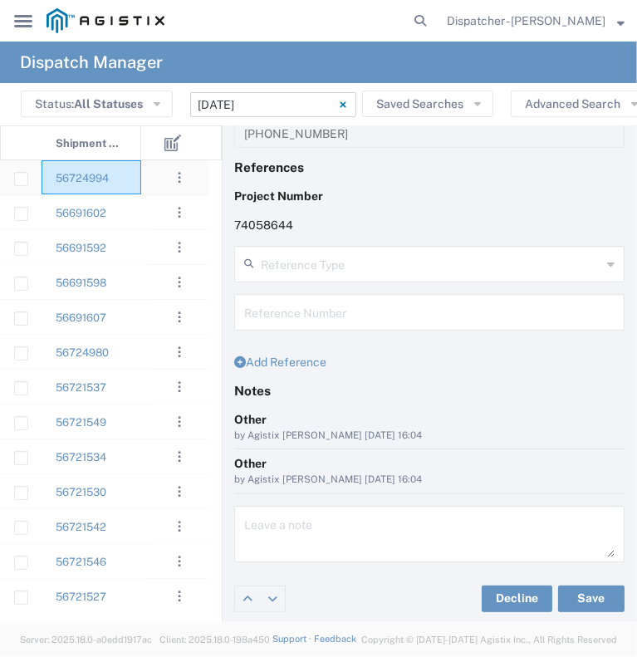
click at [127, 192] on div "56724994" at bounding box center [92, 177] width 100 height 34
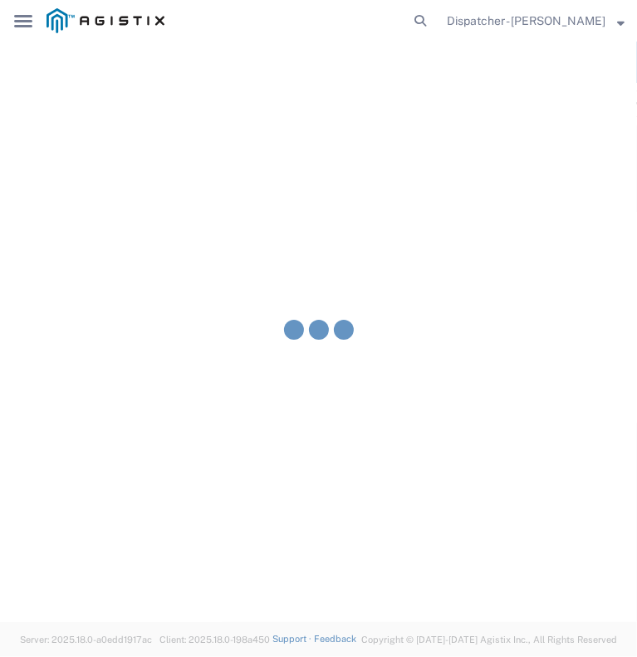
type input "Bowman & Sons Trucking, Inc"
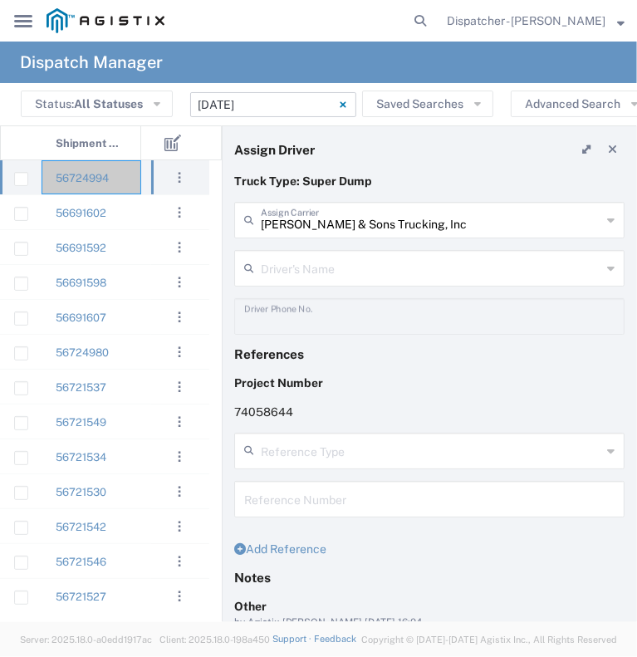
click at [236, 245] on div "Bowman & Sons Trucking, Inc Assign Carrier Bowman & Sons Trucking, Inc 4 Rivers…" at bounding box center [430, 226] width 408 height 48
click at [139, 182] on div "56724994" at bounding box center [92, 177] width 100 height 34
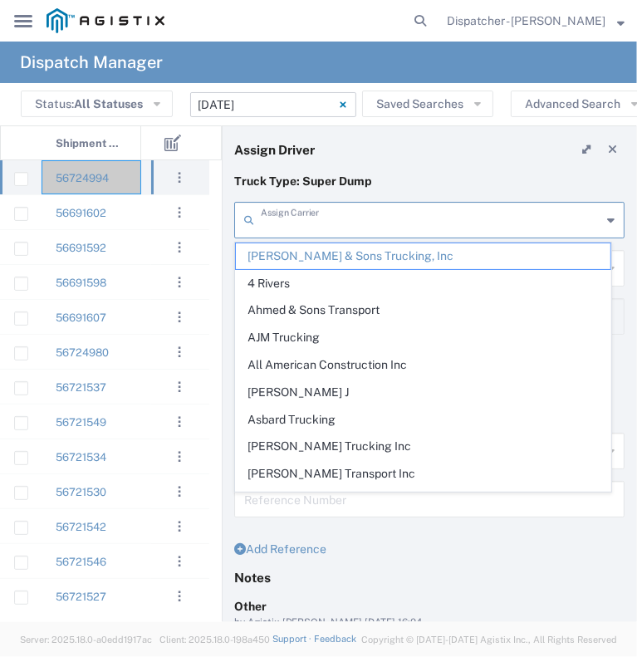
click at [265, 227] on input "text" at bounding box center [431, 218] width 340 height 29
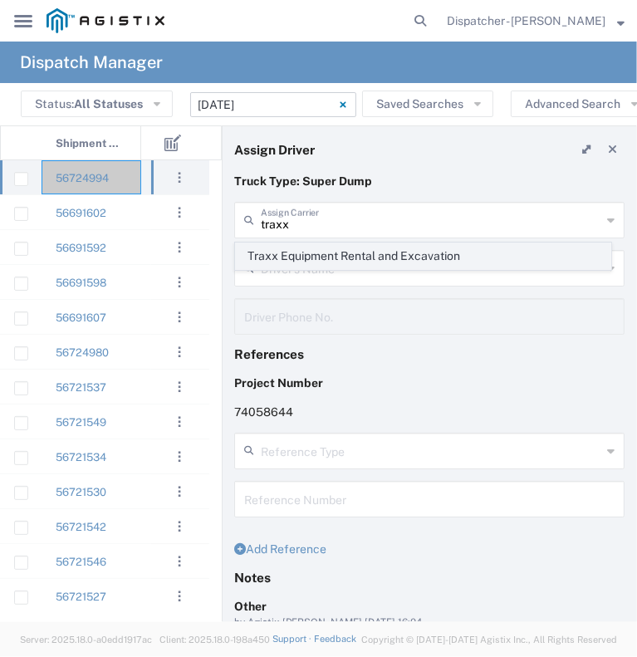
click at [278, 250] on span "Traxx Equipment Rental and Excavation" at bounding box center [423, 256] width 374 height 26
type input "Traxx Equipment Rental and Excavation"
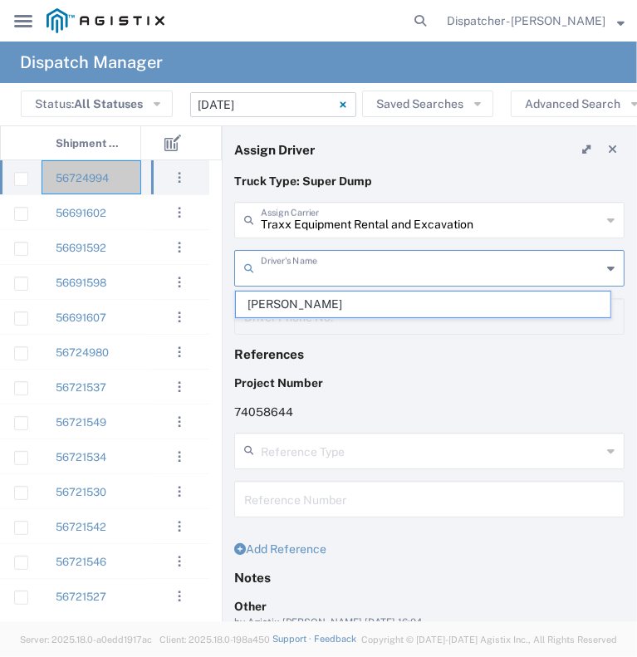
click at [279, 261] on input "text" at bounding box center [431, 266] width 340 height 29
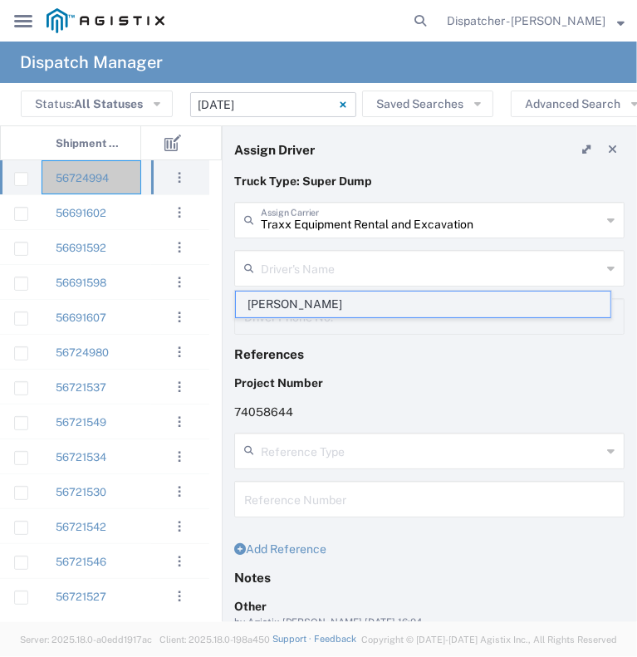
click at [276, 301] on span "Ronald Harvill" at bounding box center [423, 304] width 374 height 26
type input "Ronald Harvill"
type input "661-342-6966"
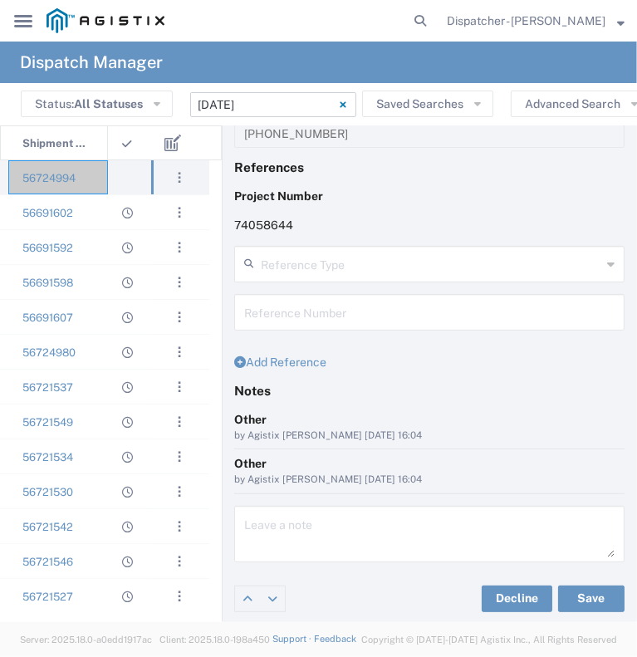
scroll to position [0, 72]
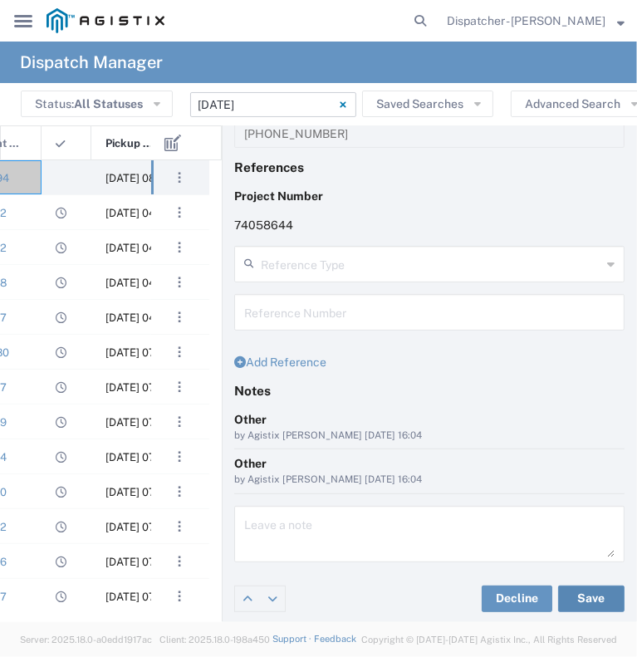
click at [581, 599] on button "Save" at bounding box center [591, 598] width 66 height 27
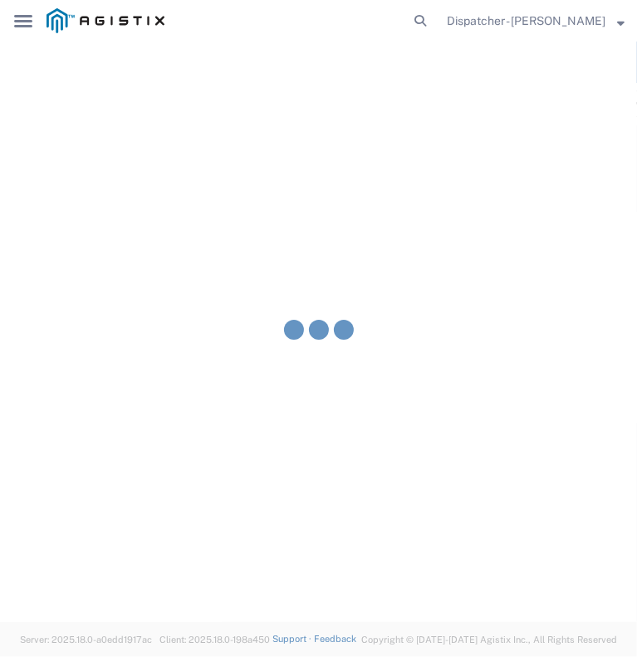
click at [558, 585] on button "Save" at bounding box center [591, 598] width 66 height 27
type input "Ronald Harvill"
type input "Traxx Equipment Rental and Excavation"
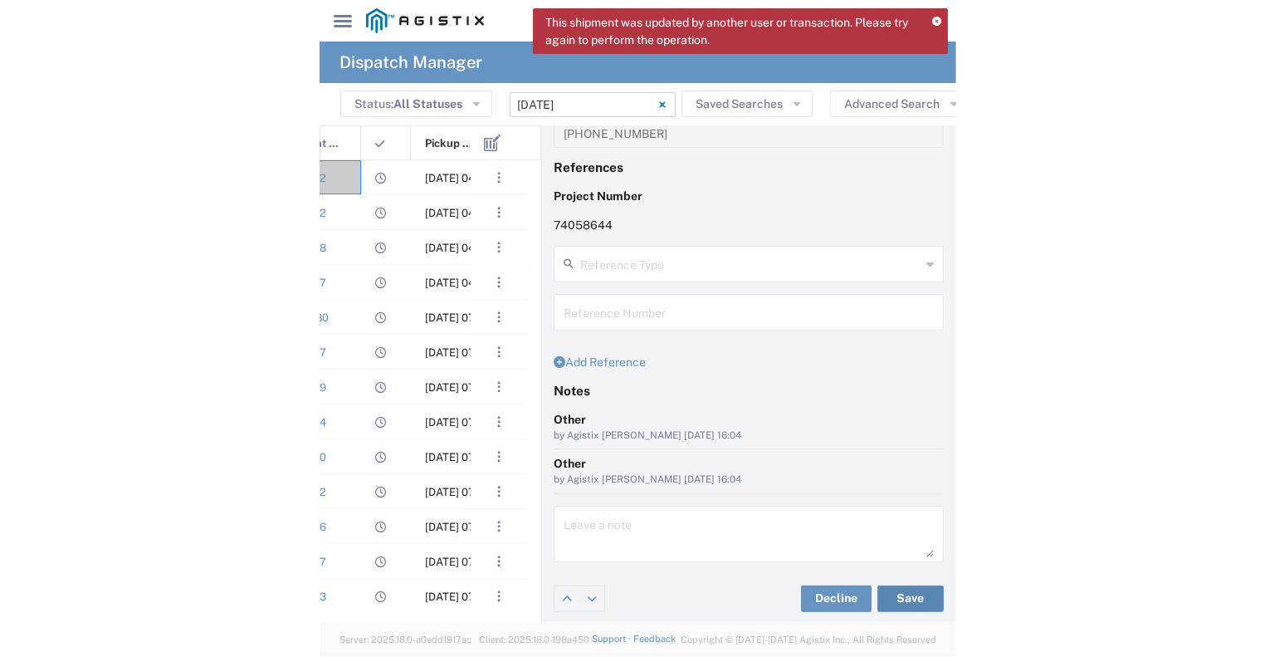
scroll to position [33, 0]
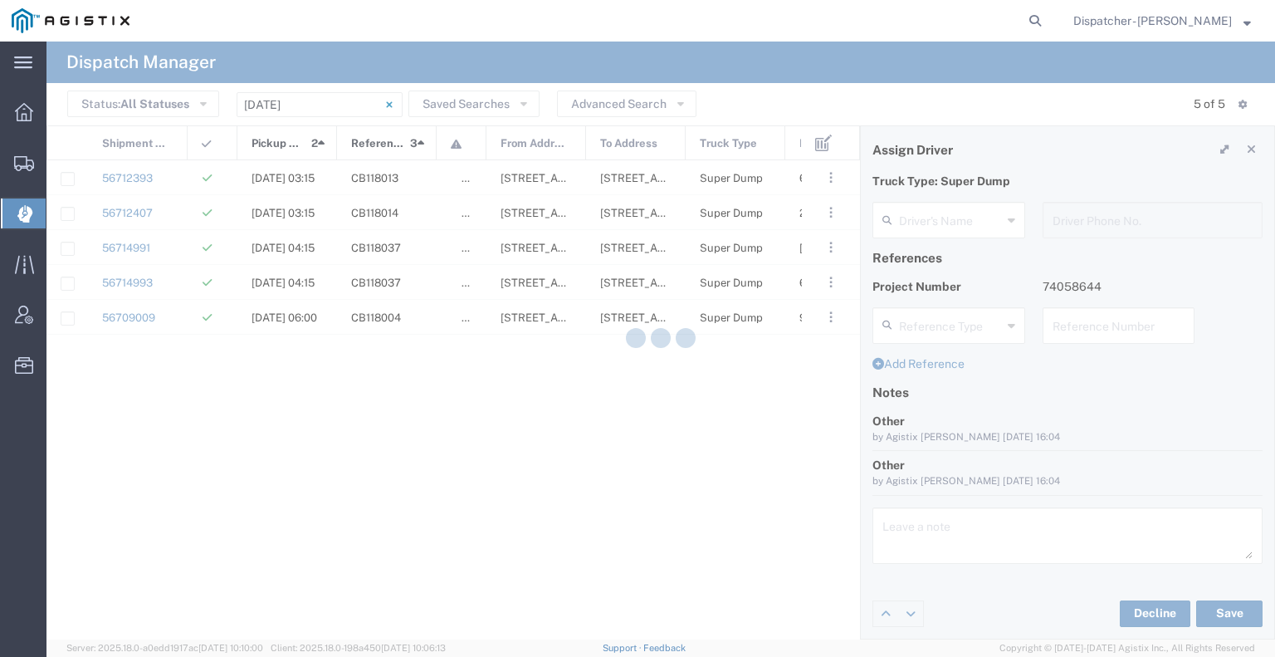
type input "Ronald Harvill"
type input "661-342-6966"
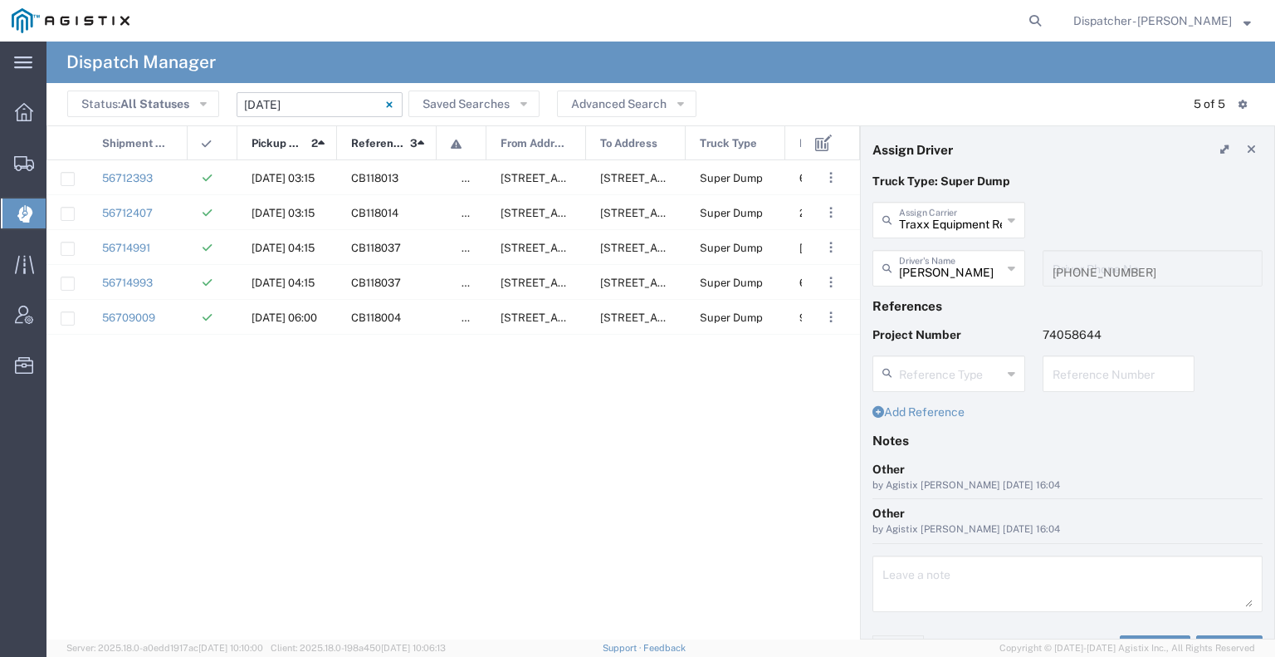
click at [339, 102] on input "09/04/2025 - 09/04/2025" at bounding box center [320, 104] width 166 height 25
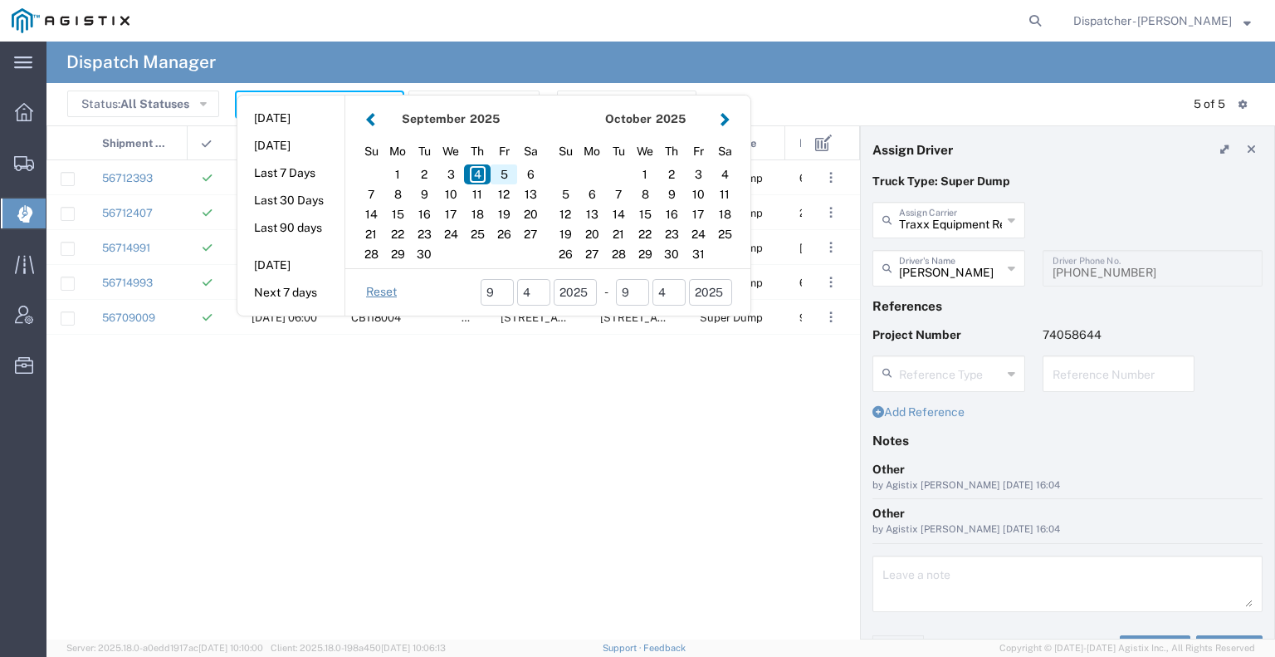
click at [503, 173] on div "5" at bounding box center [504, 174] width 27 height 20
type input "09/05/2025"
type input "09/05/2025 - 09/05/2025"
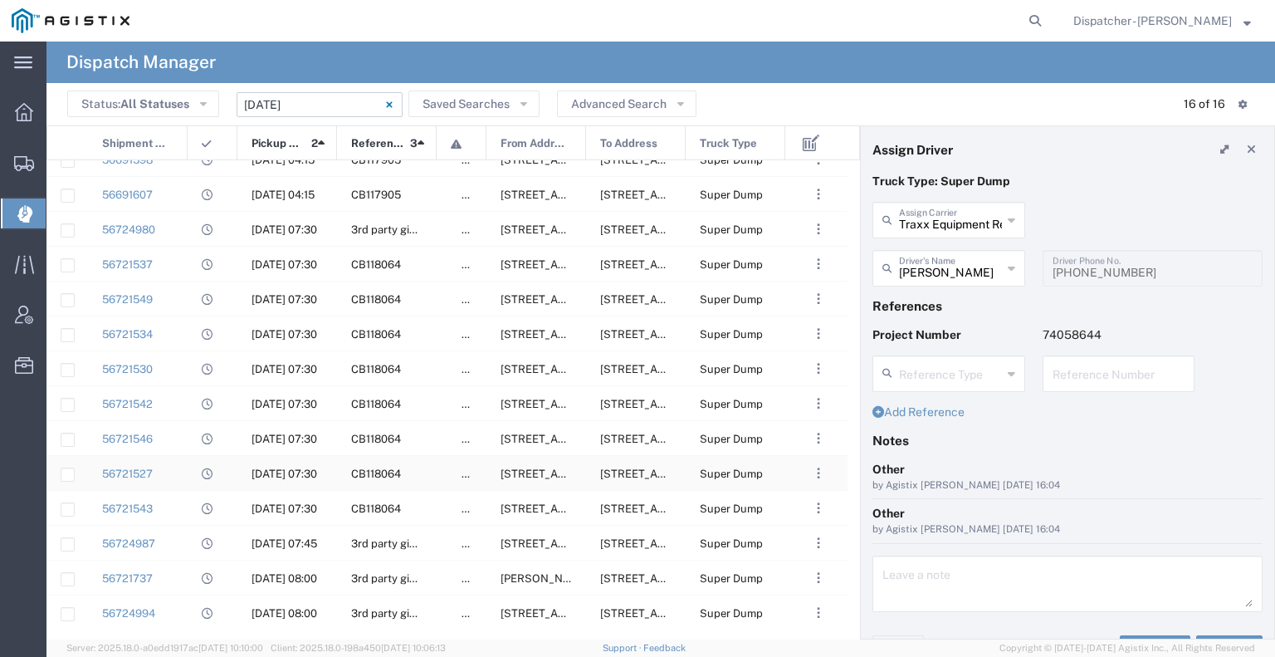
scroll to position [90, 0]
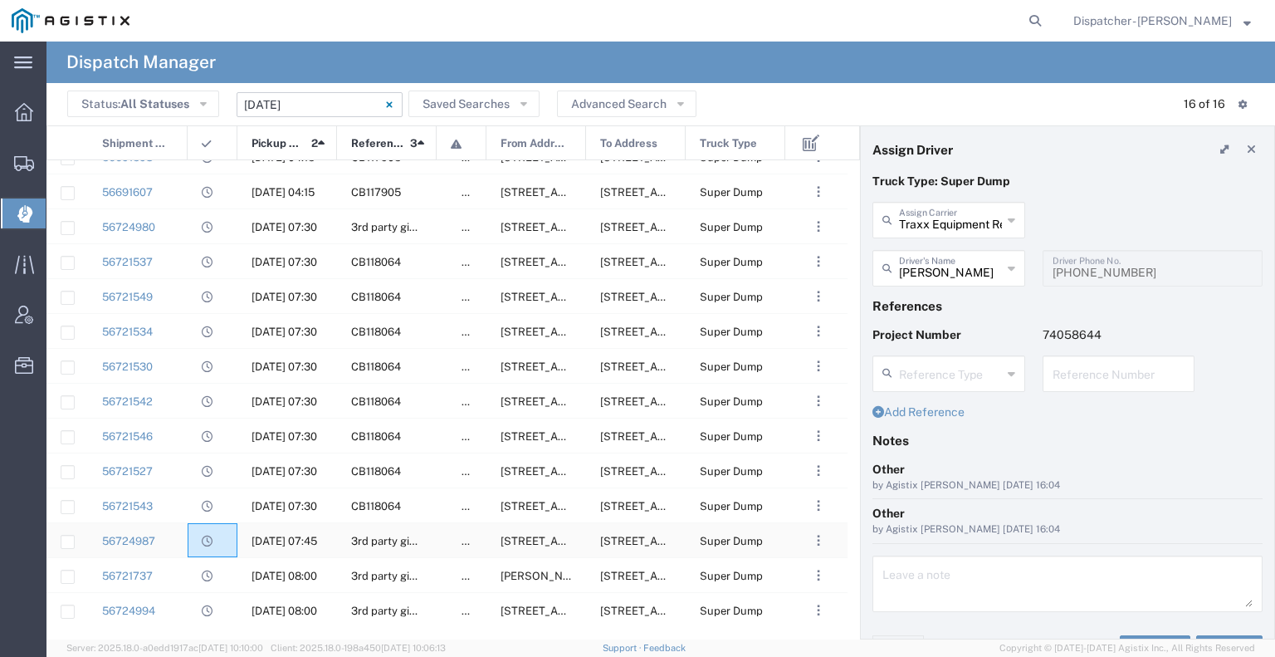
click at [190, 544] on div at bounding box center [213, 540] width 50 height 34
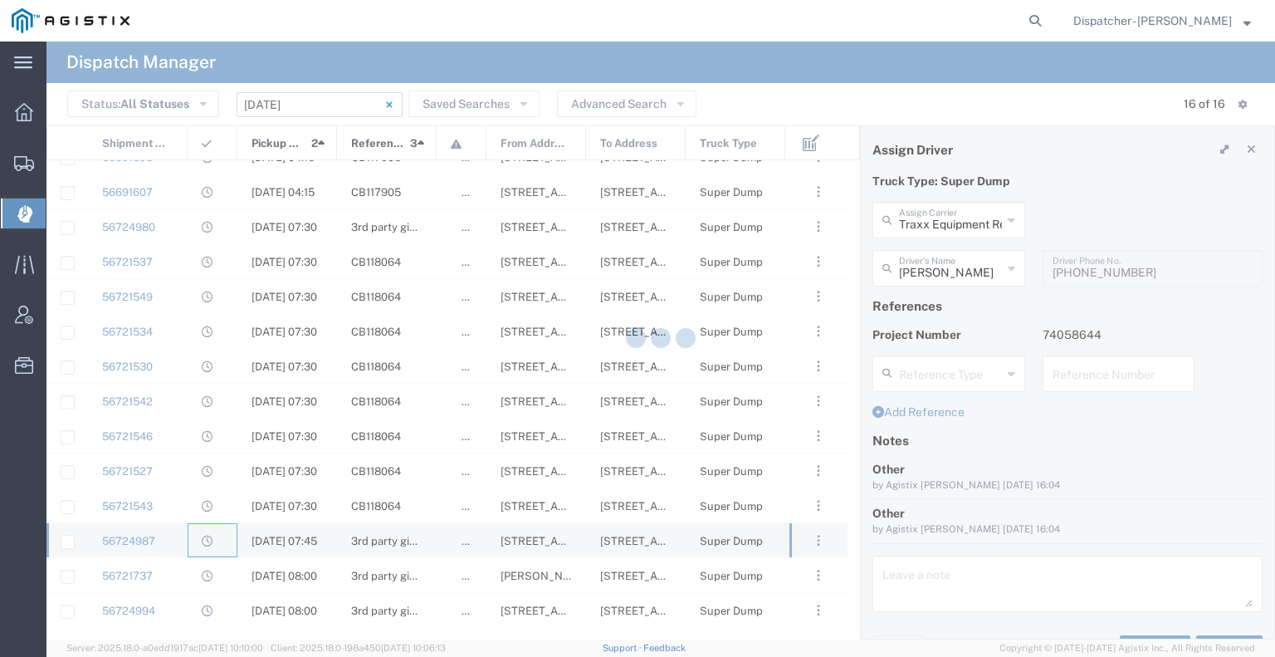
type input "MX Trucking"
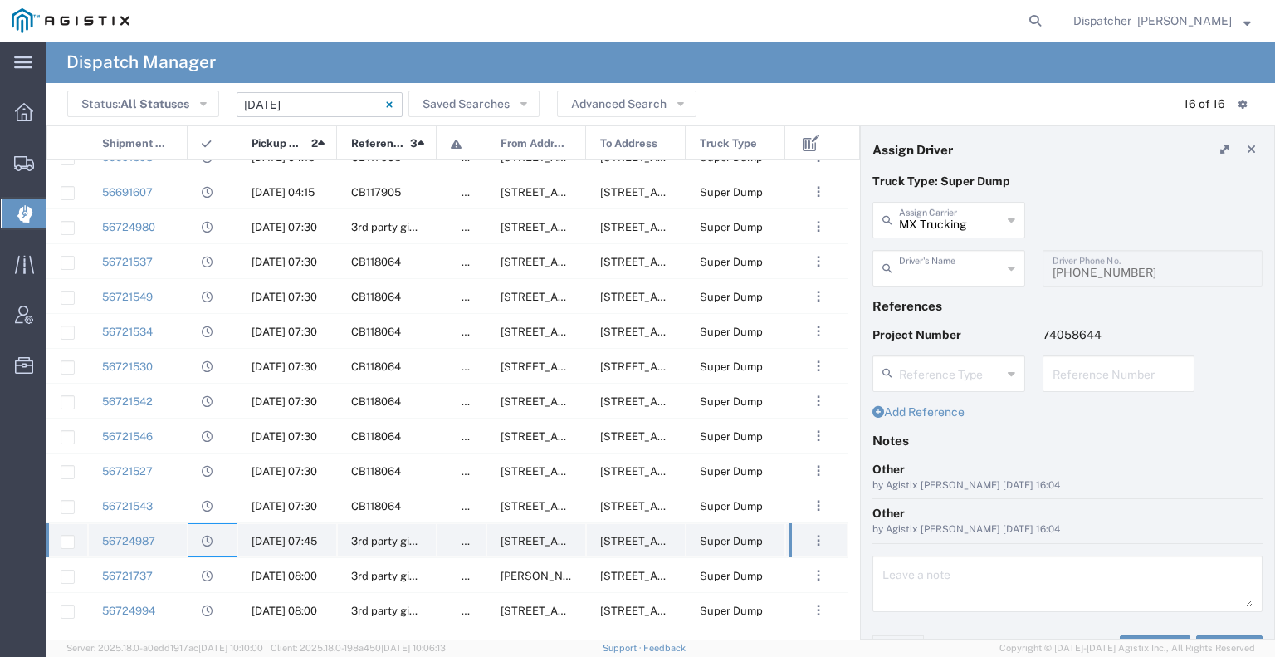
type input "Kenny Ricci"
type input "916-207-5484"
click at [323, 233] on div "09/05/2025, 07:30" at bounding box center [287, 226] width 100 height 34
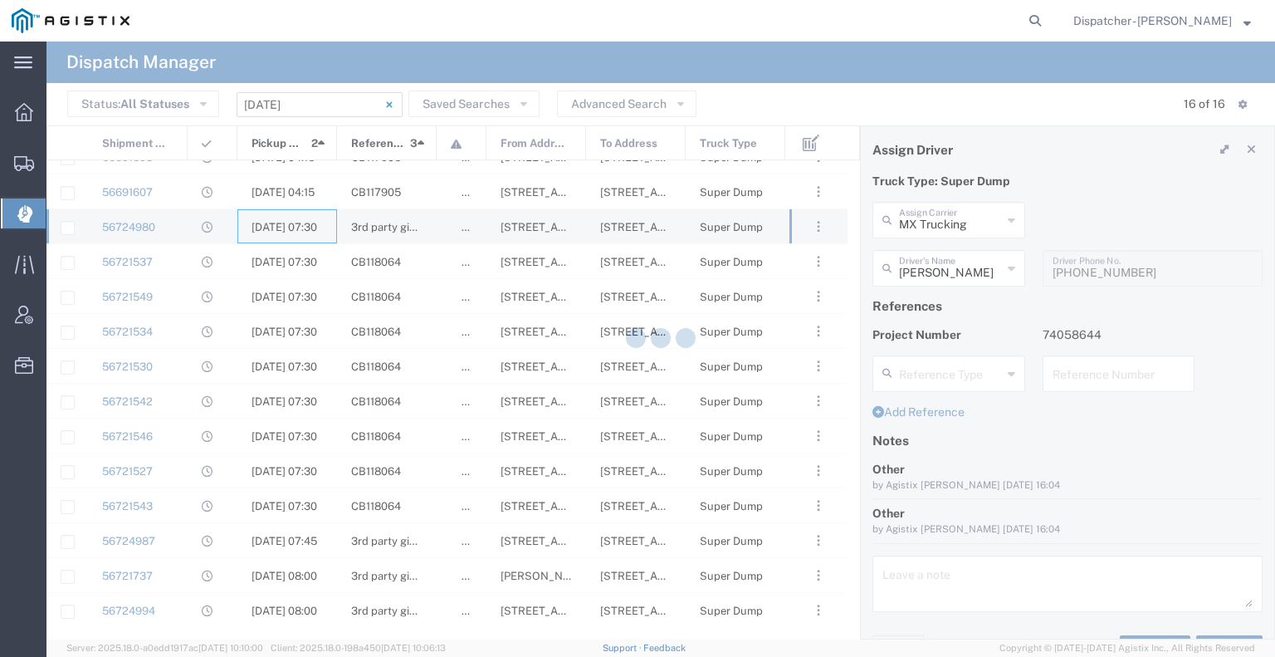
type input "Bowman & Sons Trucking, Inc"
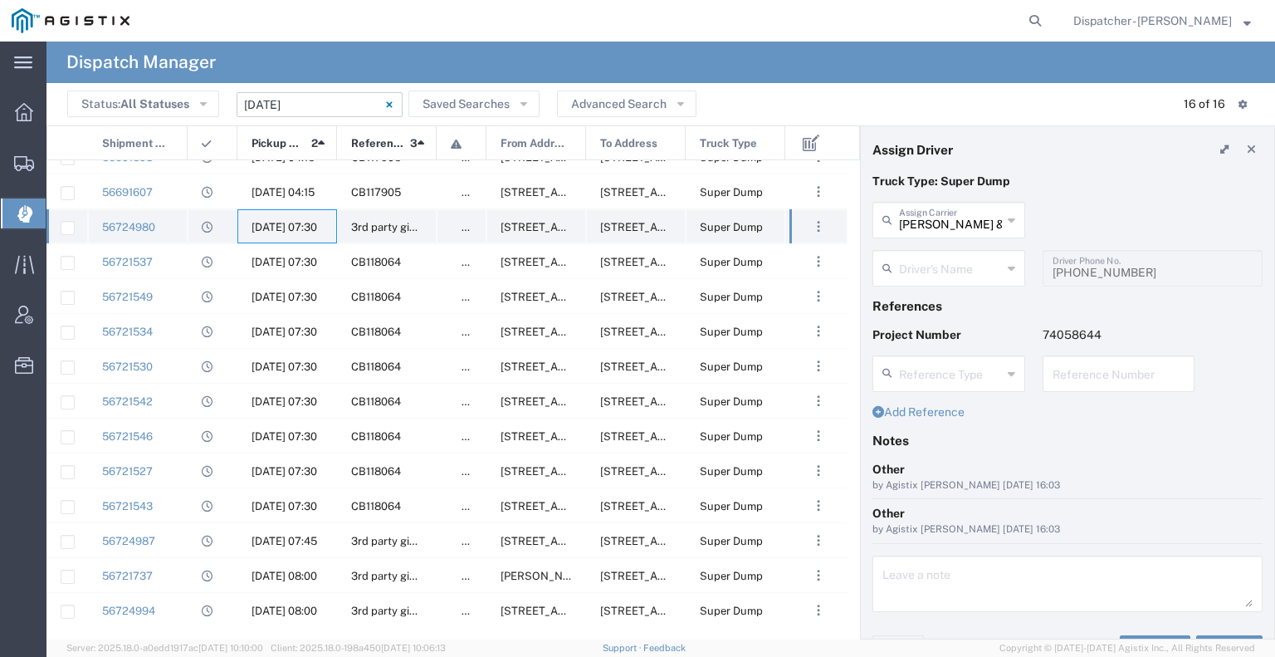
type input "Bryan Schmidt"
type input "530-440-2058"
